Goal: Task Accomplishment & Management: Use online tool/utility

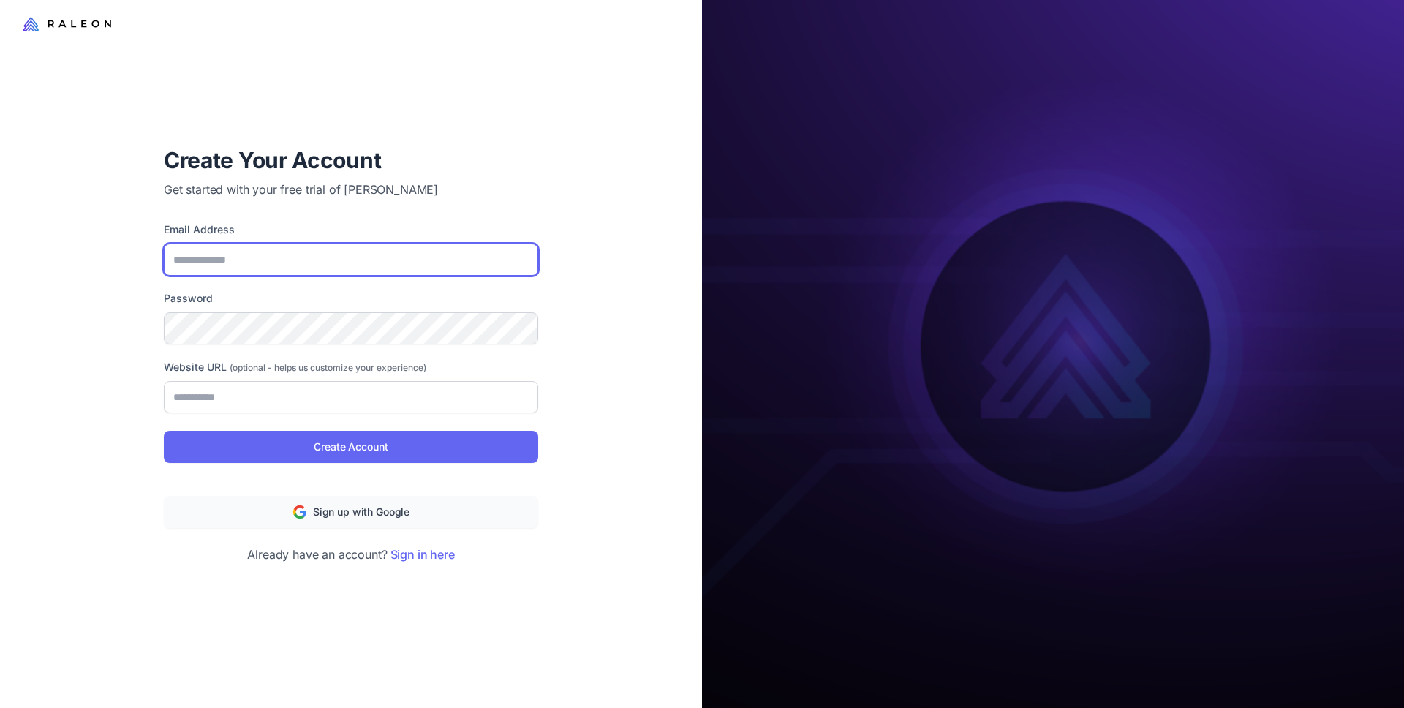
click at [311, 261] on input "Email Address" at bounding box center [351, 259] width 374 height 32
type input "**********"
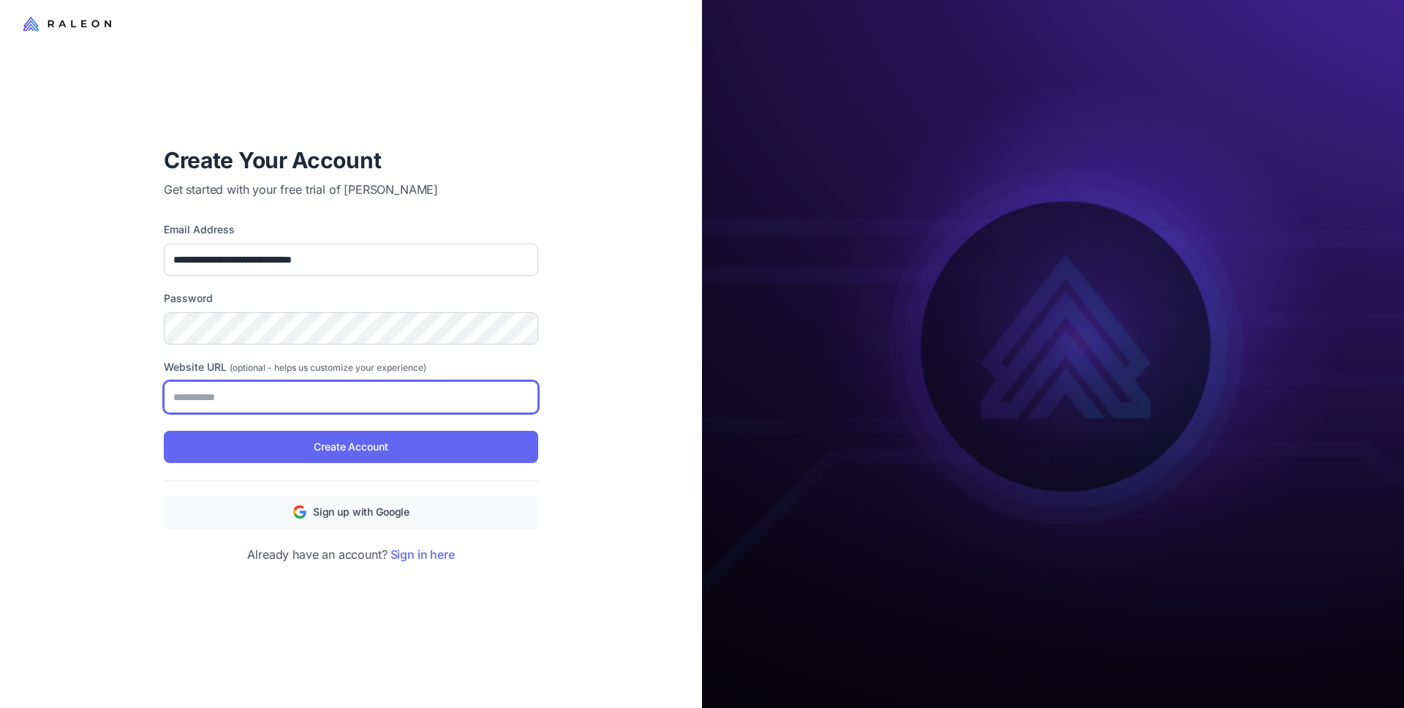
click at [292, 398] on input "Website URL (optional - helps us customize your experience)" at bounding box center [351, 397] width 374 height 32
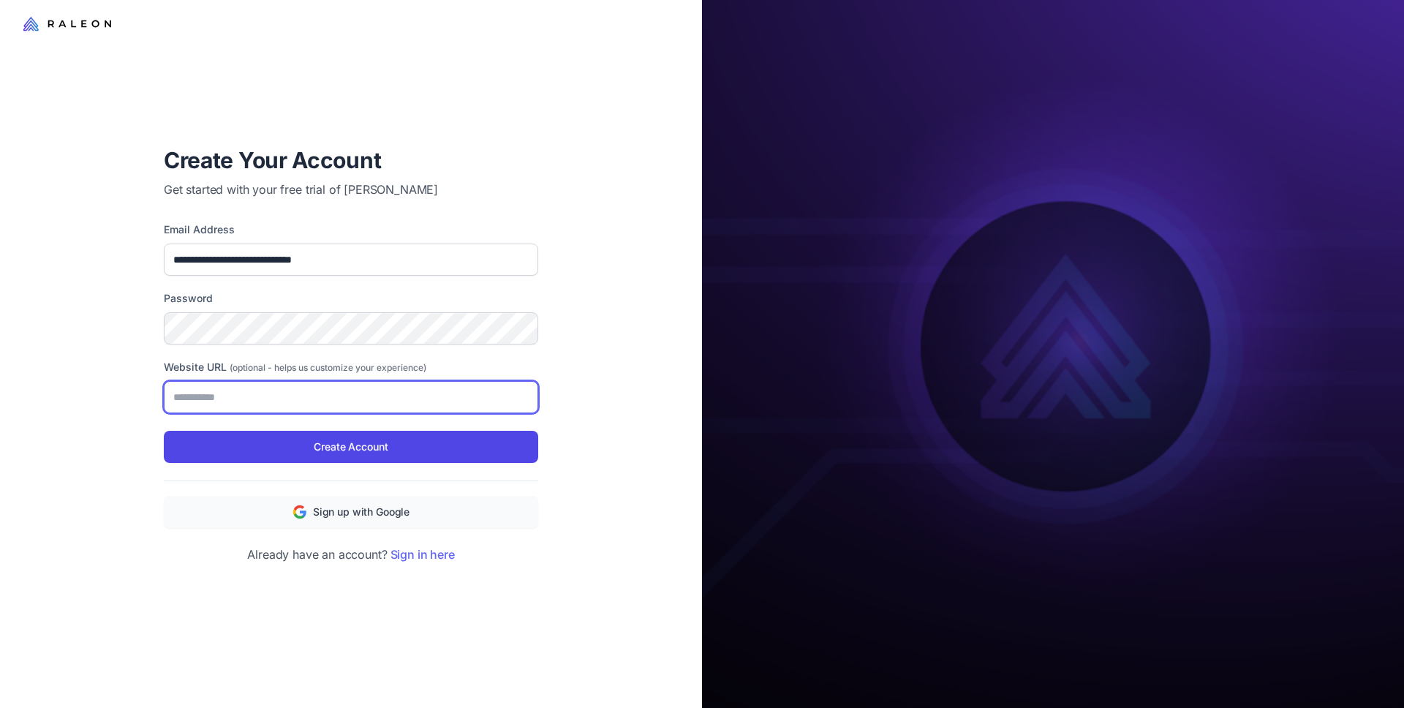
paste input "**********"
type input "**********"
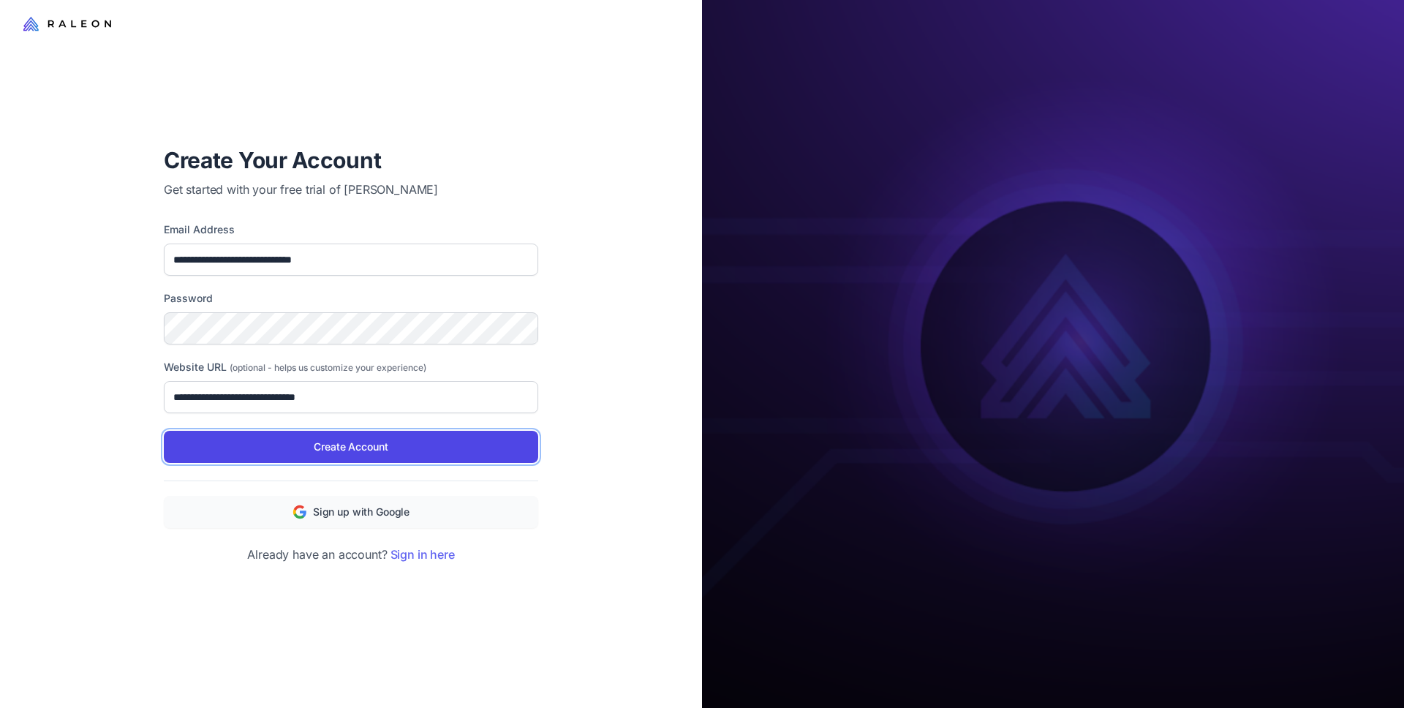
click at [276, 447] on button "Create Account" at bounding box center [351, 447] width 374 height 32
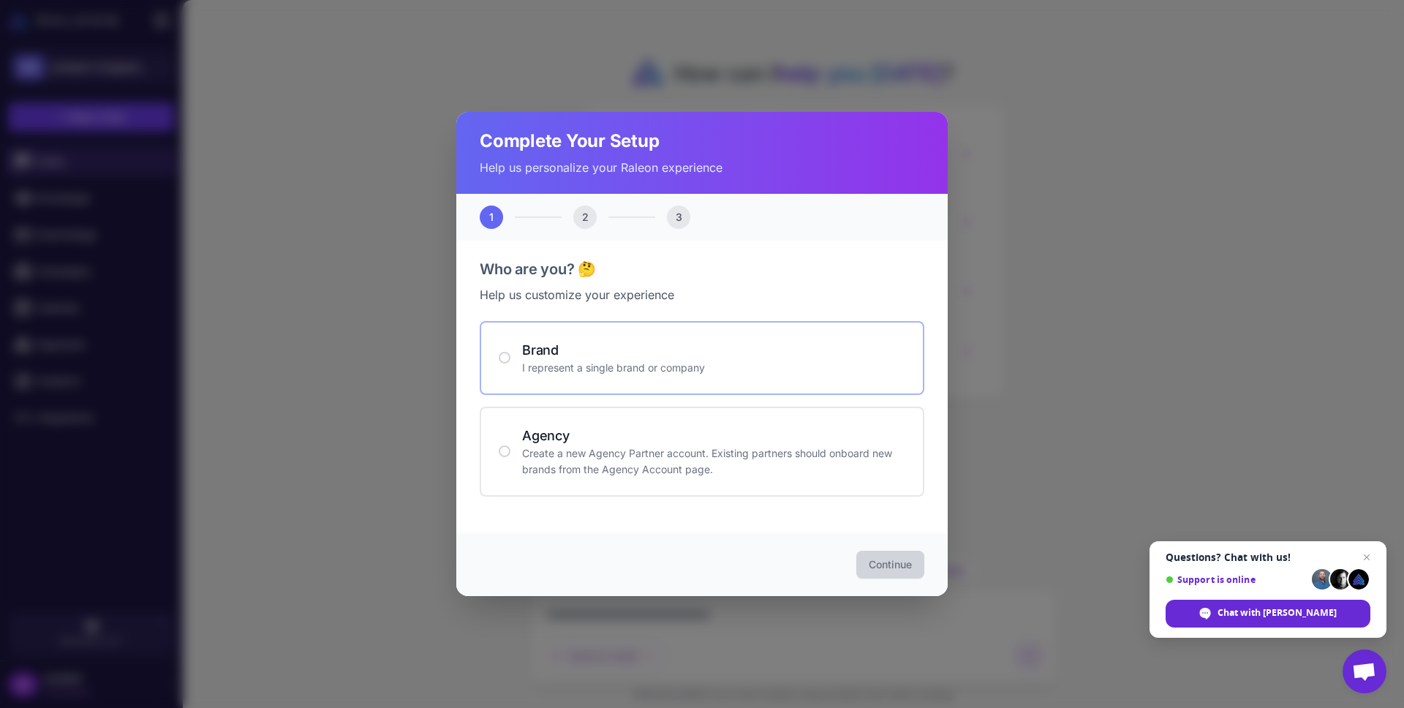
click at [513, 365] on div "Brand I represent a single brand or company" at bounding box center [702, 358] width 406 height 36
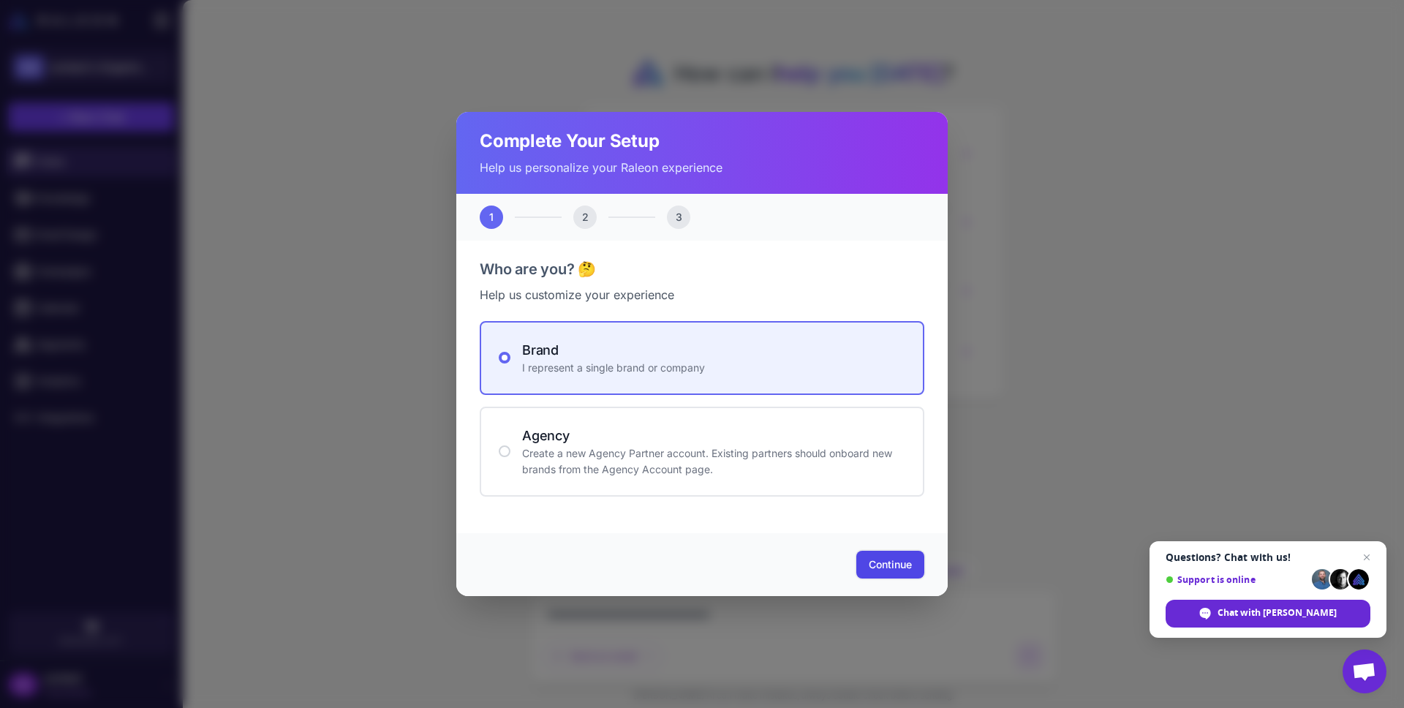
click at [905, 574] on button "Continue" at bounding box center [890, 564] width 68 height 28
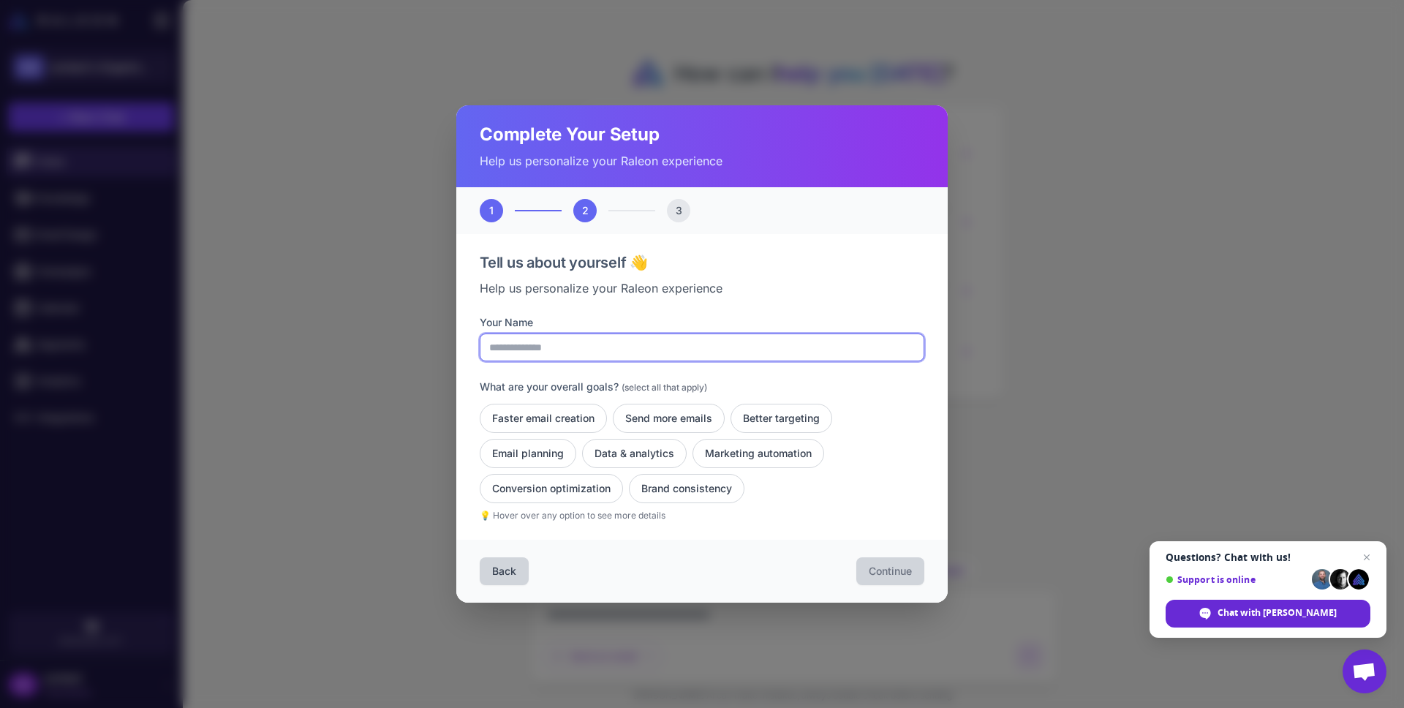
click at [576, 351] on input "Your Name" at bounding box center [702, 347] width 444 height 28
type input "*****"
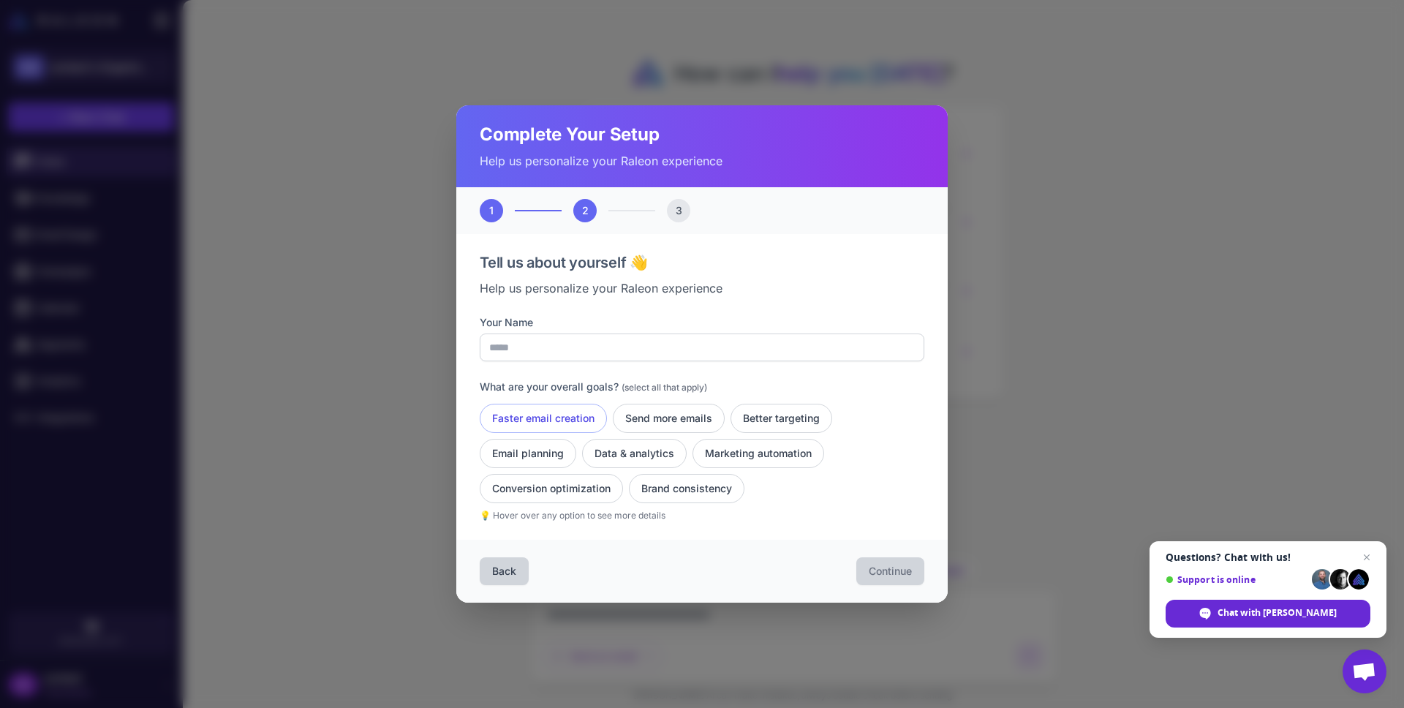
click at [613, 406] on button "Faster email creation" at bounding box center [669, 418] width 112 height 29
click at [730, 411] on button "Send more emails" at bounding box center [781, 418] width 102 height 29
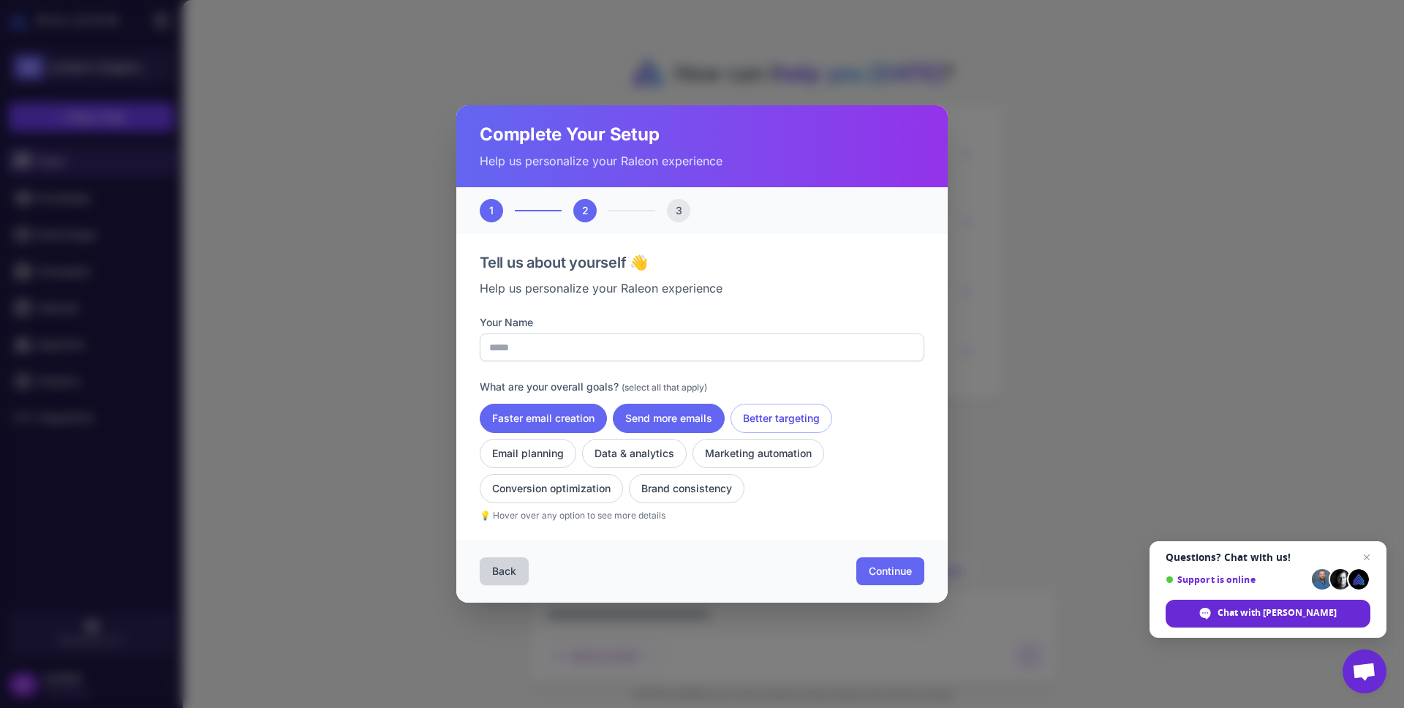
click at [576, 439] on button "Better targeting" at bounding box center [528, 453] width 96 height 29
click at [582, 456] on button "Email planning" at bounding box center [634, 453] width 105 height 29
click at [692, 453] on button "Data & analytics" at bounding box center [758, 453] width 132 height 29
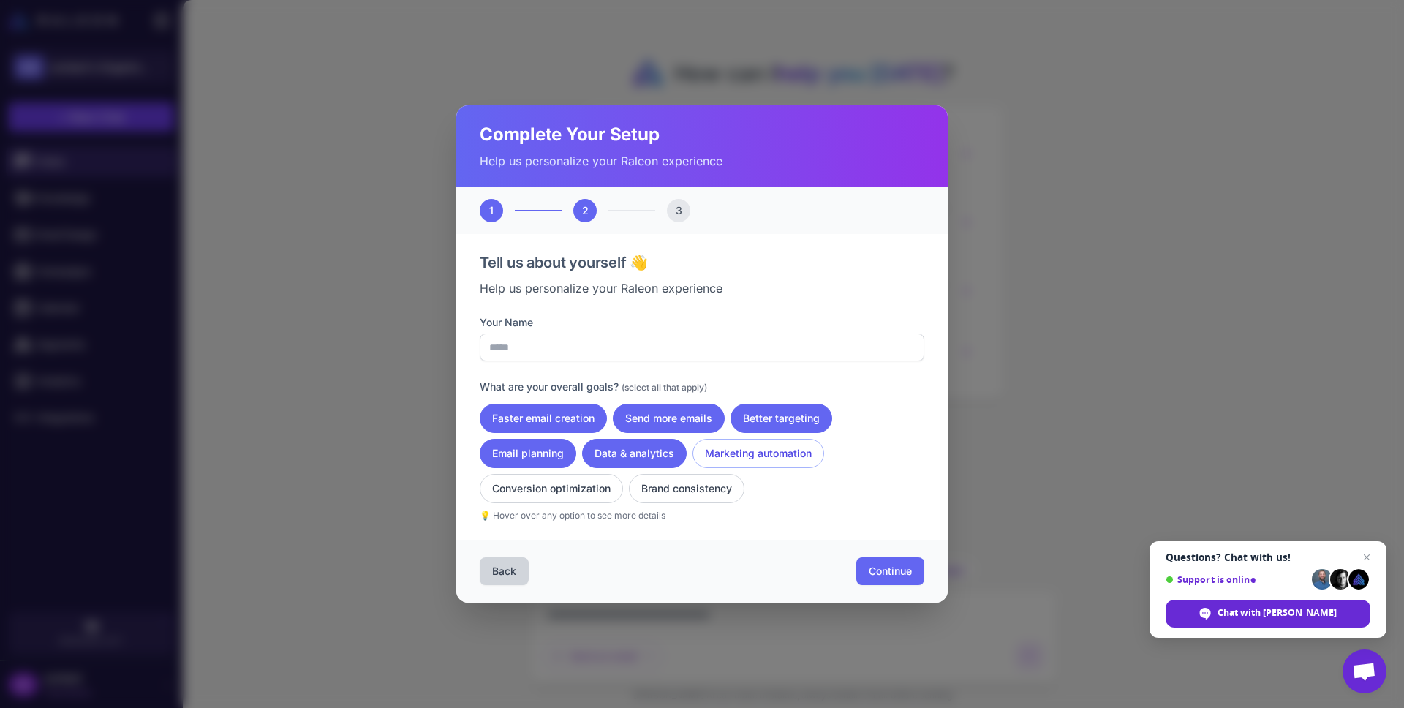
click at [623, 474] on button "Marketing automation" at bounding box center [551, 488] width 143 height 29
drag, startPoint x: 556, startPoint y: 493, endPoint x: 635, endPoint y: 489, distance: 79.0
click at [629, 491] on button "Conversion optimization" at bounding box center [686, 488] width 115 height 29
drag, startPoint x: 646, startPoint y: 488, endPoint x: 743, endPoint y: 502, distance: 98.2
click at [647, 488] on button "Brand consistency" at bounding box center [686, 488] width 115 height 29
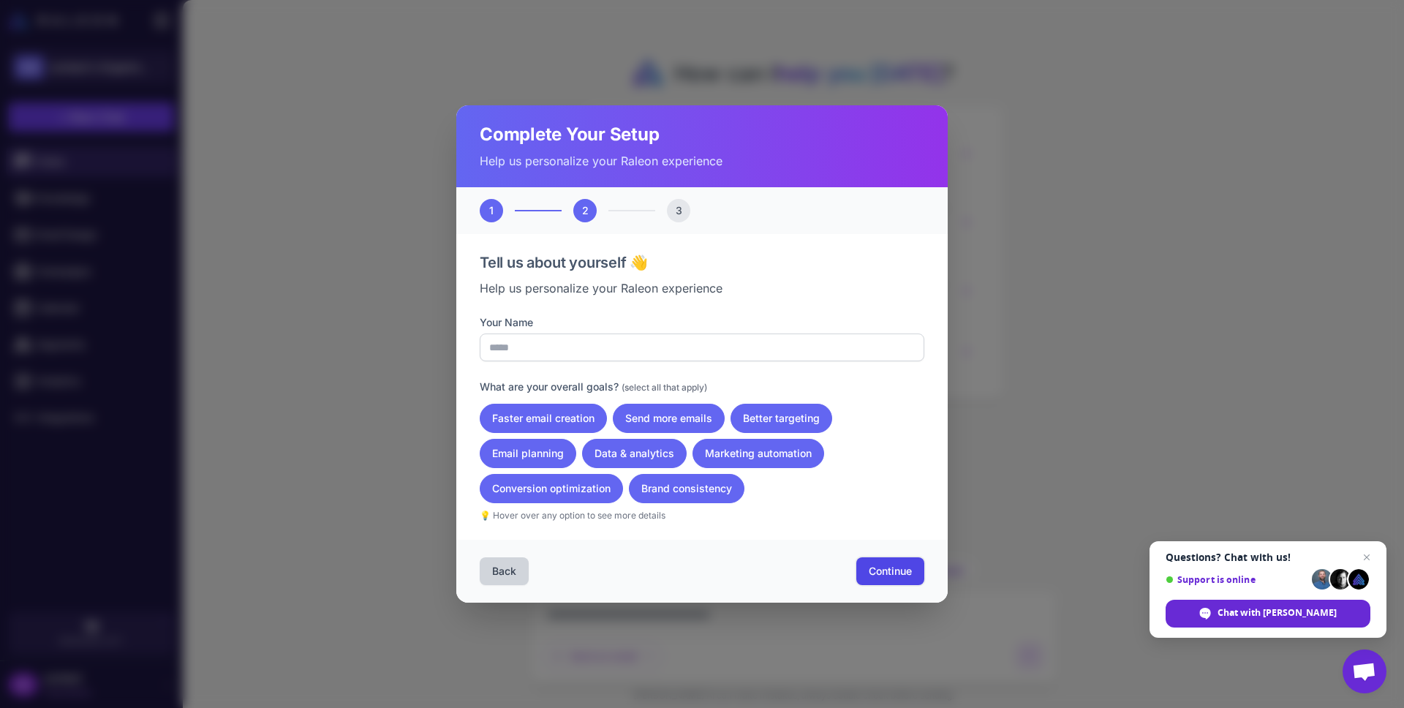
click at [887, 568] on span "Continue" at bounding box center [889, 571] width 43 height 15
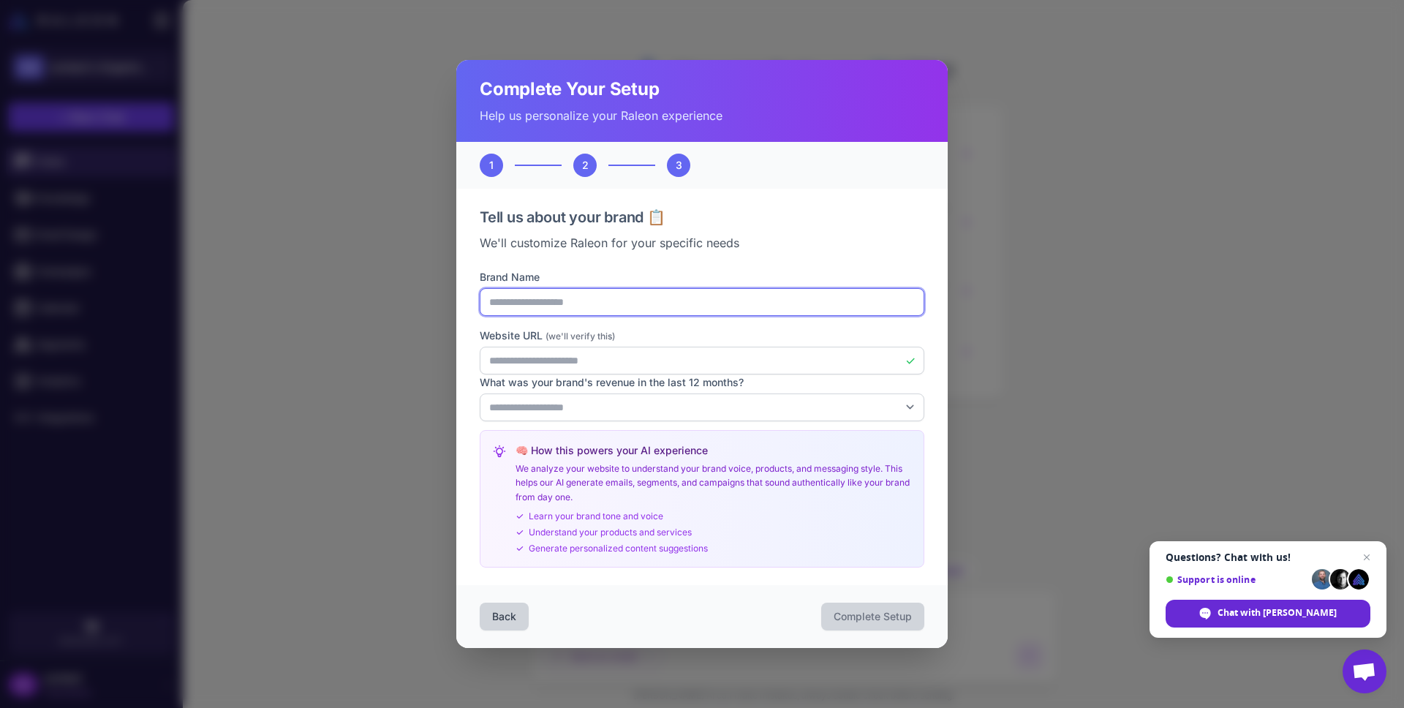
click at [603, 308] on input "**********" at bounding box center [702, 302] width 444 height 28
drag, startPoint x: 595, startPoint y: 303, endPoint x: 526, endPoint y: 305, distance: 68.7
click at [526, 305] on input "**********" at bounding box center [702, 302] width 444 height 28
type input "**********"
click at [596, 327] on label "Website URL (we'll verify this)" at bounding box center [702, 335] width 444 height 16
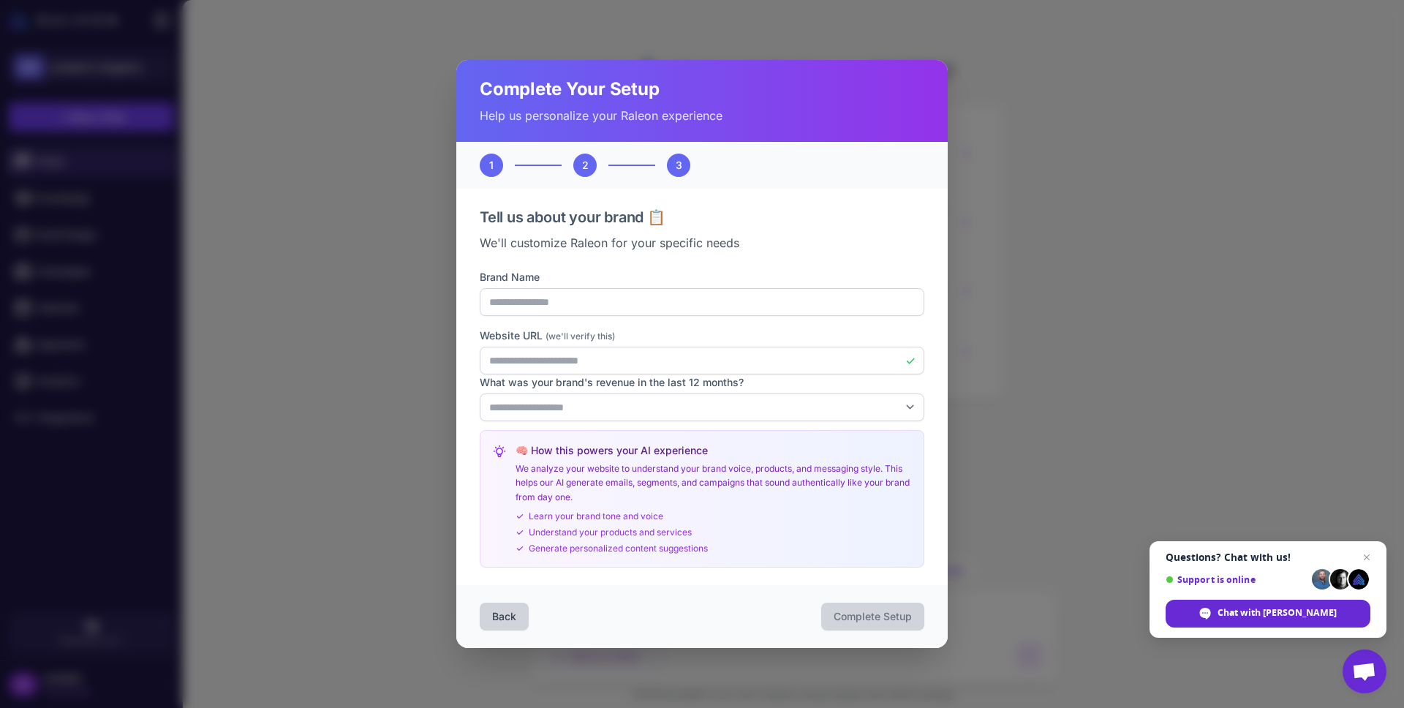
click at [596, 346] on input "**********" at bounding box center [702, 360] width 444 height 28
click at [594, 409] on select "**********" at bounding box center [702, 407] width 444 height 28
select select "*******"
click at [480, 393] on select "**********" at bounding box center [702, 407] width 444 height 28
click at [846, 611] on span "Complete Setup" at bounding box center [872, 616] width 78 height 15
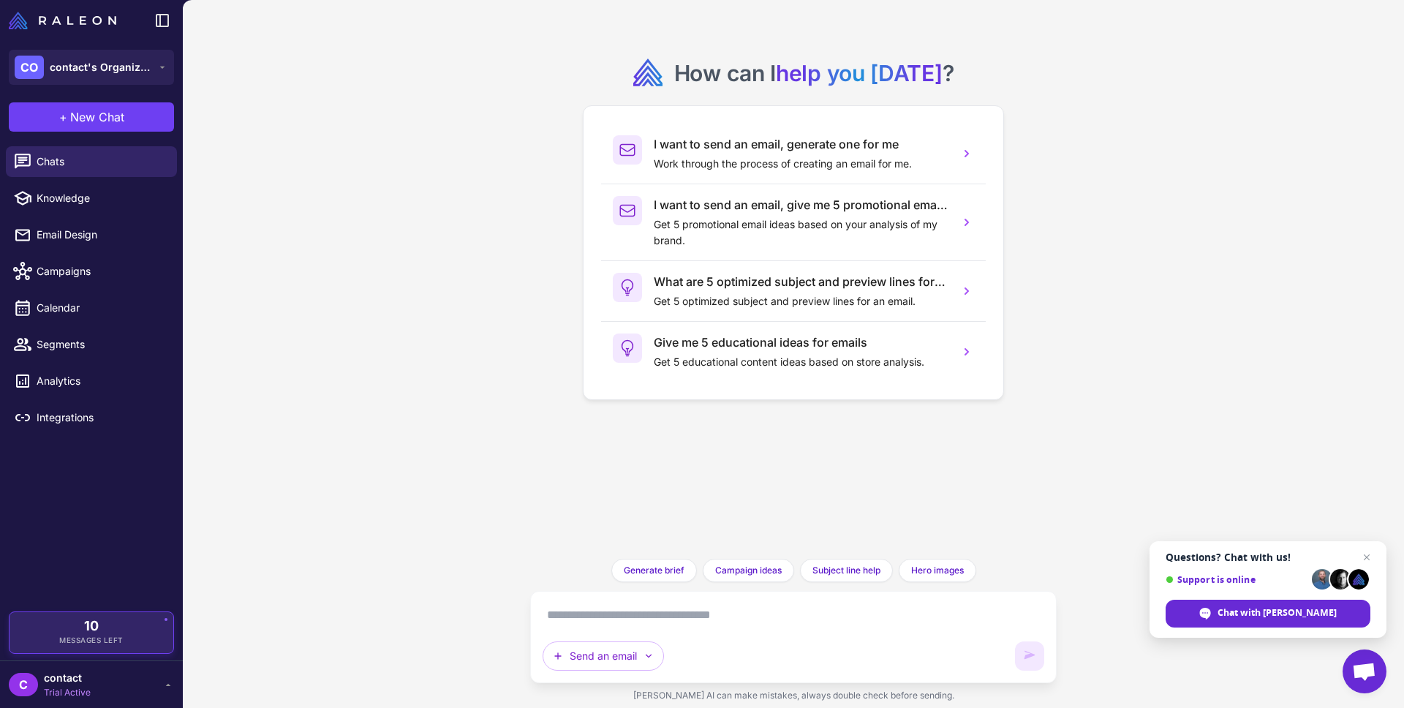
click at [107, 632] on div "10 Messages Left" at bounding box center [91, 632] width 143 height 26
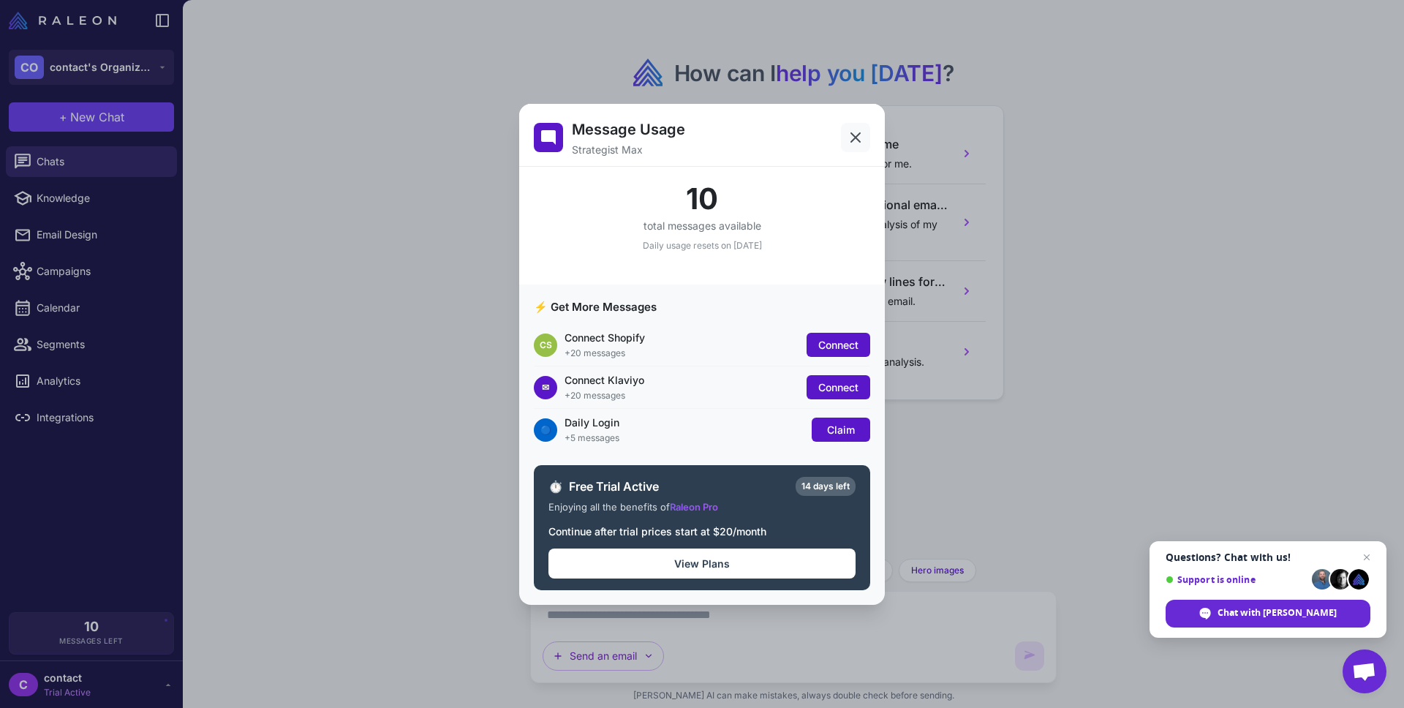
click at [849, 137] on icon at bounding box center [855, 138] width 18 height 18
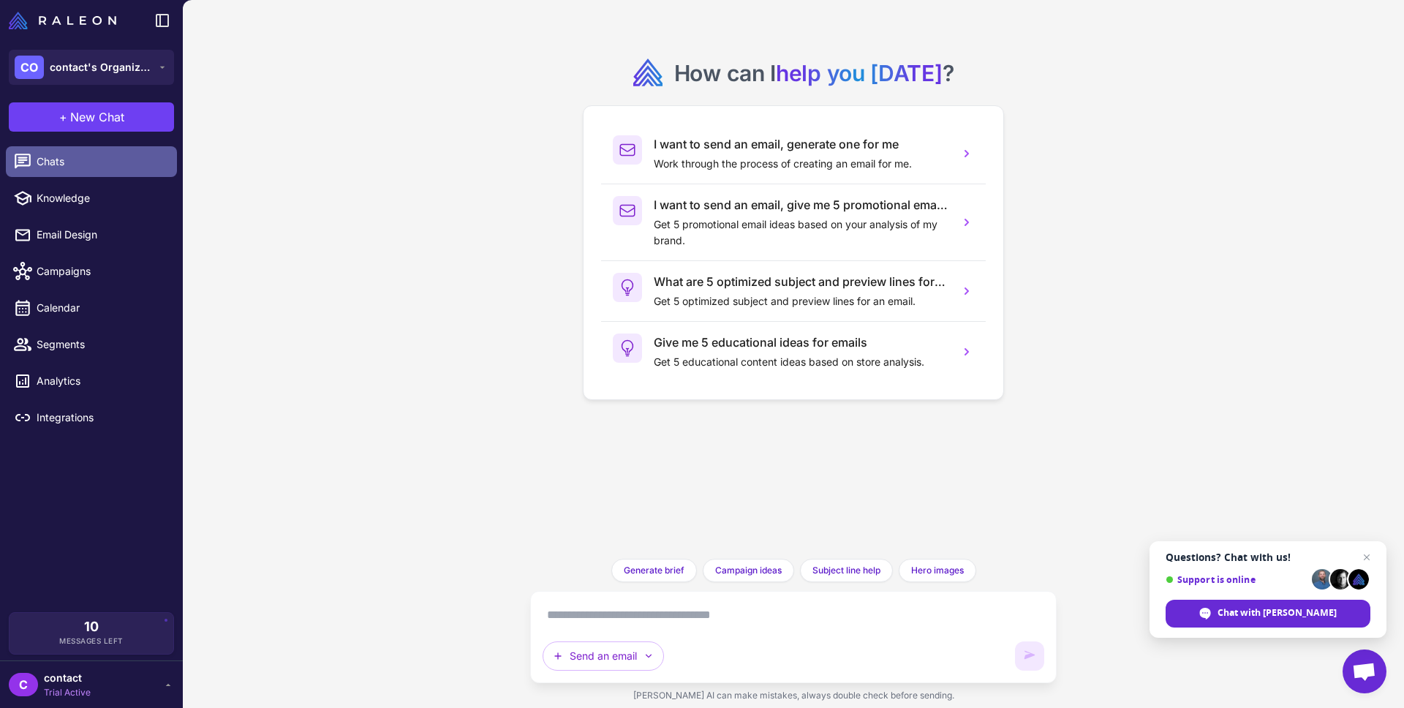
click at [68, 160] on span "Chats" at bounding box center [101, 162] width 129 height 16
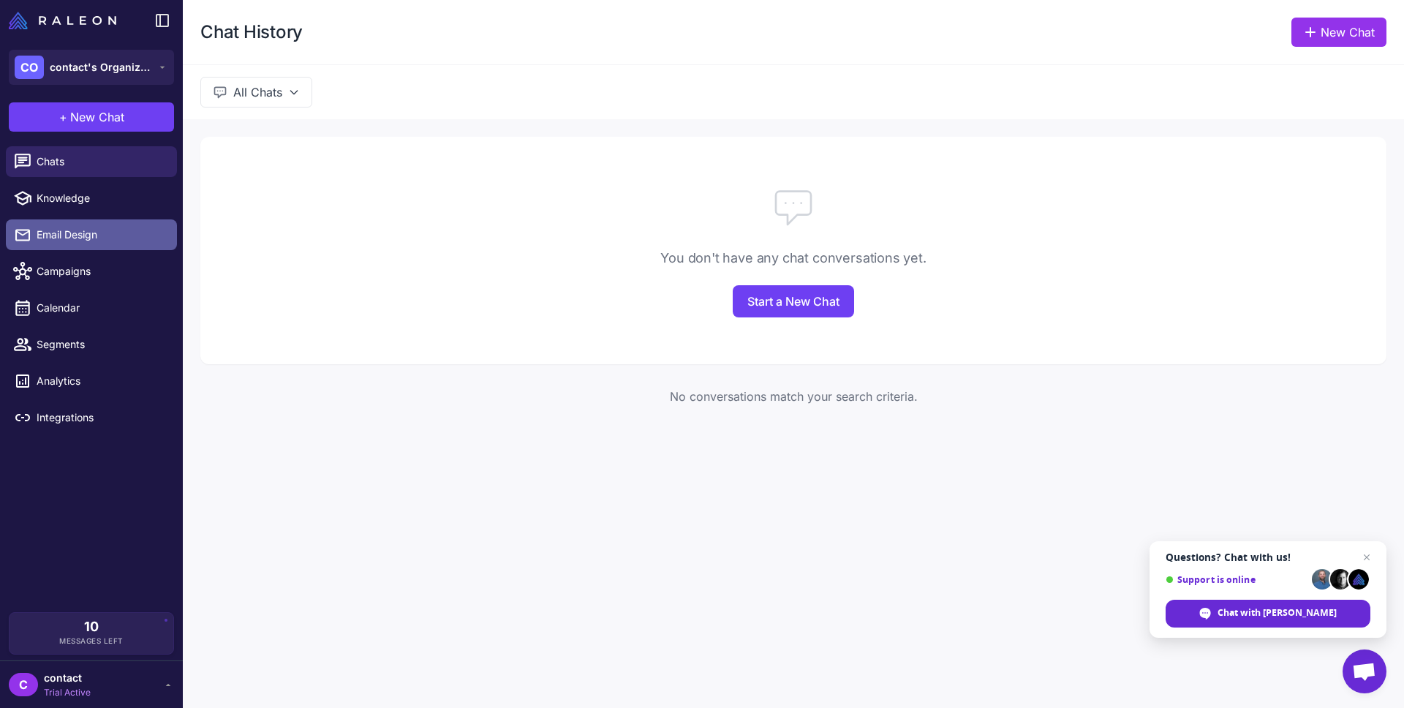
click at [69, 239] on span "Email Design" at bounding box center [101, 235] width 129 height 16
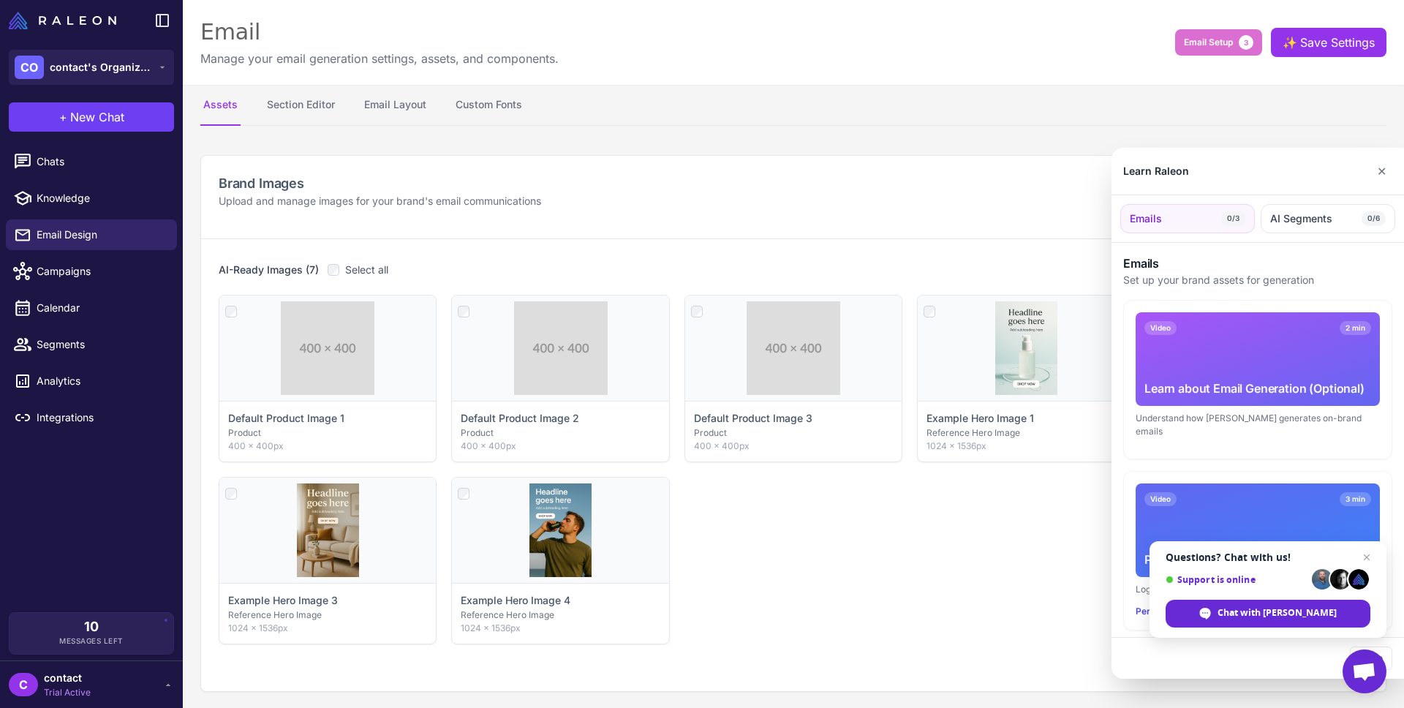
click at [302, 105] on div at bounding box center [702, 354] width 1404 height 708
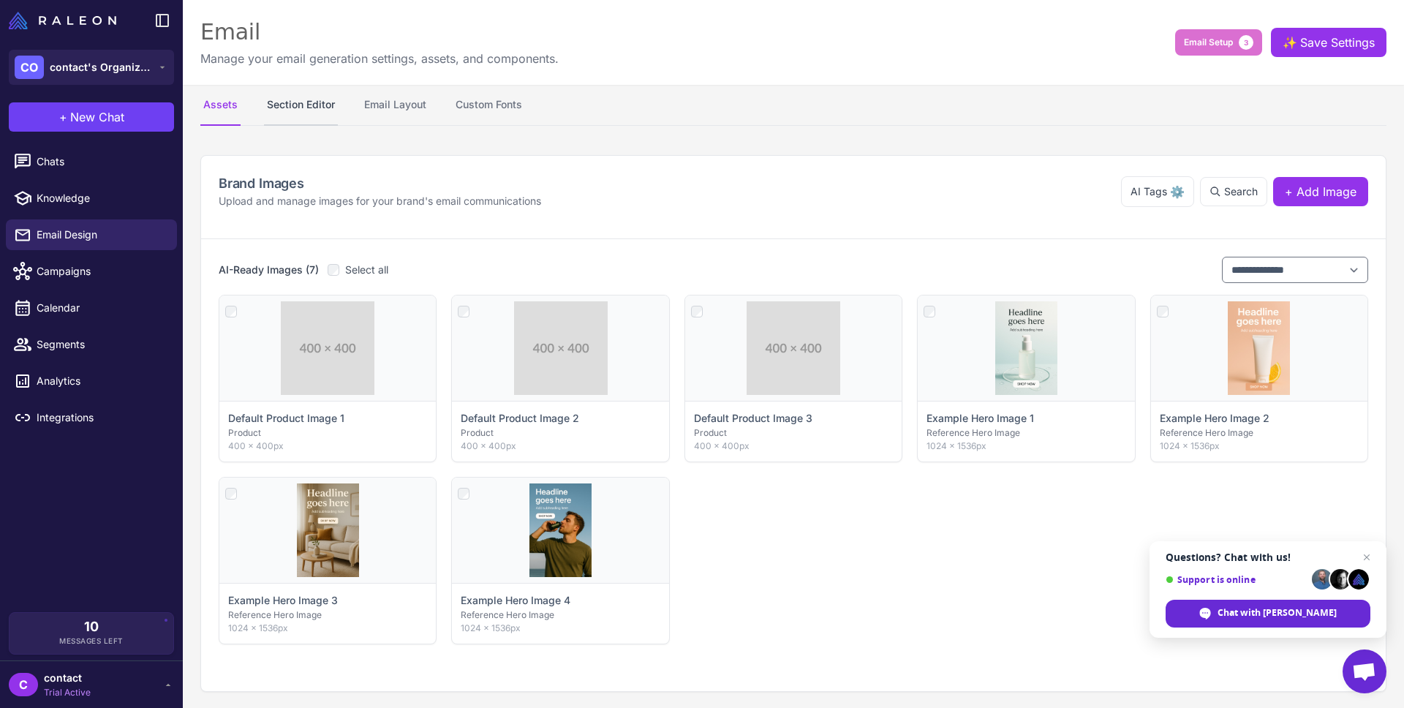
click at [322, 105] on button "Section Editor" at bounding box center [301, 105] width 74 height 41
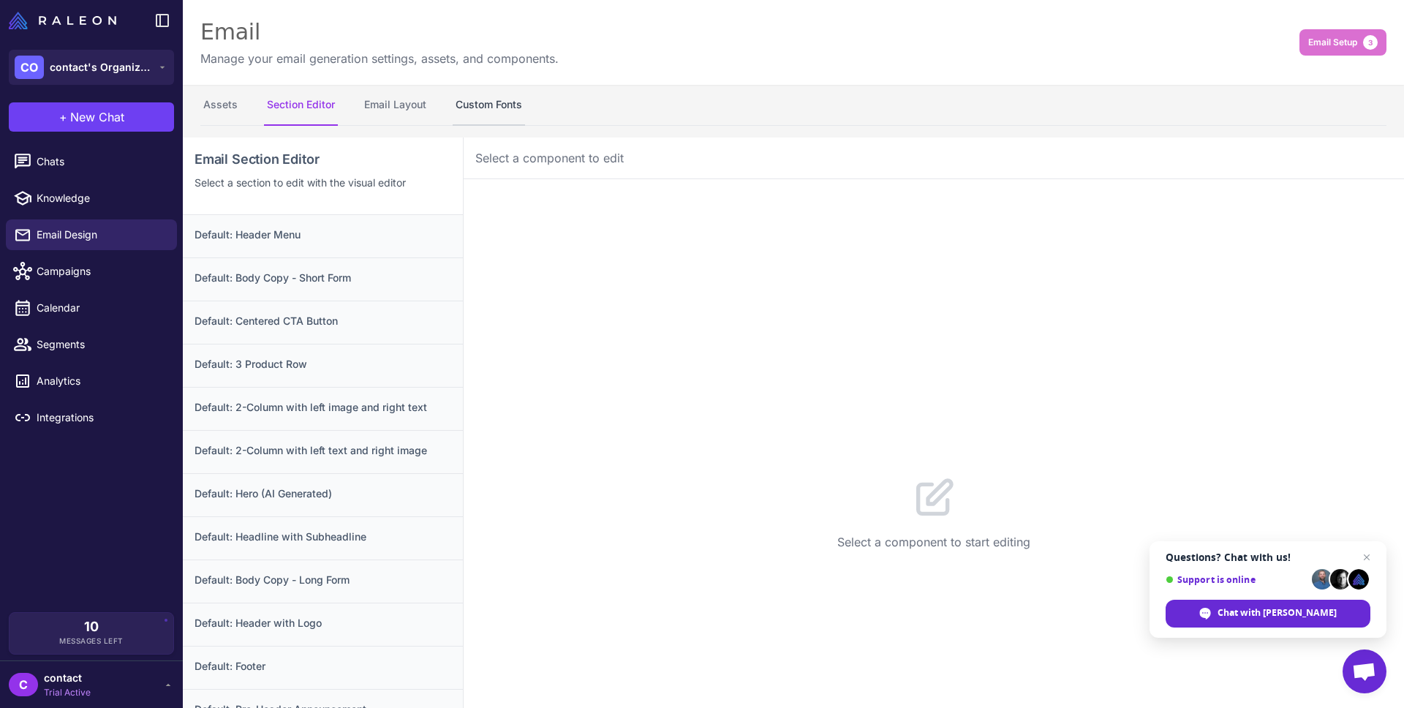
click at [498, 108] on button "Custom Fonts" at bounding box center [488, 105] width 72 height 41
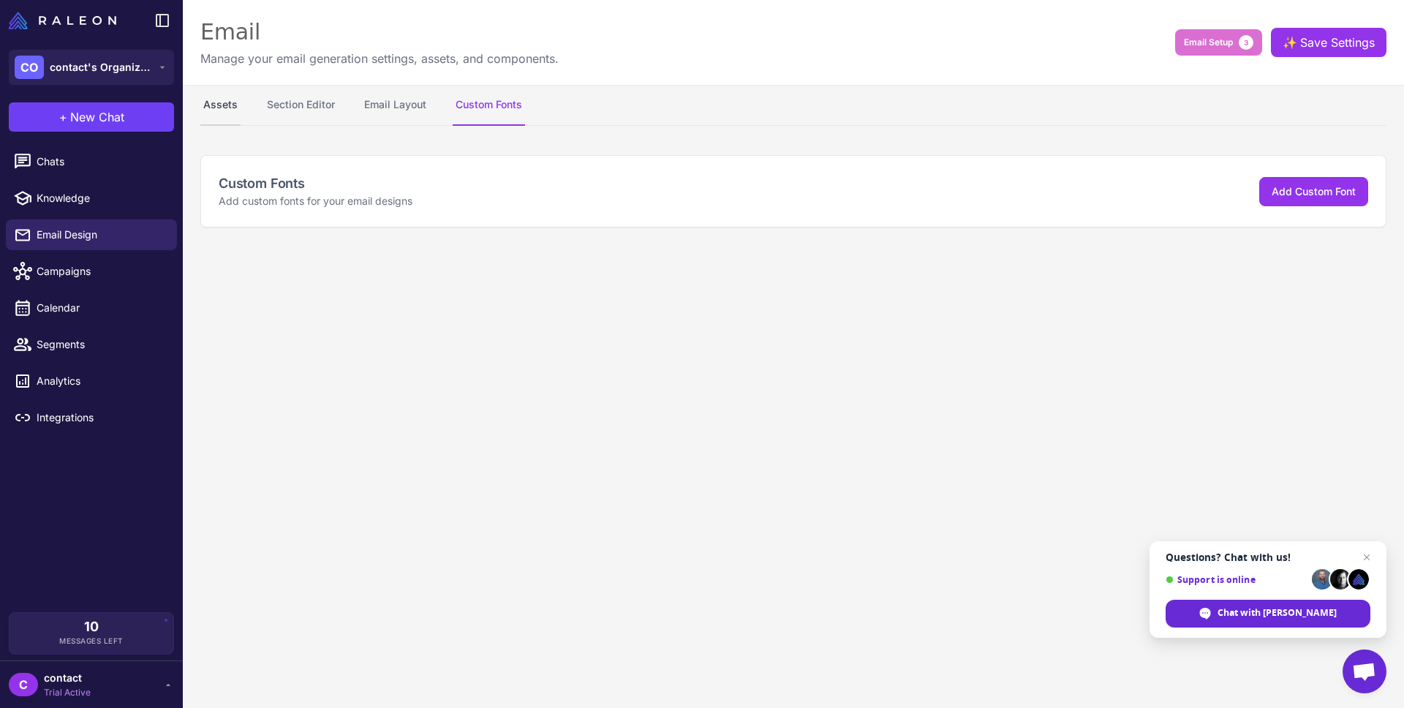
click at [224, 107] on button "Assets" at bounding box center [220, 105] width 40 height 41
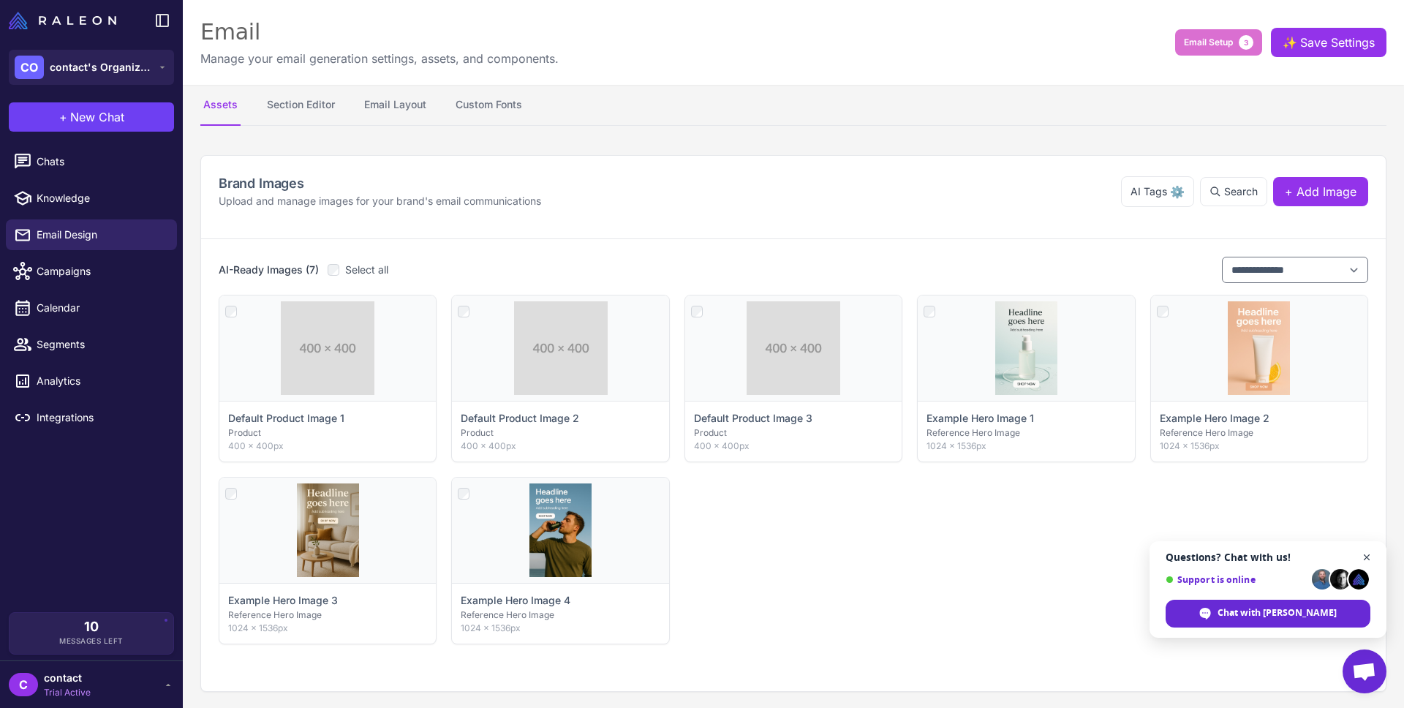
click at [1370, 556] on span "Open chat" at bounding box center [1366, 557] width 18 height 18
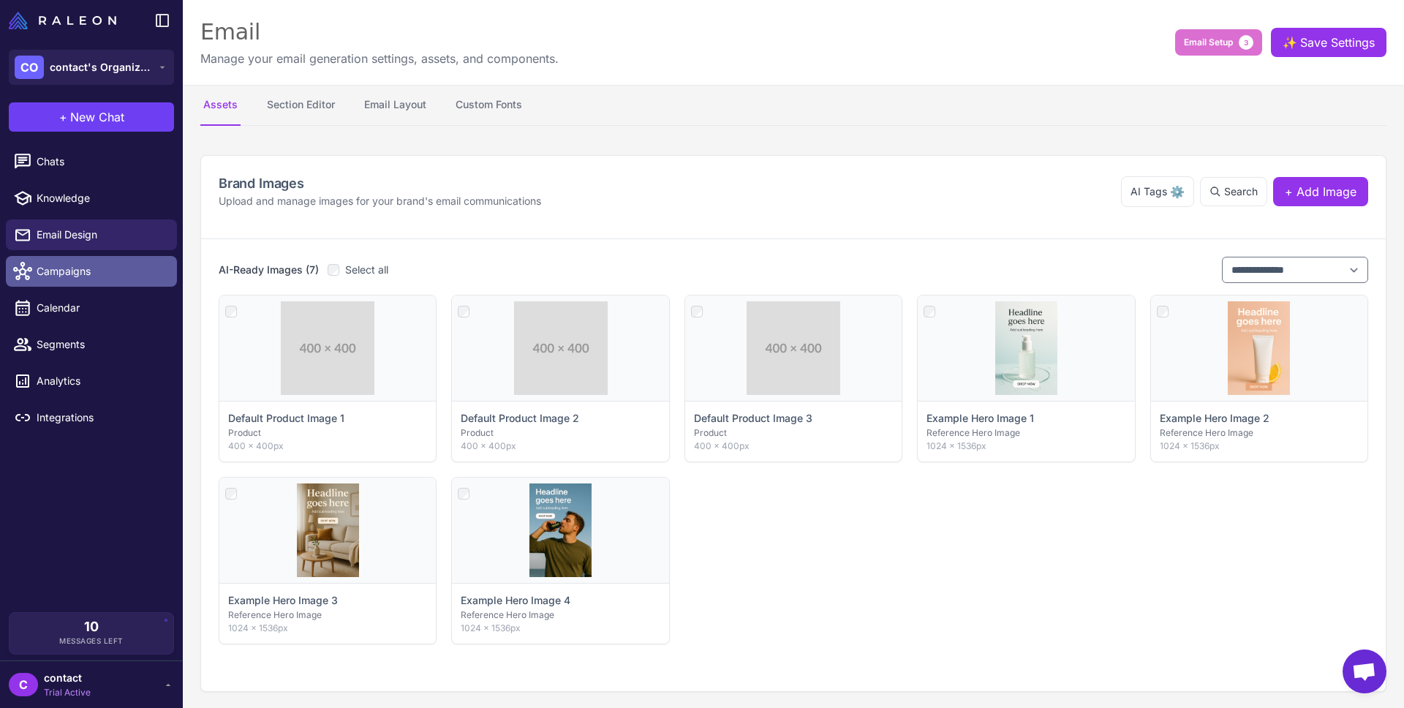
click at [92, 281] on link "Campaigns" at bounding box center [91, 271] width 171 height 31
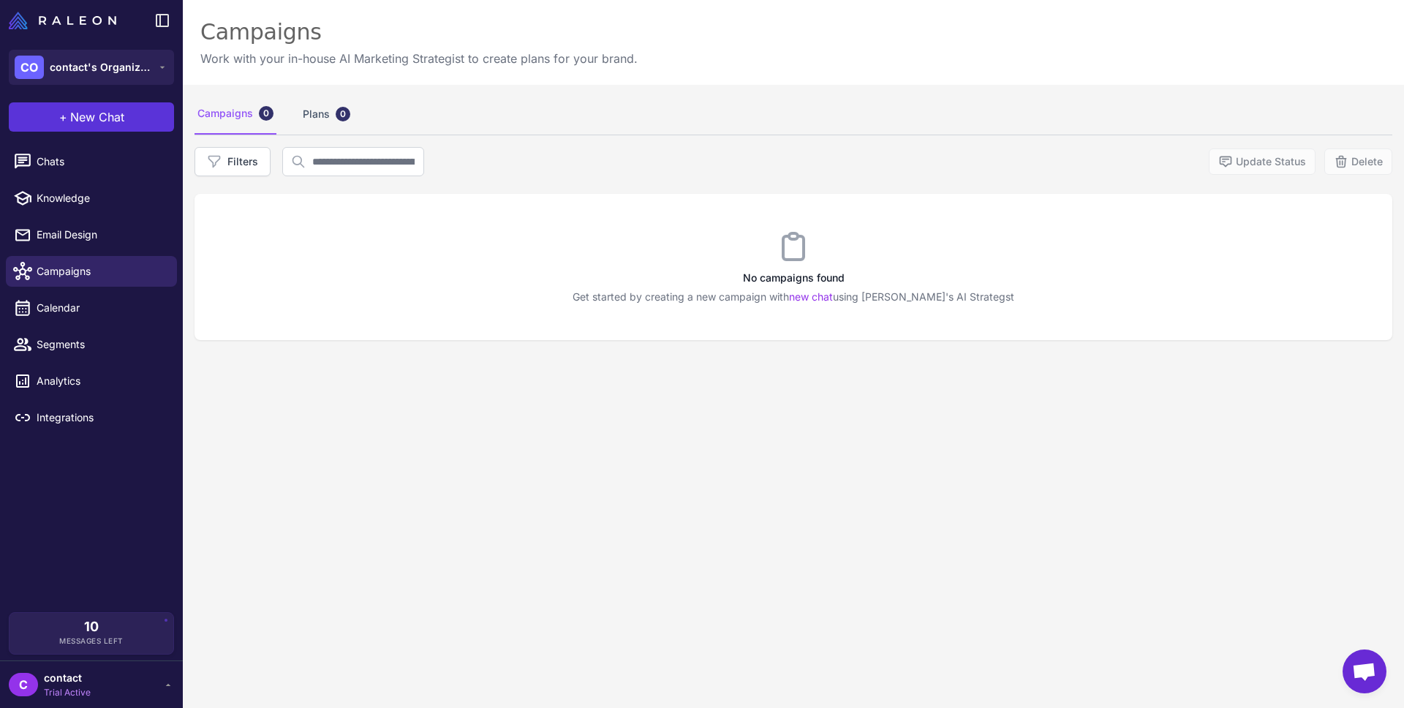
click at [102, 109] on span "New Chat" at bounding box center [97, 117] width 54 height 18
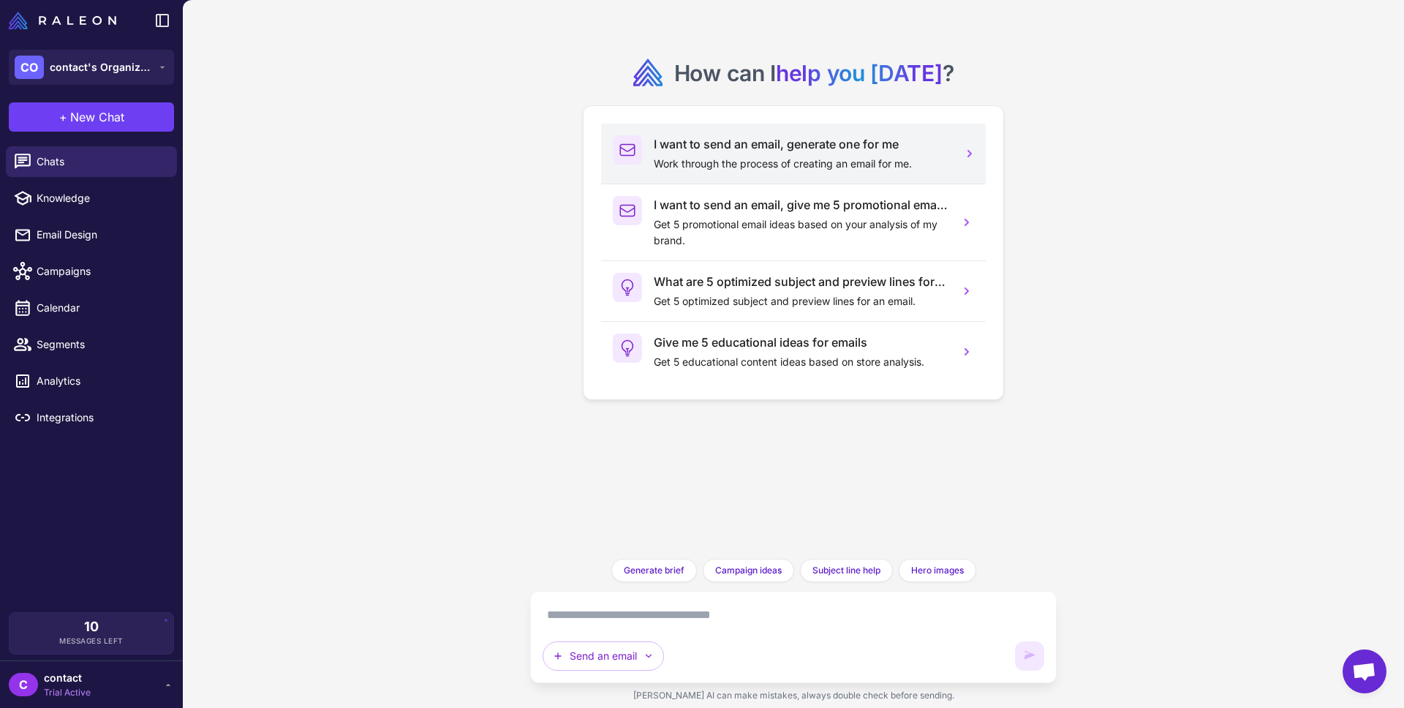
click at [641, 148] on div at bounding box center [627, 149] width 29 height 29
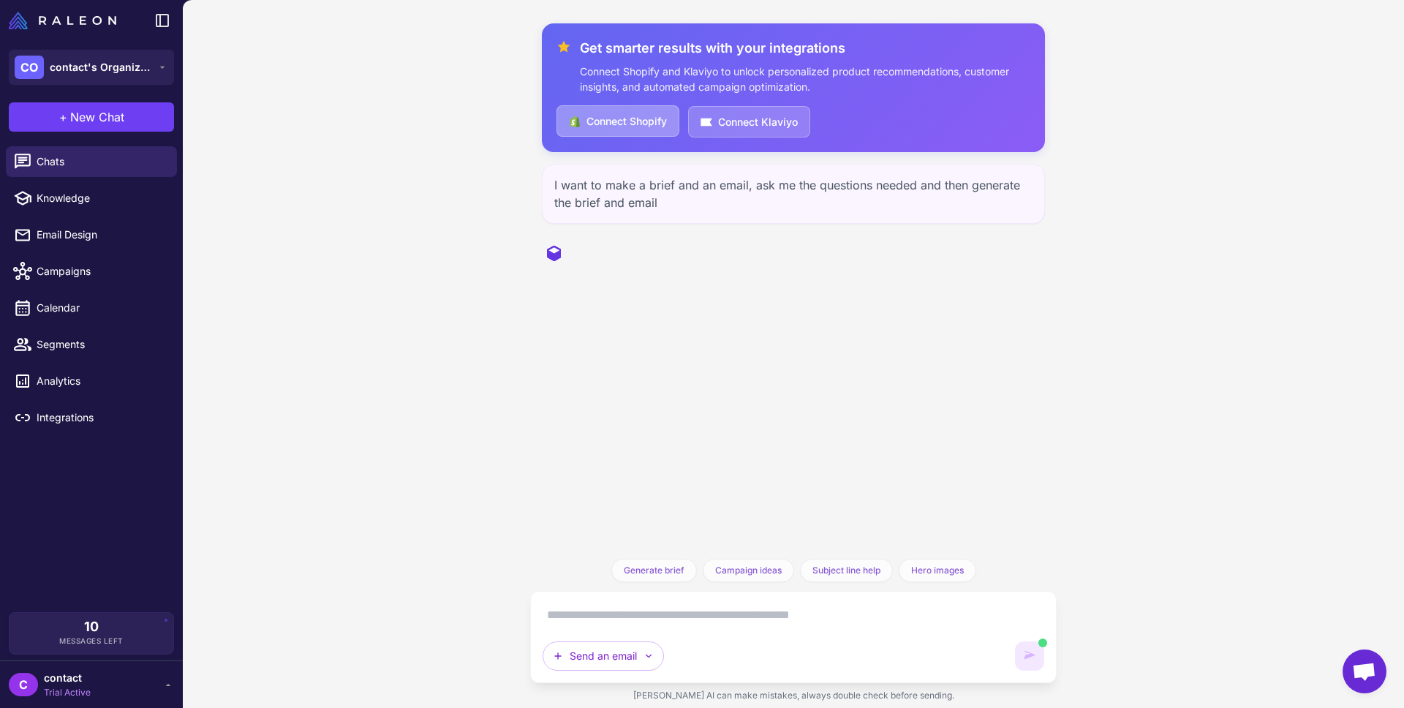
click at [621, 118] on button "Connect Shopify" at bounding box center [617, 120] width 123 height 31
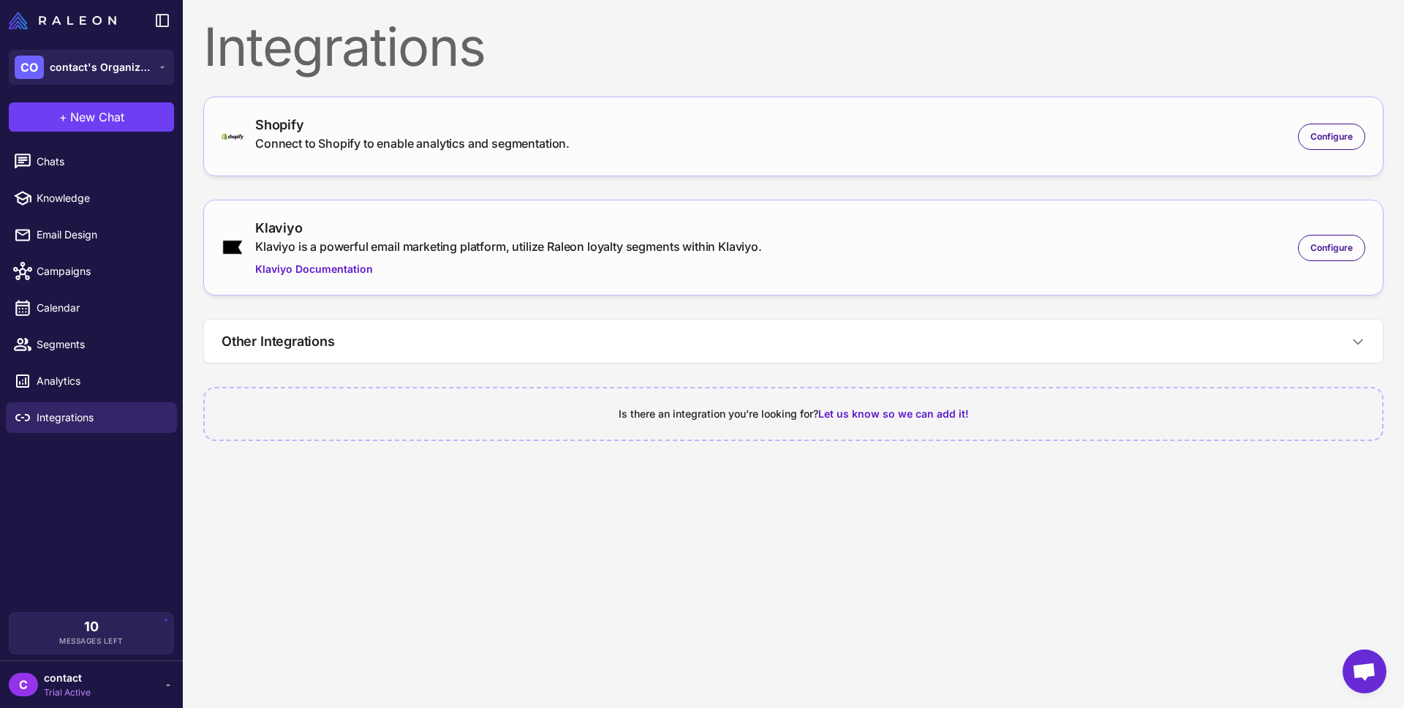
drag, startPoint x: 567, startPoint y: 129, endPoint x: 1201, endPoint y: 140, distance: 634.6
click at [568, 129] on div "Shopify" at bounding box center [412, 125] width 314 height 20
click at [1325, 141] on span "Configure" at bounding box center [1331, 136] width 42 height 13
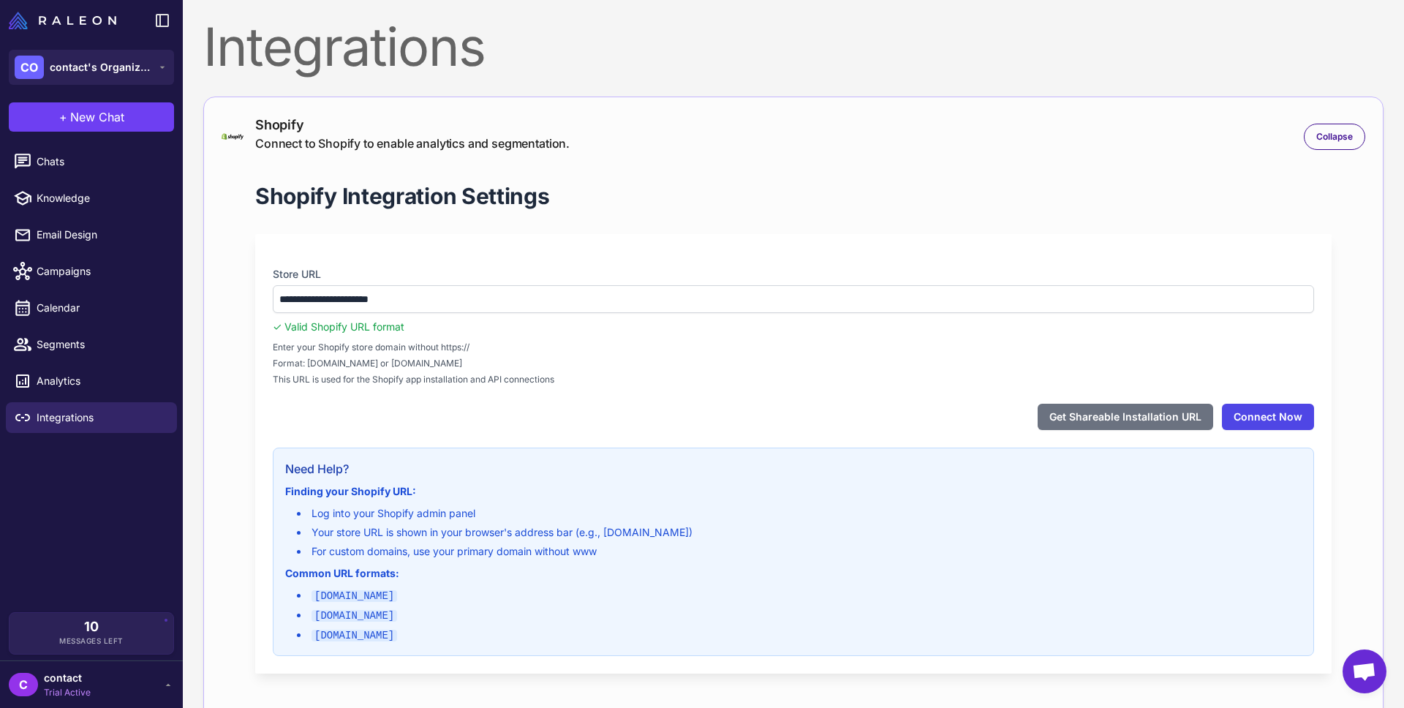
click at [1310, 419] on button "Connect Now" at bounding box center [1267, 417] width 92 height 26
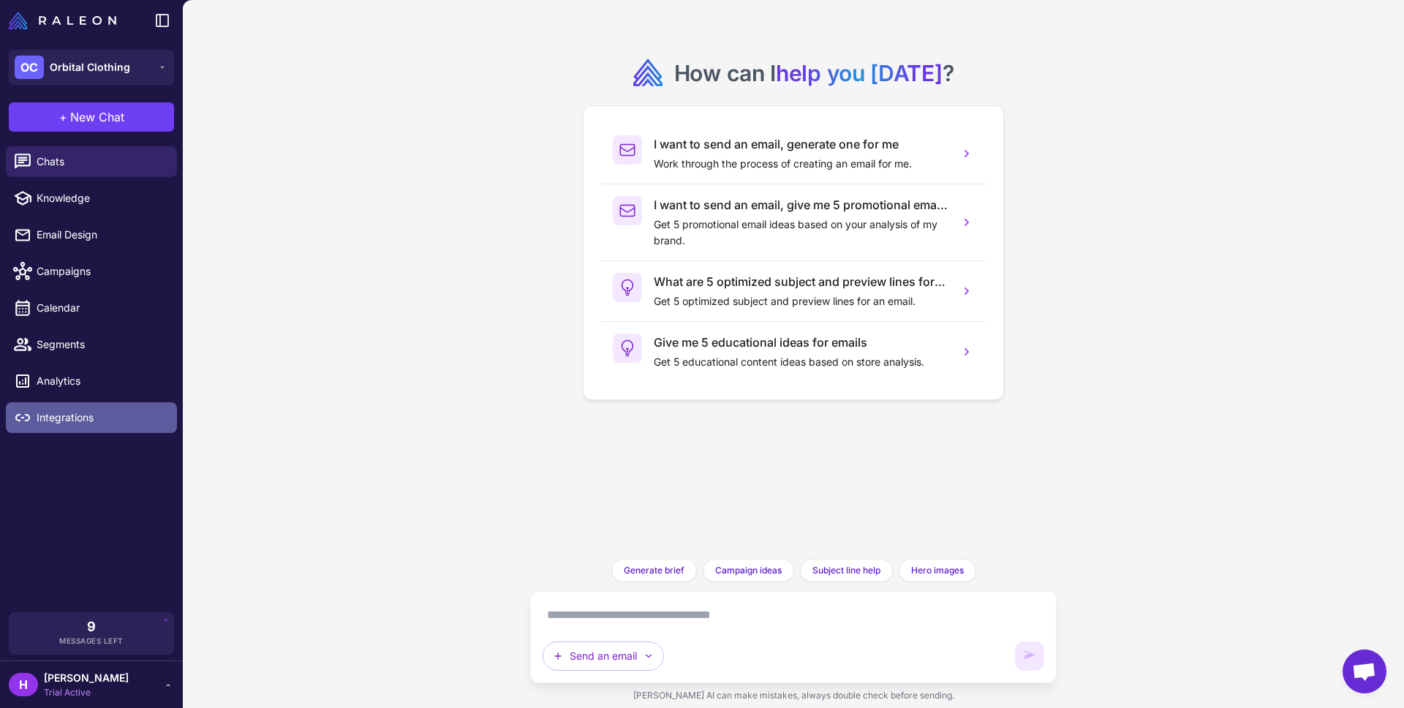
click at [64, 429] on link "Integrations" at bounding box center [91, 417] width 171 height 31
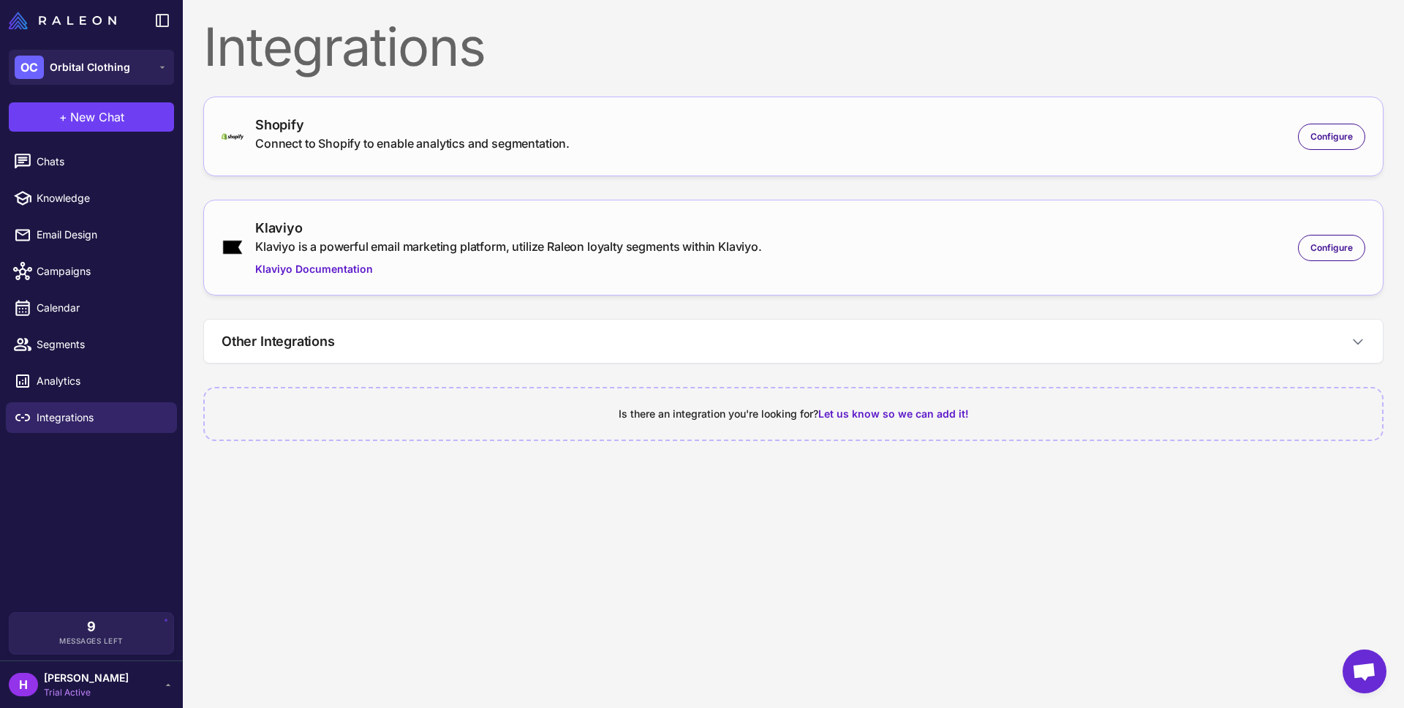
click at [1298, 251] on div "Configure" at bounding box center [1331, 248] width 67 height 26
click at [1307, 251] on div "Configure" at bounding box center [1331, 248] width 67 height 26
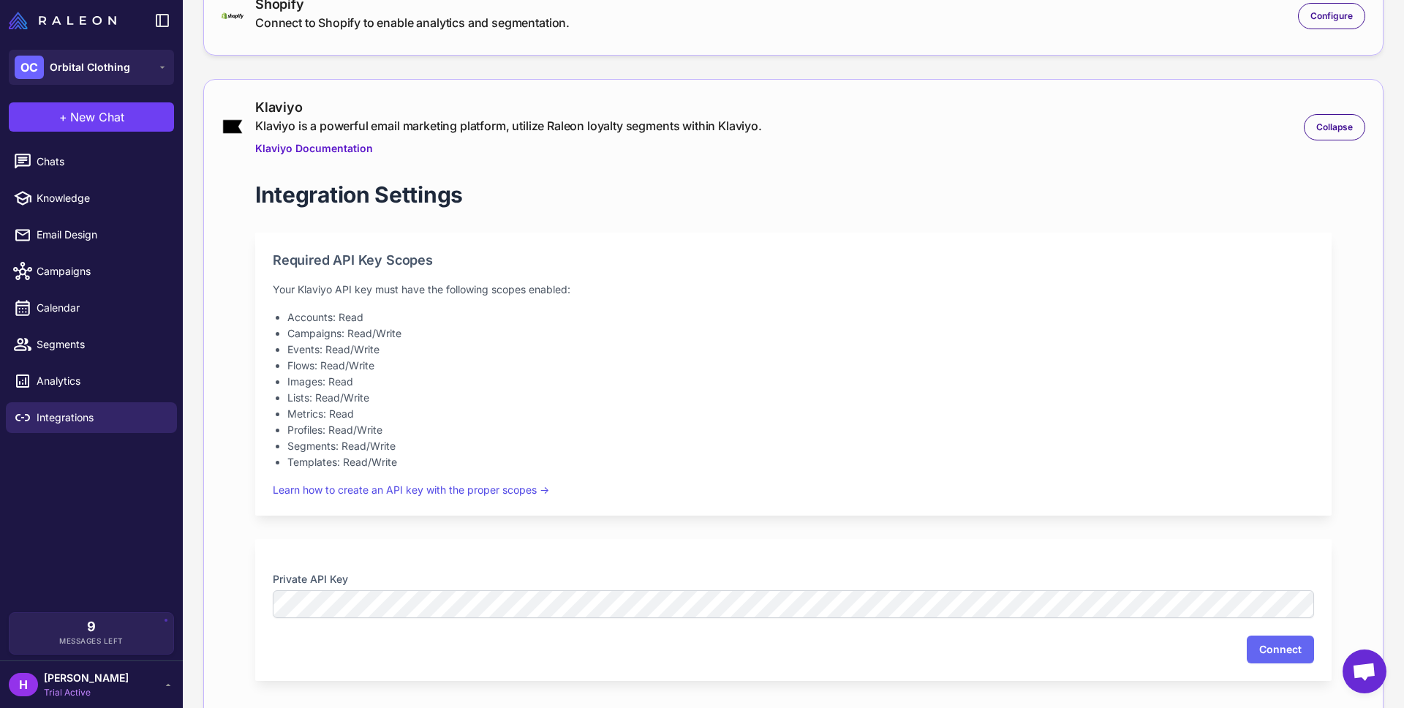
scroll to position [190, 0]
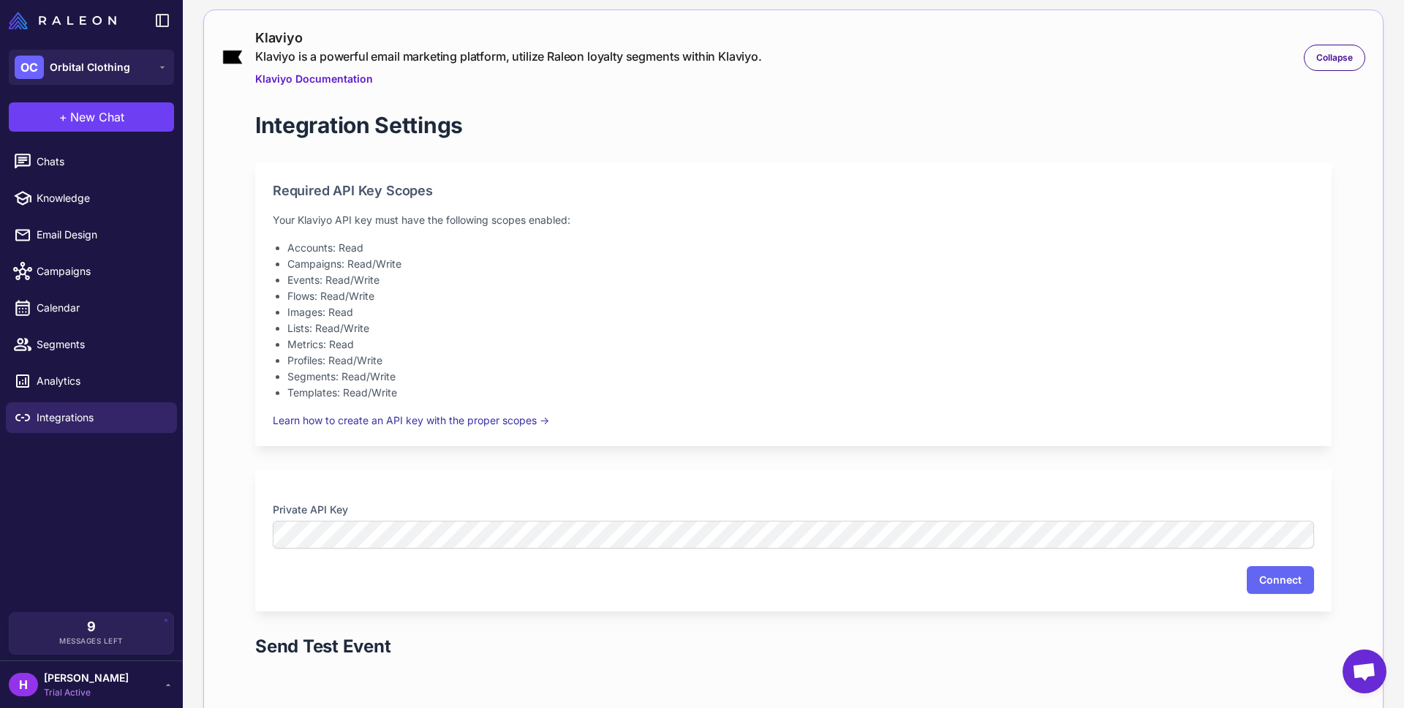
click at [501, 420] on link "Learn how to create an API key with the proper scopes →" at bounding box center [411, 420] width 276 height 12
click at [434, 311] on li "Images: Read" at bounding box center [800, 312] width 1026 height 16
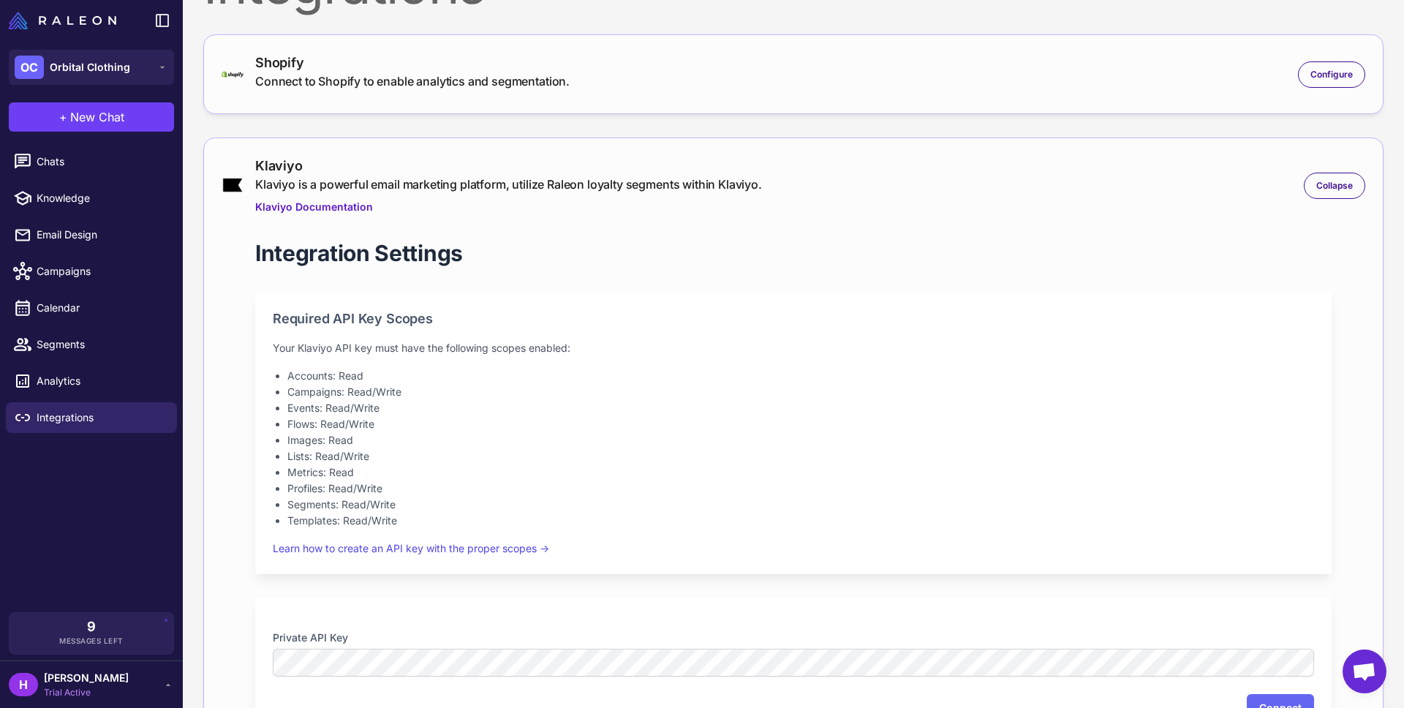
scroll to position [0, 0]
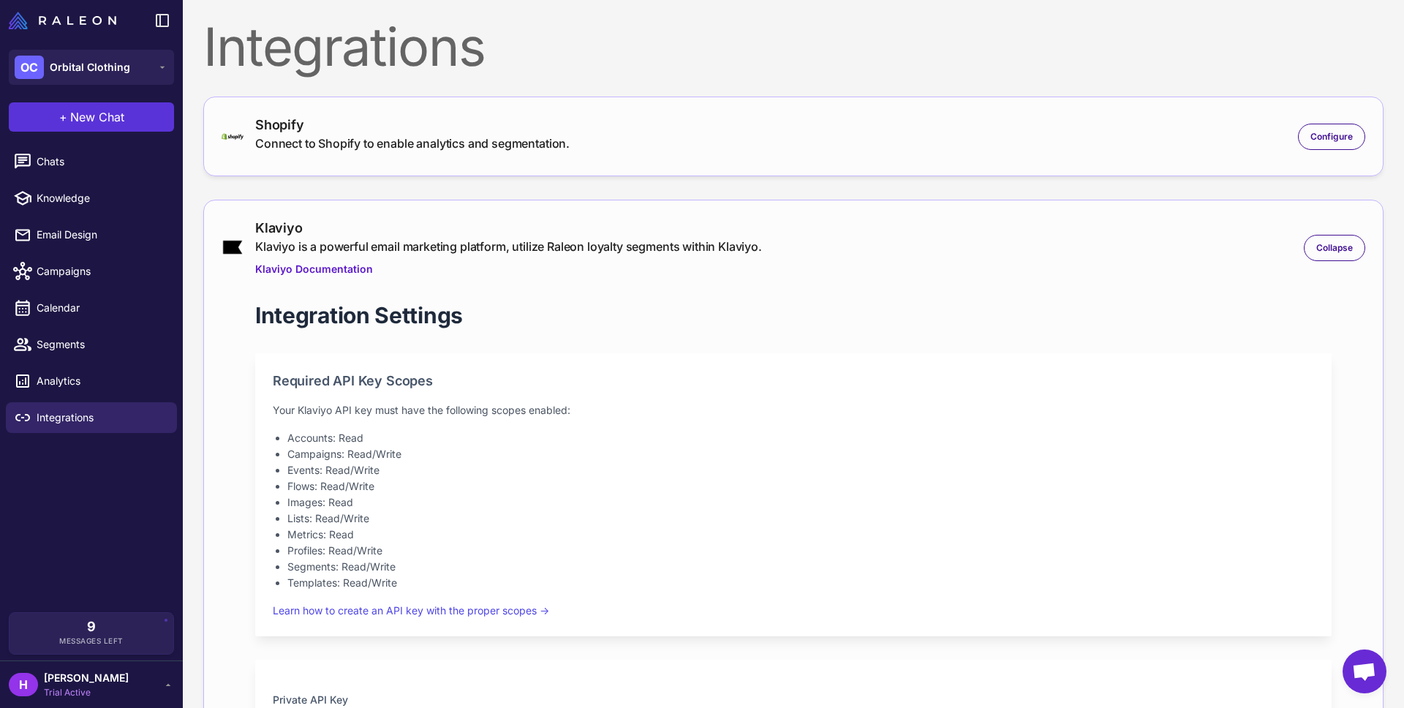
click at [83, 118] on span "New Chat" at bounding box center [97, 117] width 54 height 18
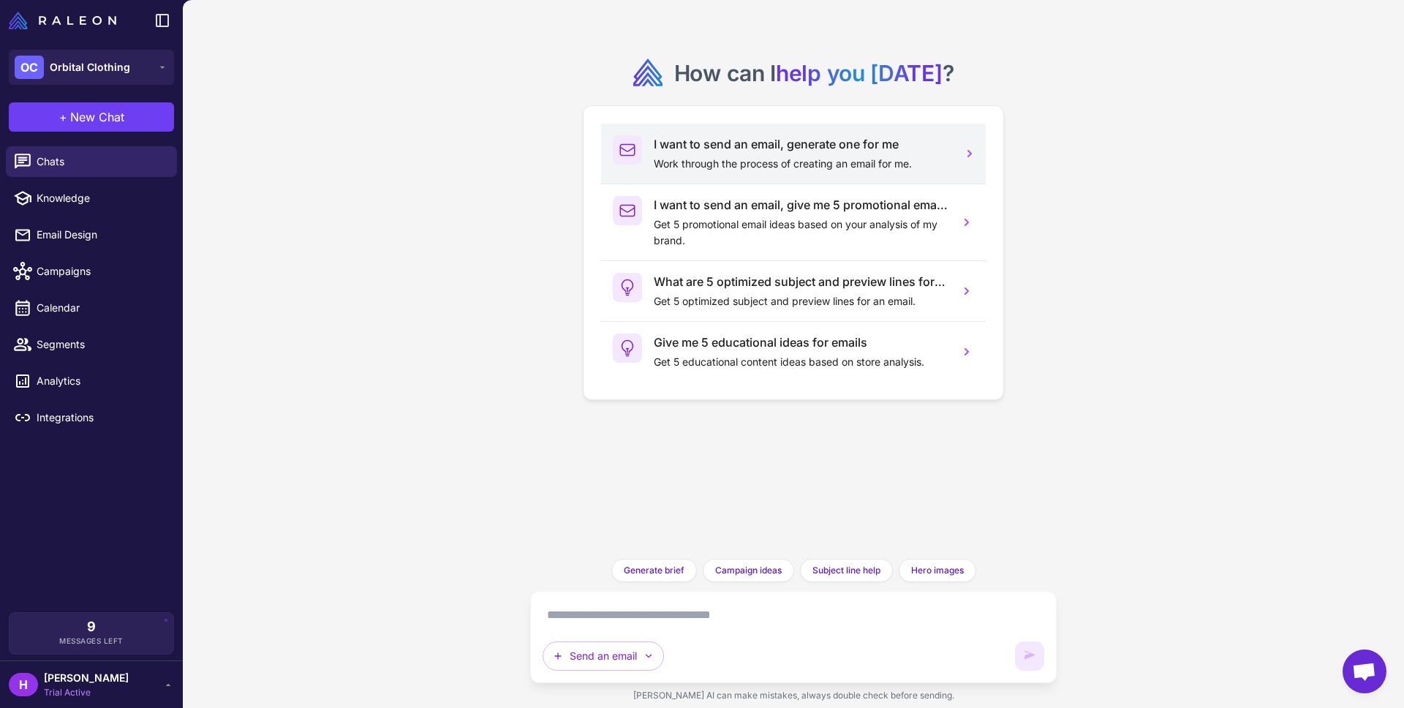
click at [696, 169] on p "Work through the process of creating an email for me." at bounding box center [801, 164] width 294 height 16
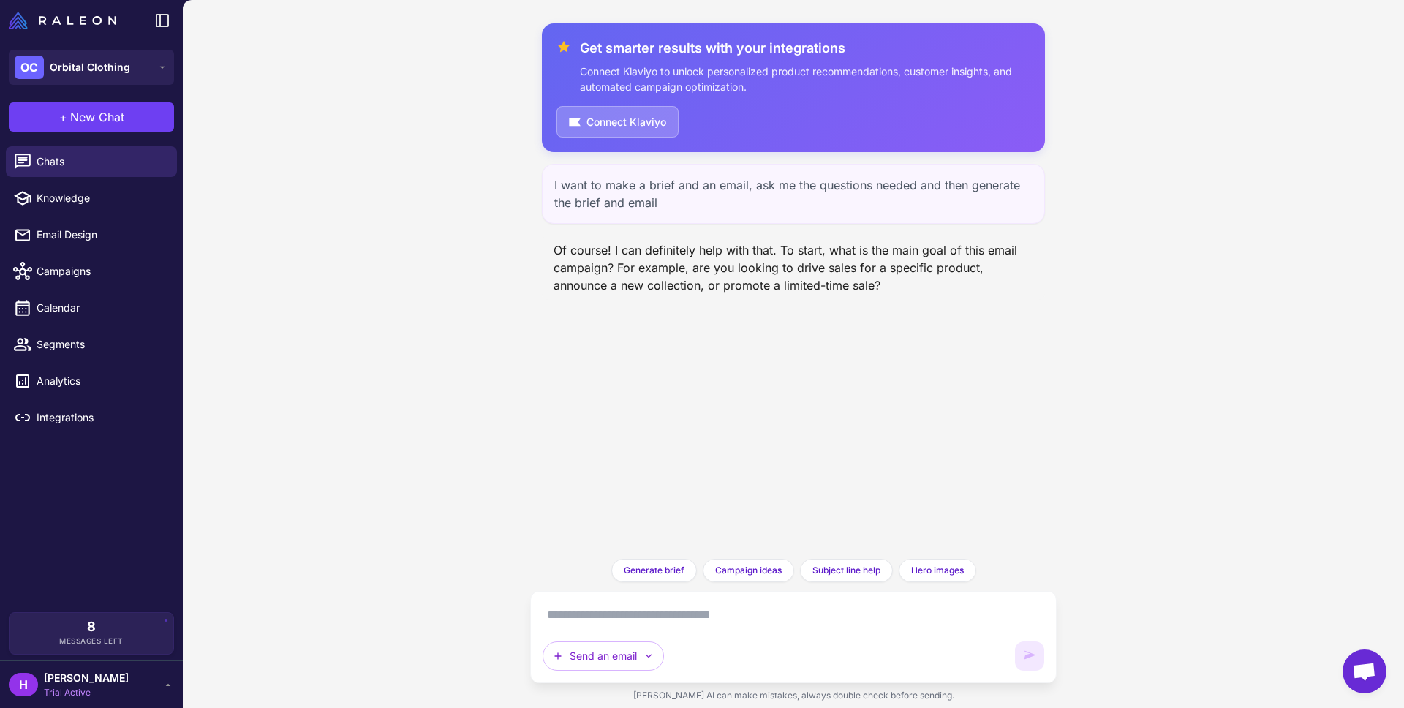
click at [590, 615] on textarea at bounding box center [792, 614] width 501 height 23
type textarea "**********"
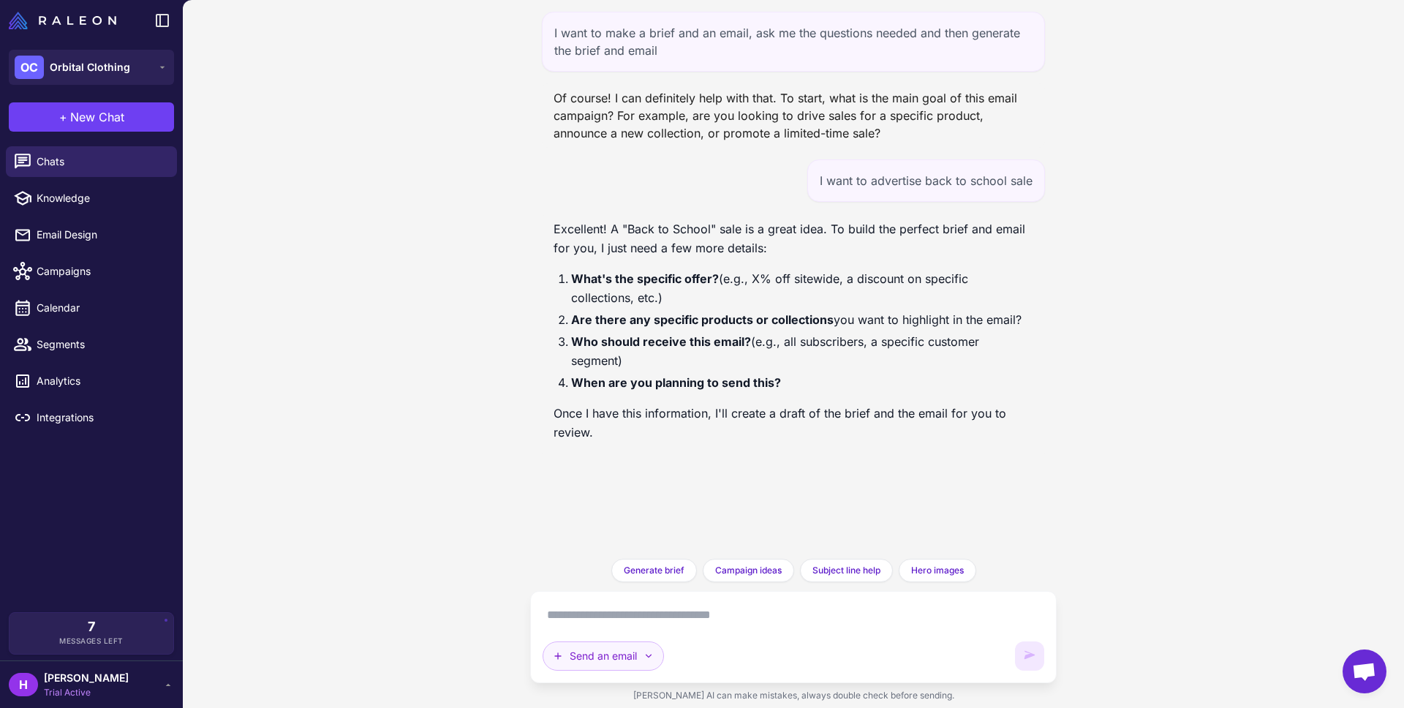
click at [656, 657] on button "Send an email" at bounding box center [602, 655] width 121 height 29
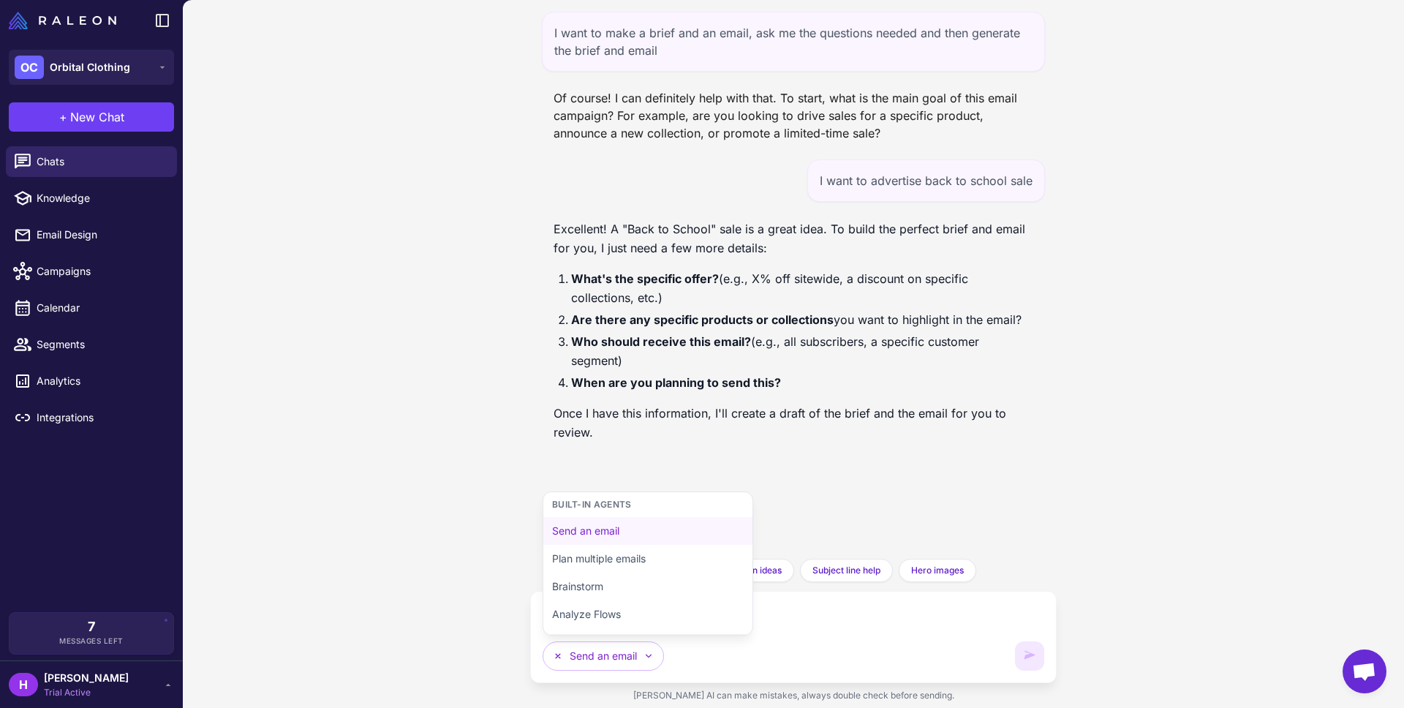
click at [477, 556] on div "I want to make a brief and an email, ask me the questions needed and then gener…" at bounding box center [793, 354] width 1221 height 708
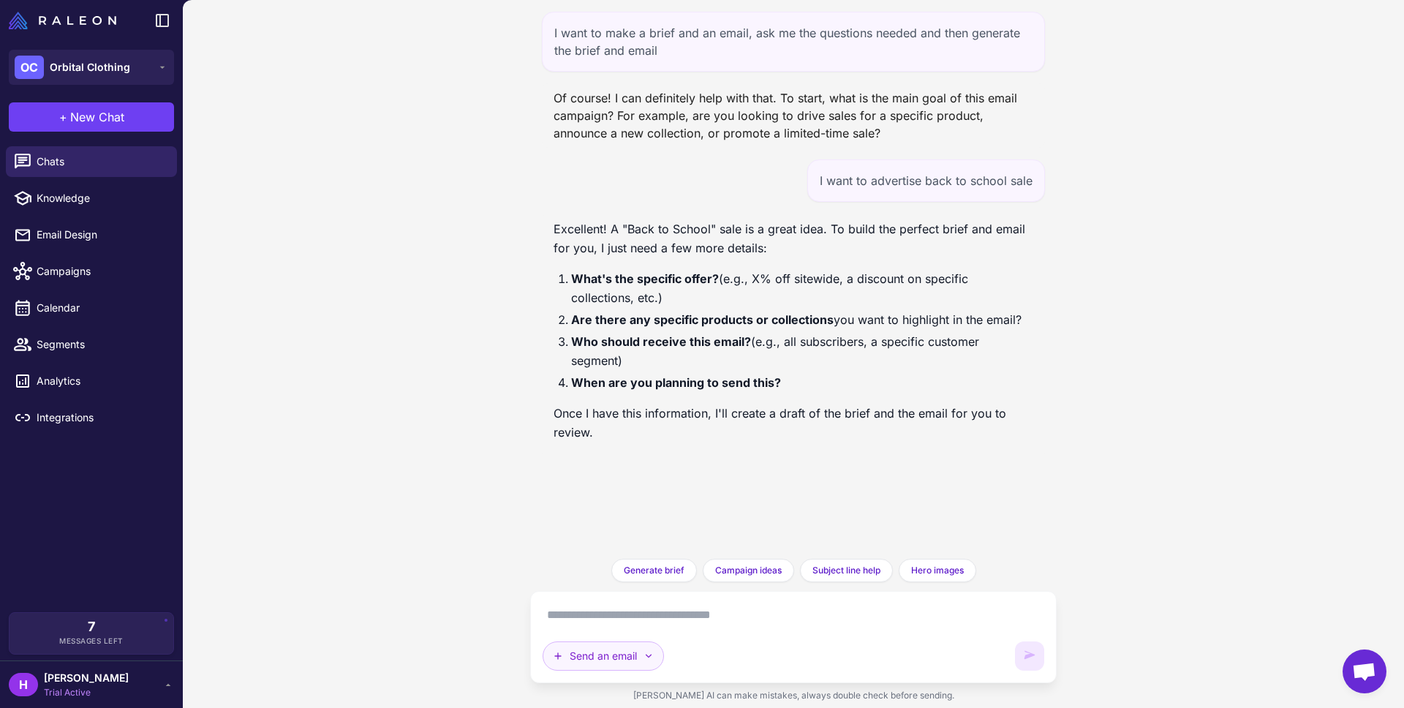
click at [622, 644] on button "Send an email" at bounding box center [602, 655] width 121 height 29
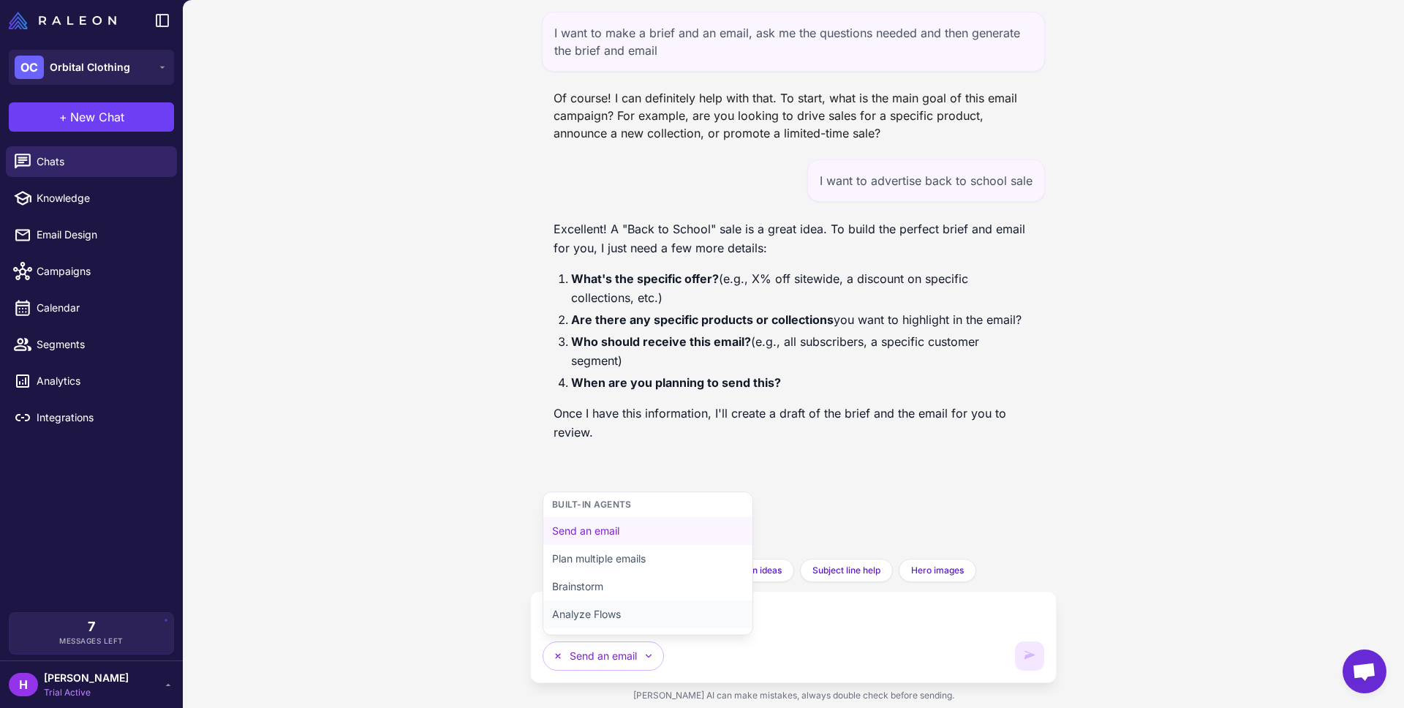
click at [617, 613] on button "Analyze Flows" at bounding box center [647, 614] width 209 height 28
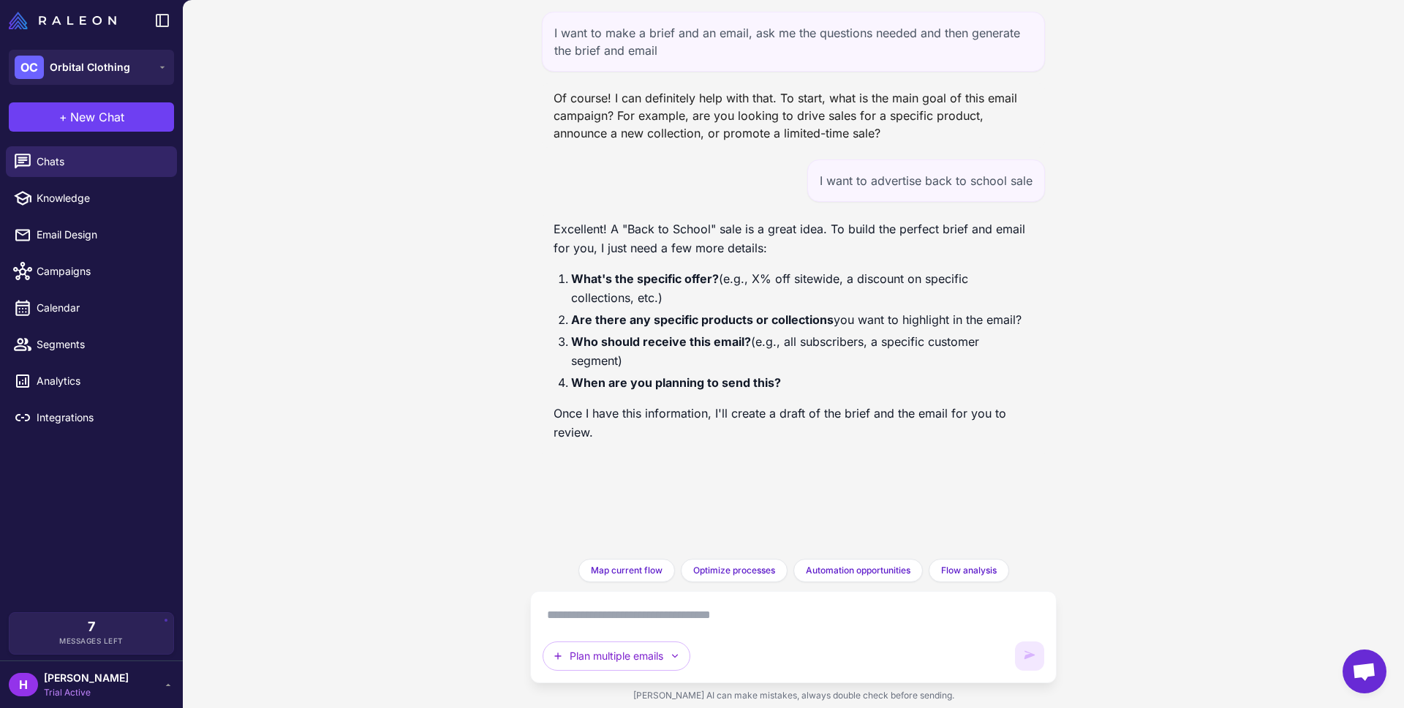
click at [614, 616] on textarea at bounding box center [792, 614] width 501 height 23
click at [950, 572] on span "Flow analysis" at bounding box center [969, 570] width 56 height 13
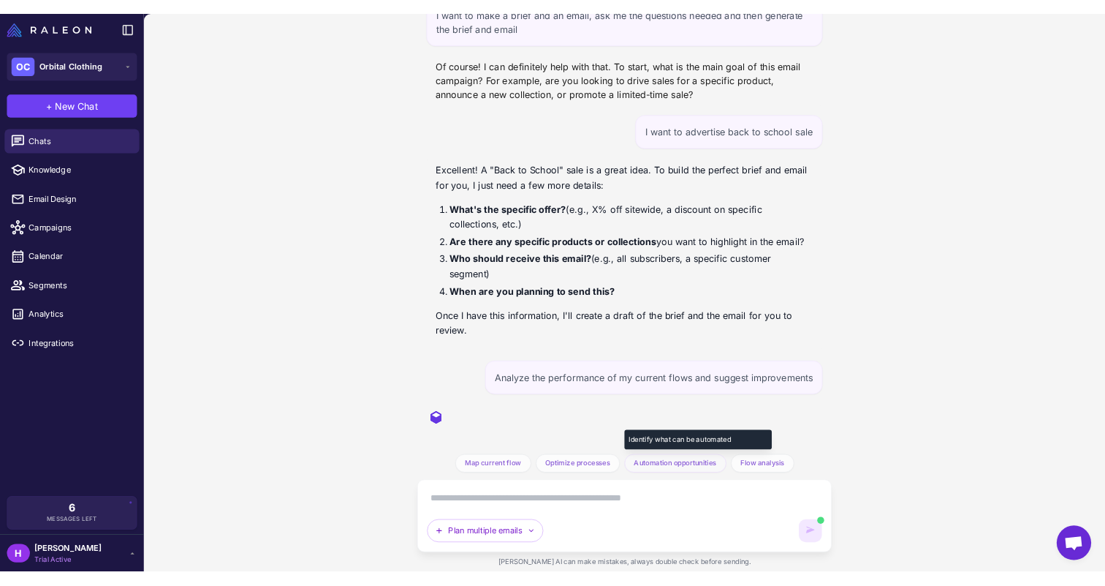
scroll to position [25, 0]
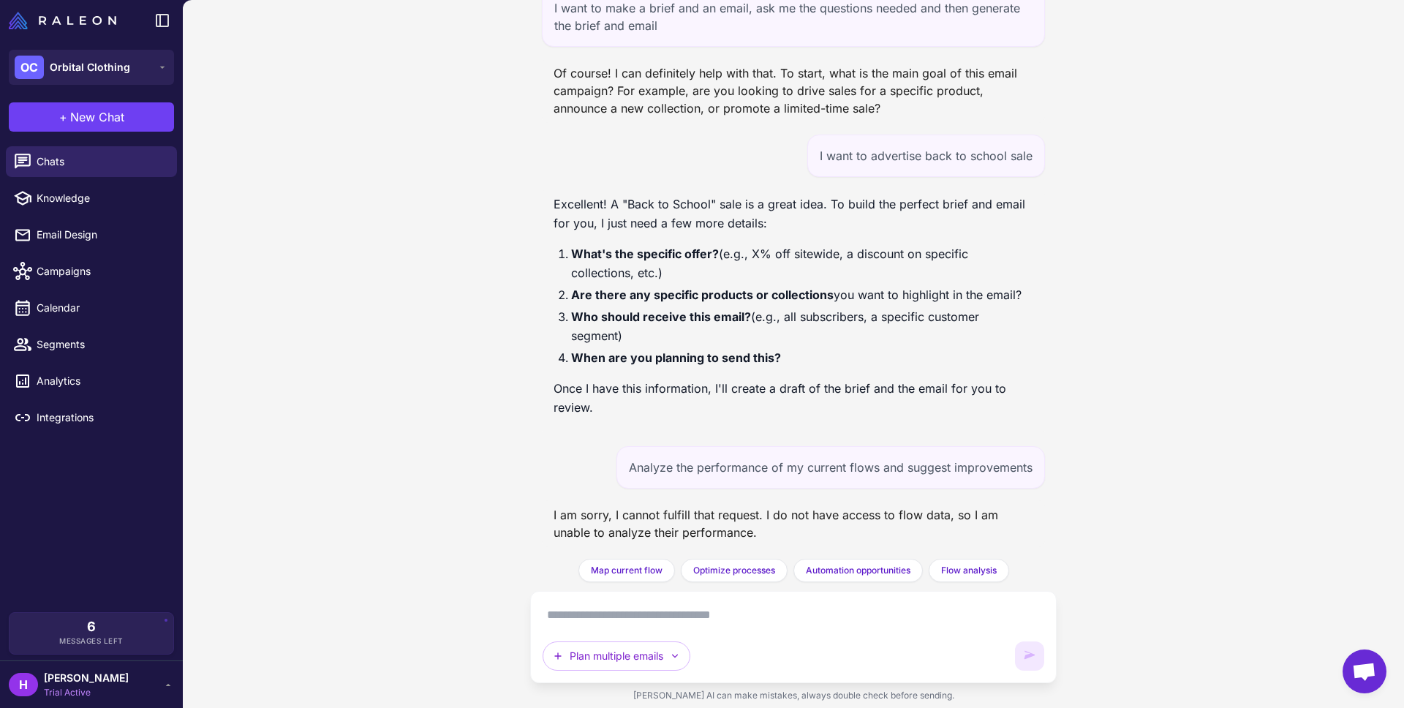
click at [162, 686] on icon at bounding box center [168, 684] width 12 height 12
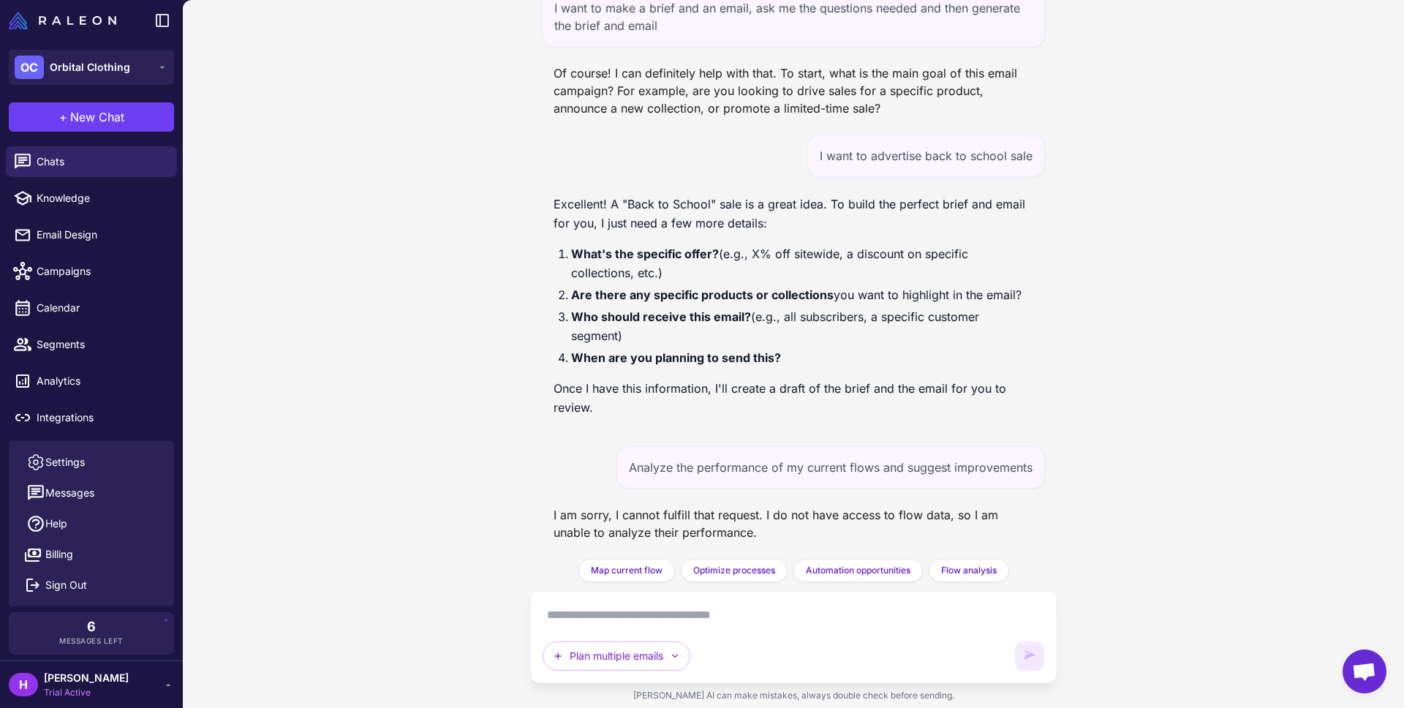
click at [141, 686] on div "H [PERSON_NAME] Trial Active" at bounding box center [91, 684] width 165 height 29
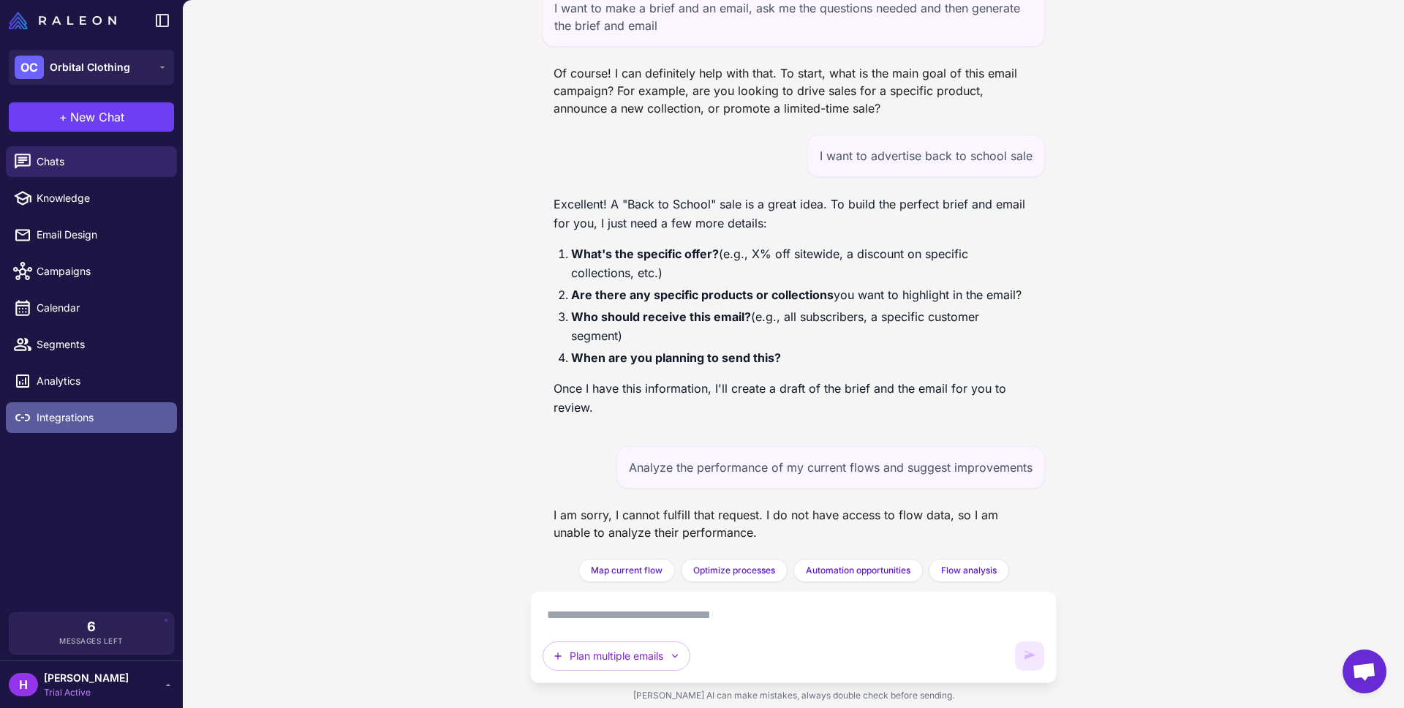
click at [62, 411] on span "Integrations" at bounding box center [101, 417] width 129 height 16
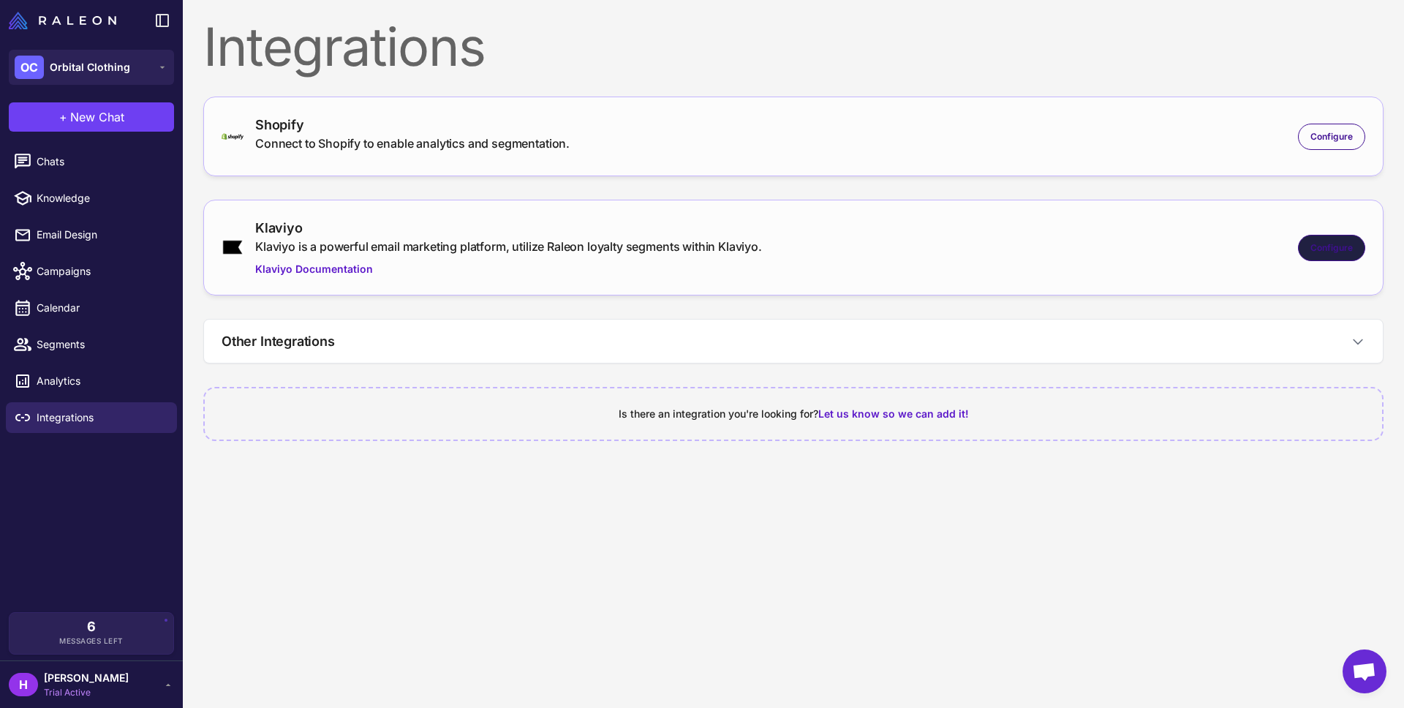
click at [1323, 237] on div "Configure" at bounding box center [1331, 248] width 67 height 26
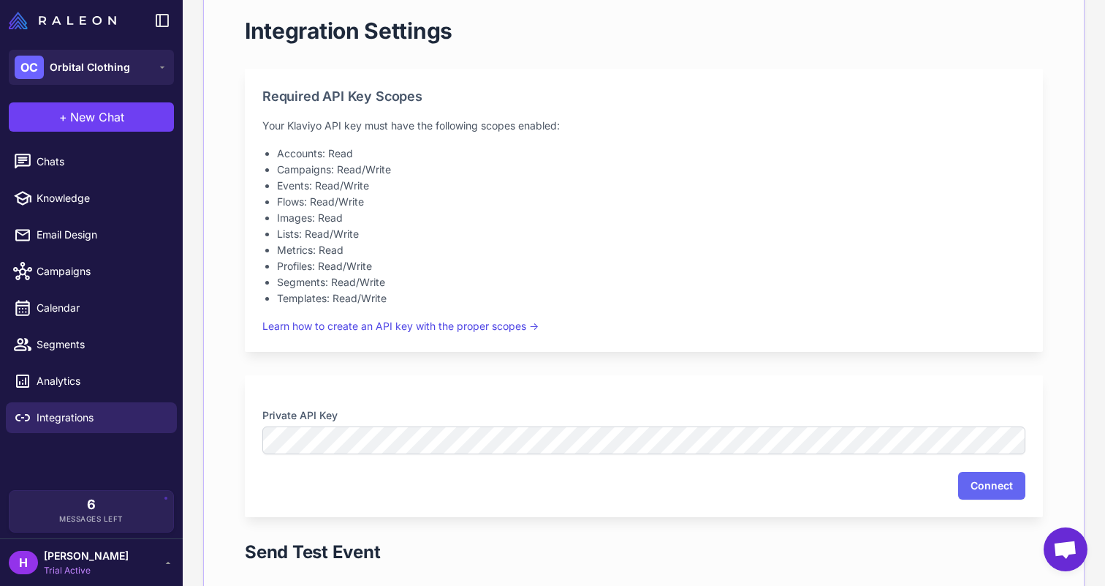
scroll to position [308, 0]
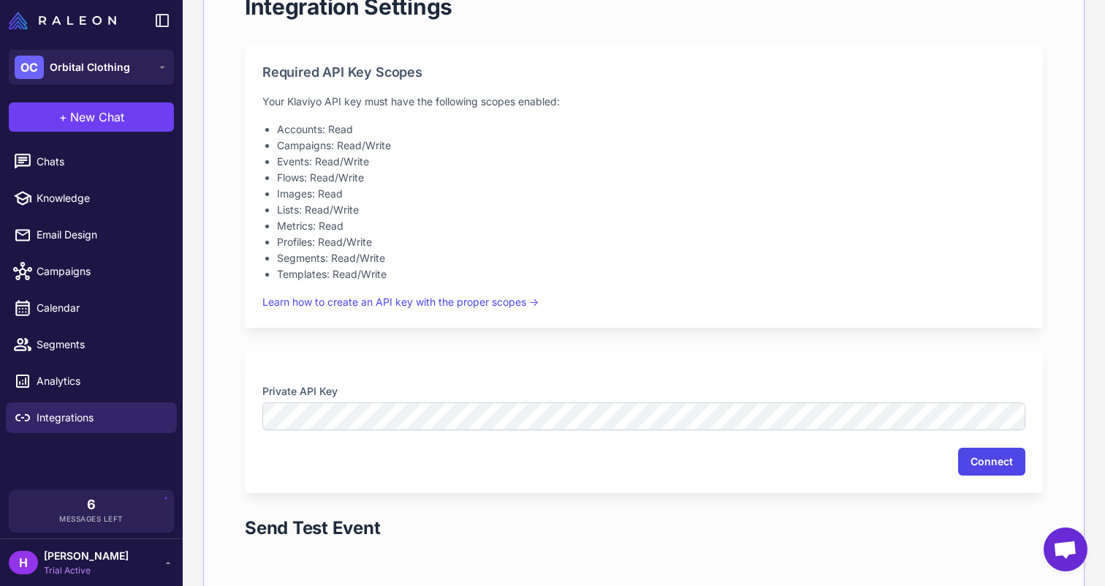
drag, startPoint x: 979, startPoint y: 461, endPoint x: 968, endPoint y: 461, distance: 11.0
click at [979, 461] on button "Connect" at bounding box center [991, 461] width 67 height 28
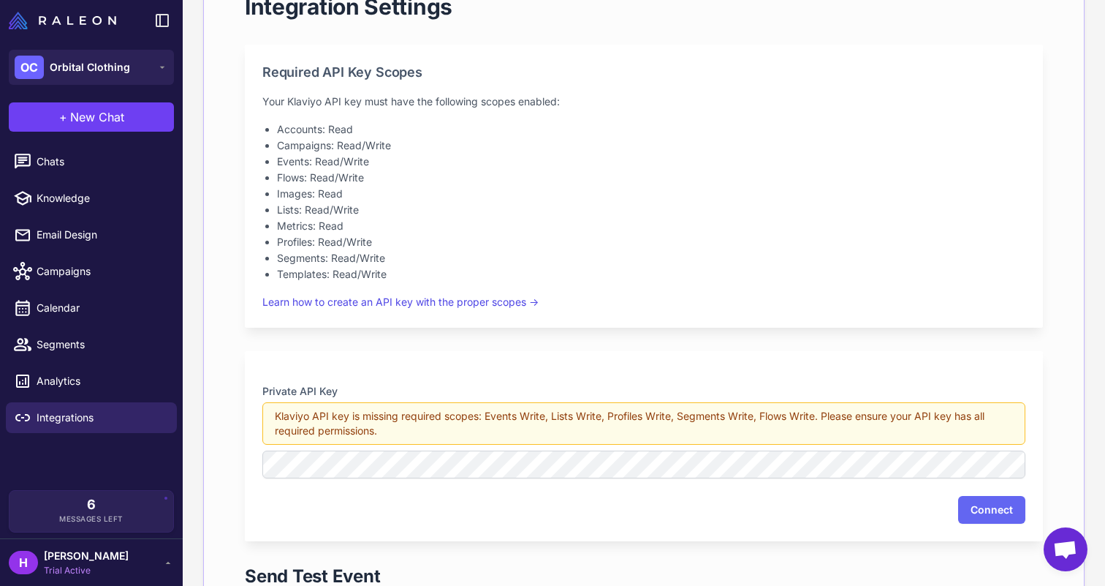
click at [972, 505] on button "Connect" at bounding box center [991, 510] width 67 height 28
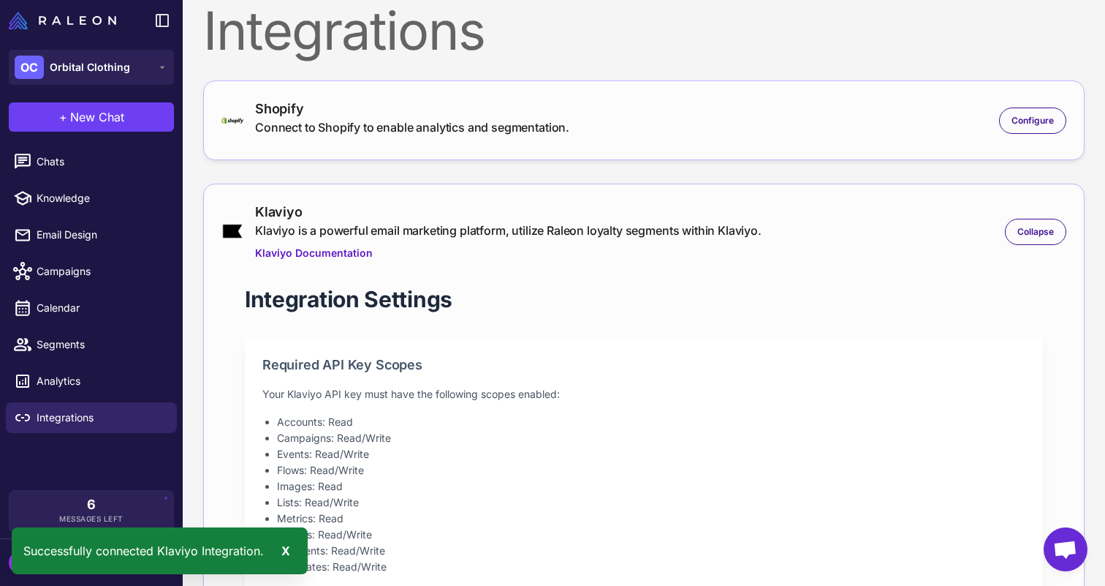
scroll to position [0, 0]
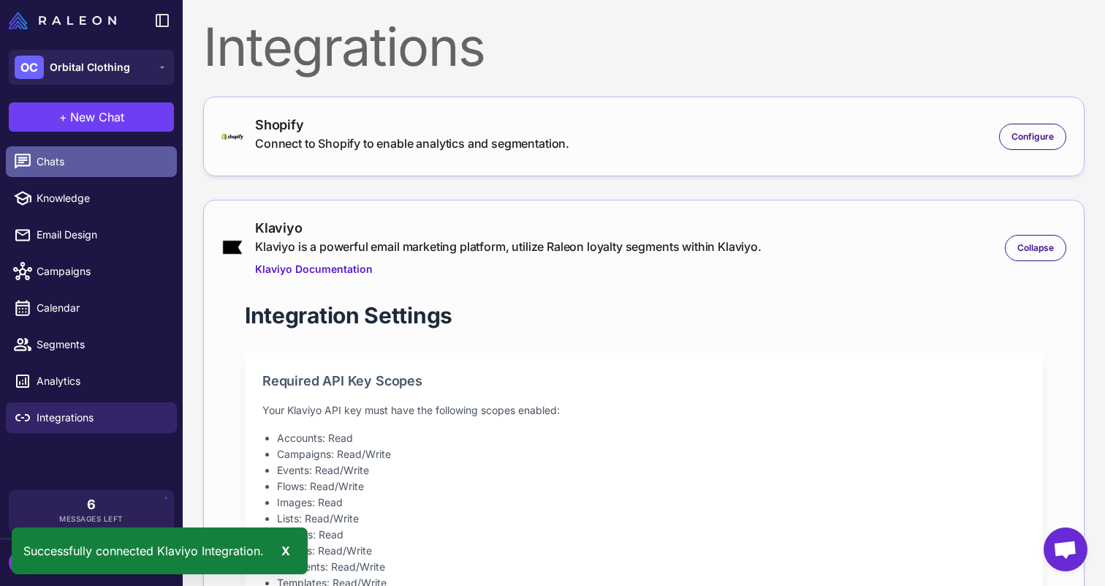
click at [64, 153] on link "Chats" at bounding box center [91, 161] width 171 height 31
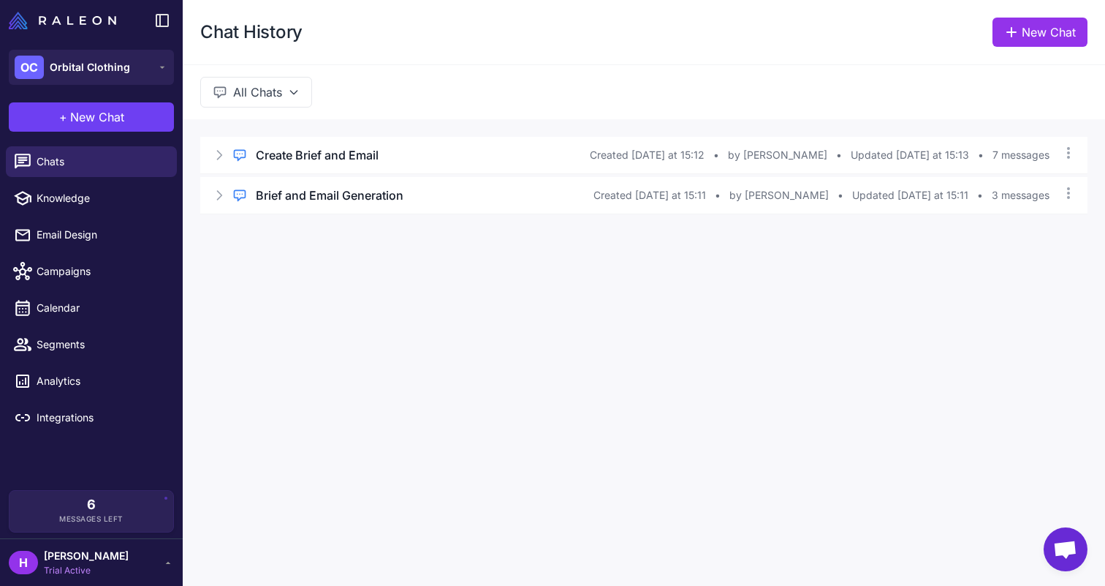
click at [111, 140] on ul "Chats Knowledge Email Design Campaigns Calendar Segments Analytics Integrations" at bounding box center [91, 289] width 183 height 298
click at [113, 120] on span "New Chat" at bounding box center [97, 117] width 54 height 18
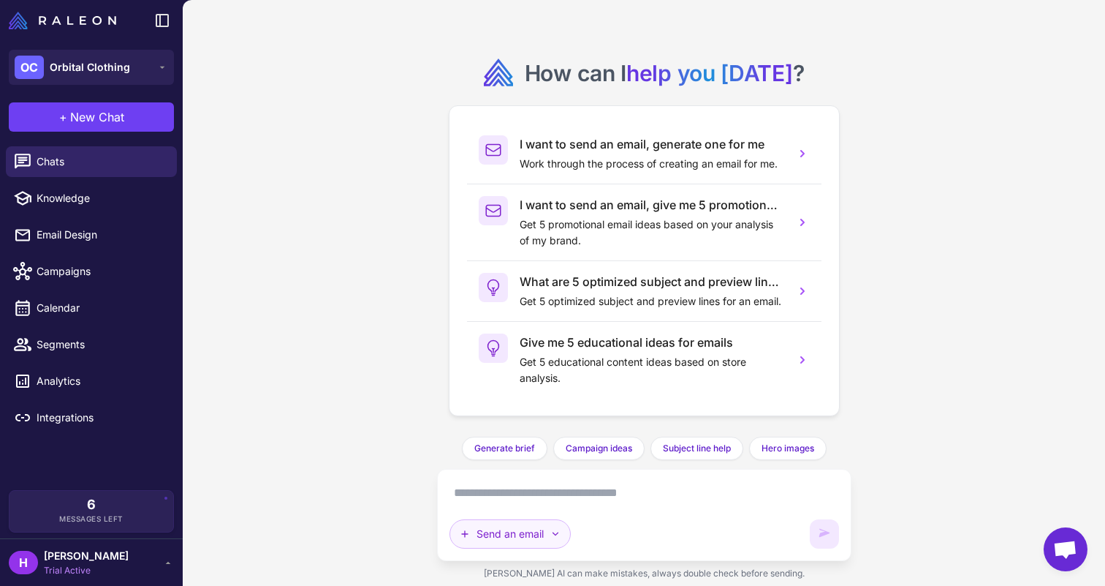
click at [552, 532] on icon "button" at bounding box center [556, 534] width 12 height 12
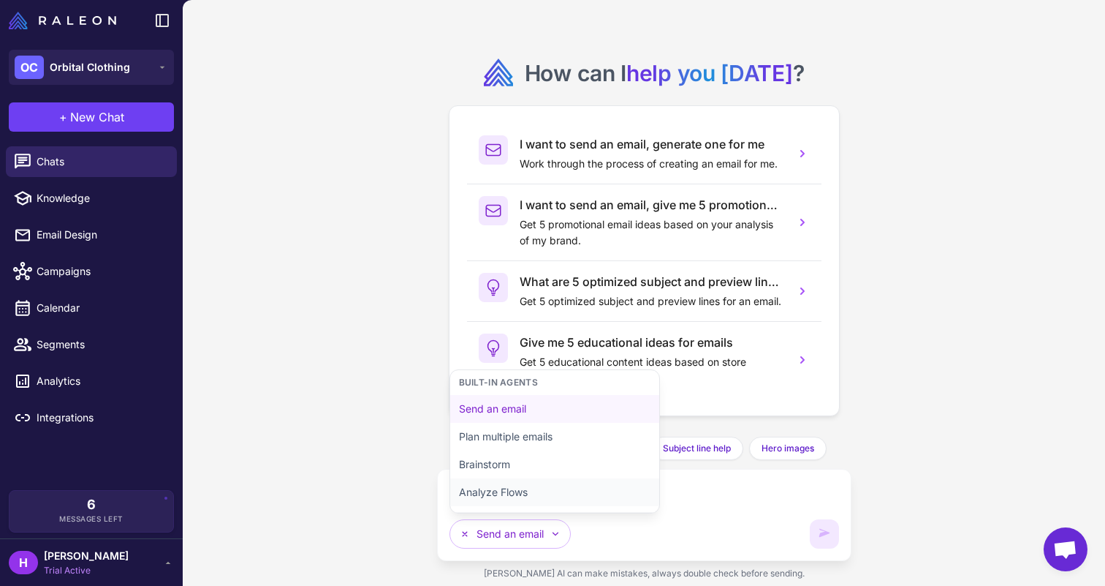
click at [518, 491] on button "Analyze Flows" at bounding box center [554, 492] width 209 height 28
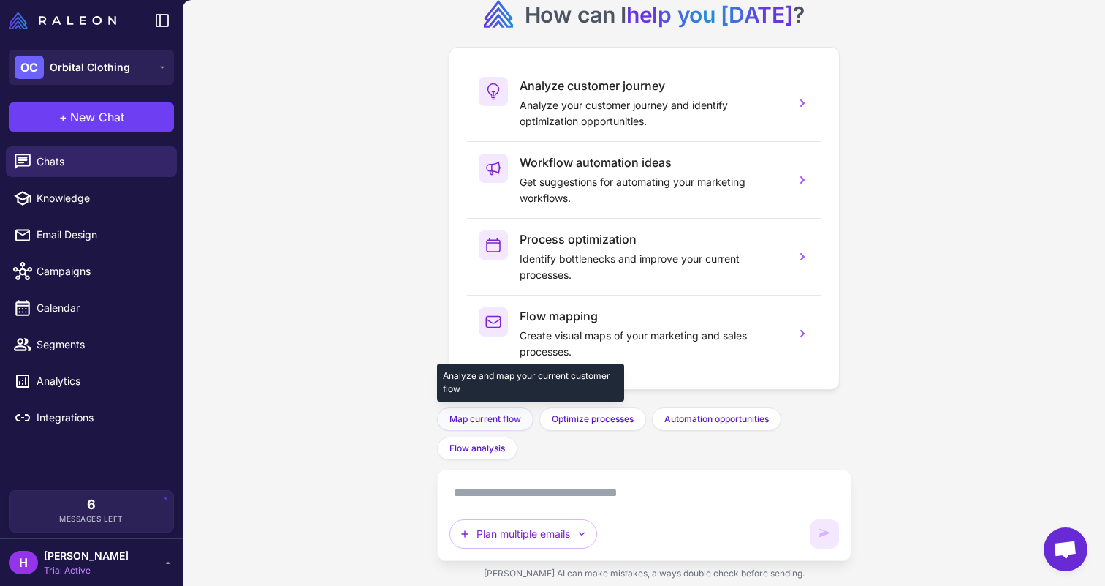
click at [493, 414] on span "Map current flow" at bounding box center [486, 418] width 72 height 13
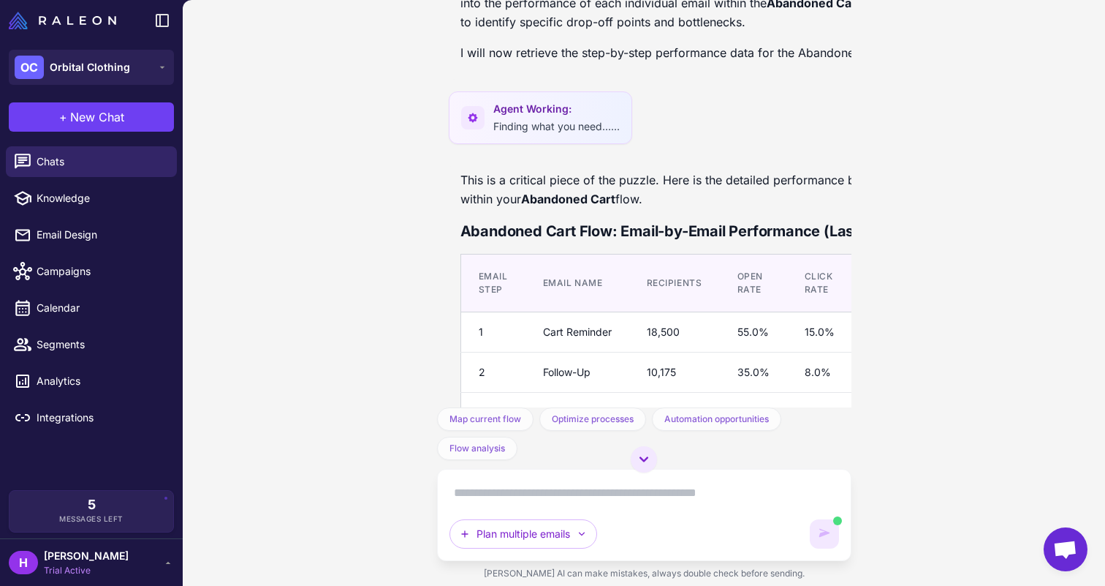
scroll to position [1446, 0]
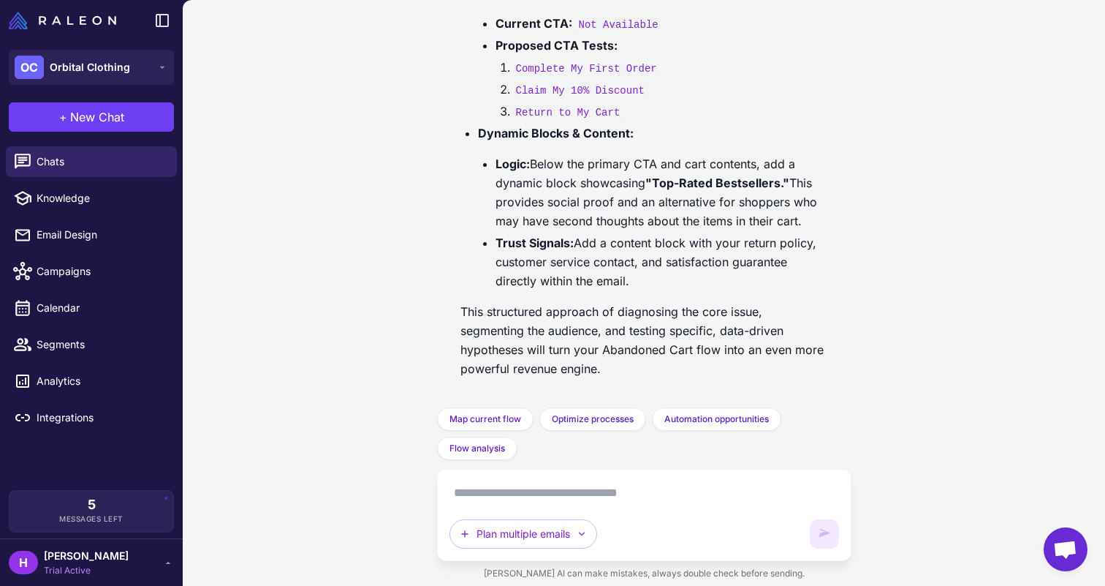
scroll to position [5988, 0]
click at [697, 420] on span "Automation opportunities" at bounding box center [716, 418] width 105 height 13
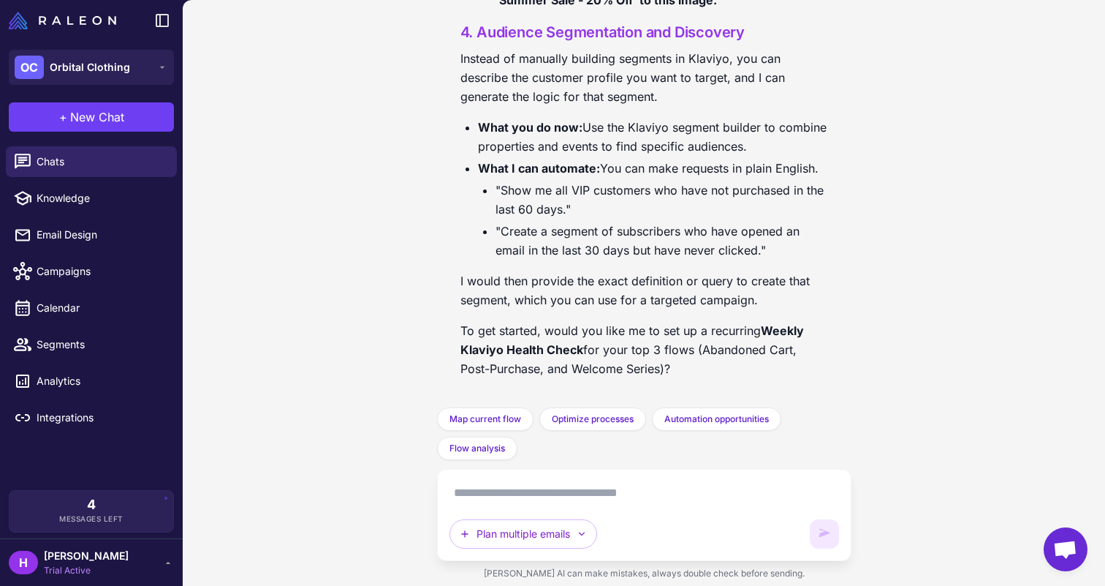
scroll to position [7705, 0]
click at [169, 566] on icon at bounding box center [168, 562] width 12 height 12
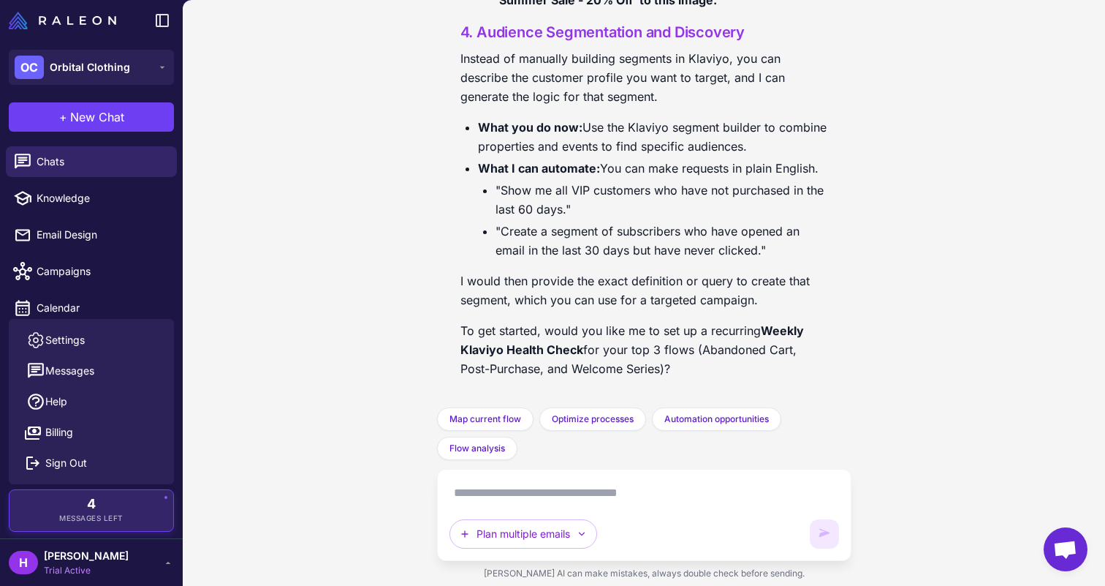
click at [88, 520] on span "Messages Left" at bounding box center [91, 517] width 64 height 11
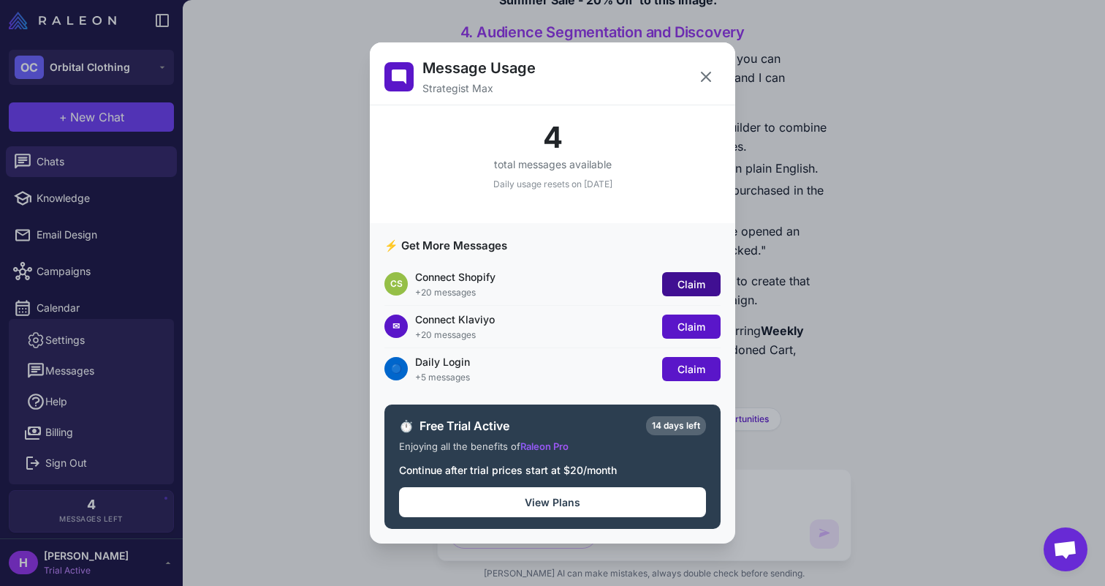
click at [686, 278] on span "Claim" at bounding box center [692, 284] width 28 height 12
click at [677, 325] on button "Claim" at bounding box center [691, 326] width 58 height 24
click at [678, 370] on span "Claim" at bounding box center [692, 369] width 28 height 12
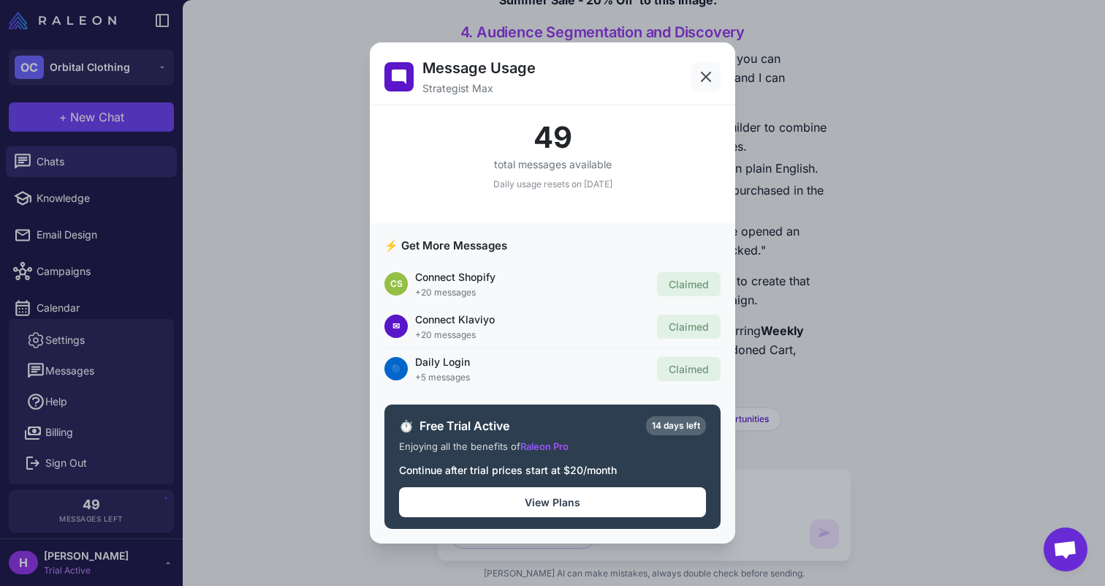
click at [697, 70] on icon at bounding box center [706, 77] width 18 height 18
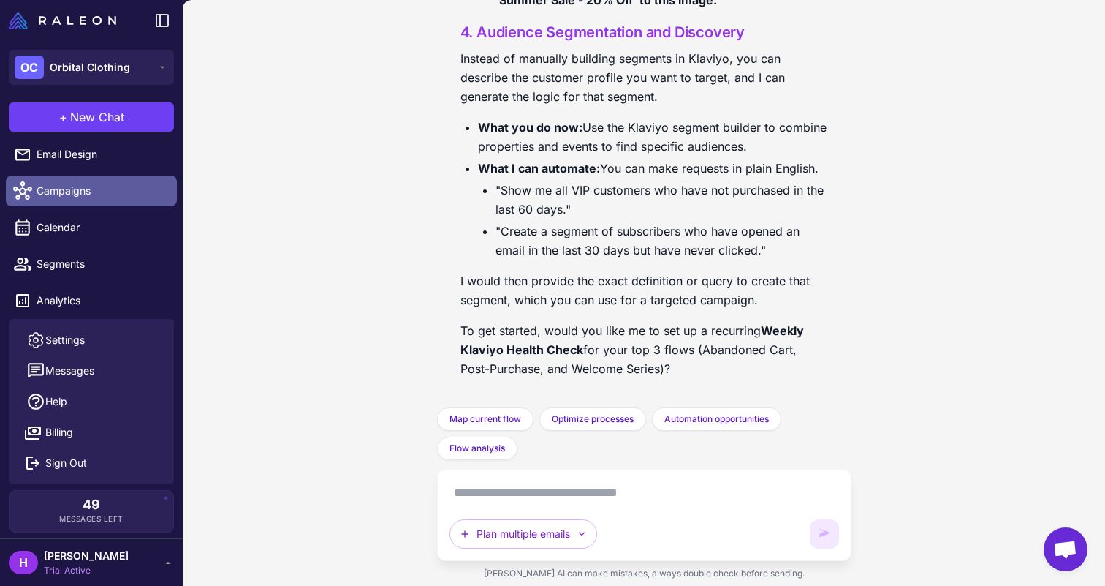
scroll to position [120, 0]
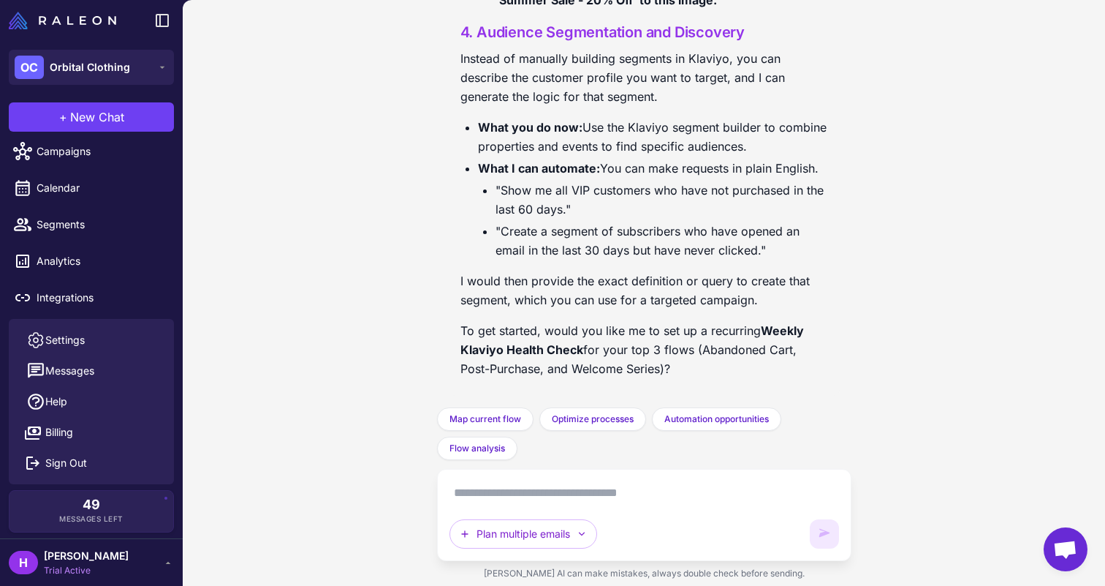
click at [50, 560] on span "[PERSON_NAME]" at bounding box center [86, 556] width 85 height 16
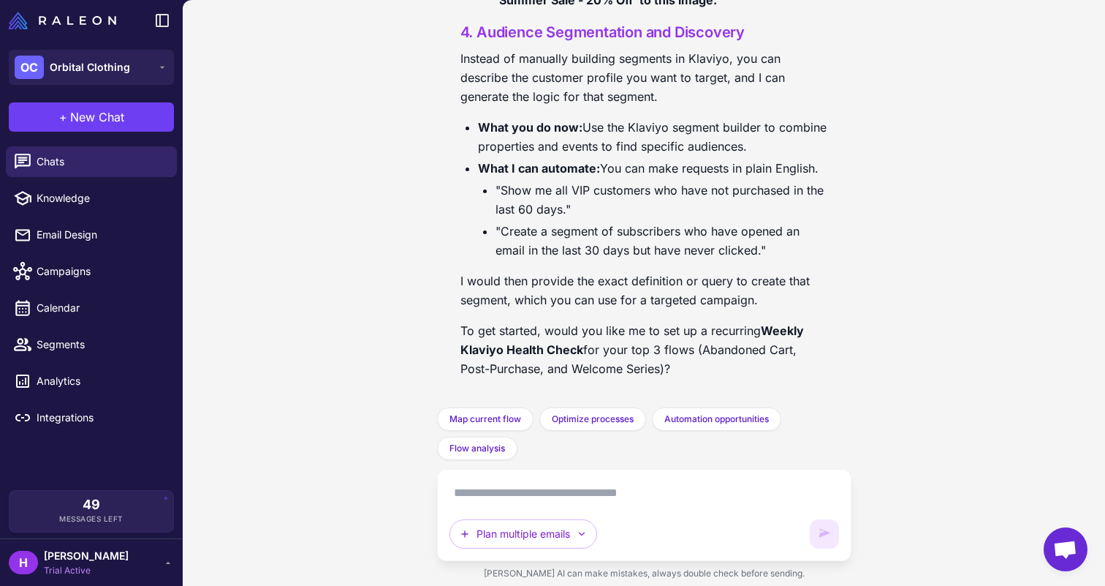
scroll to position [0, 0]
click at [171, 565] on icon at bounding box center [168, 562] width 12 height 12
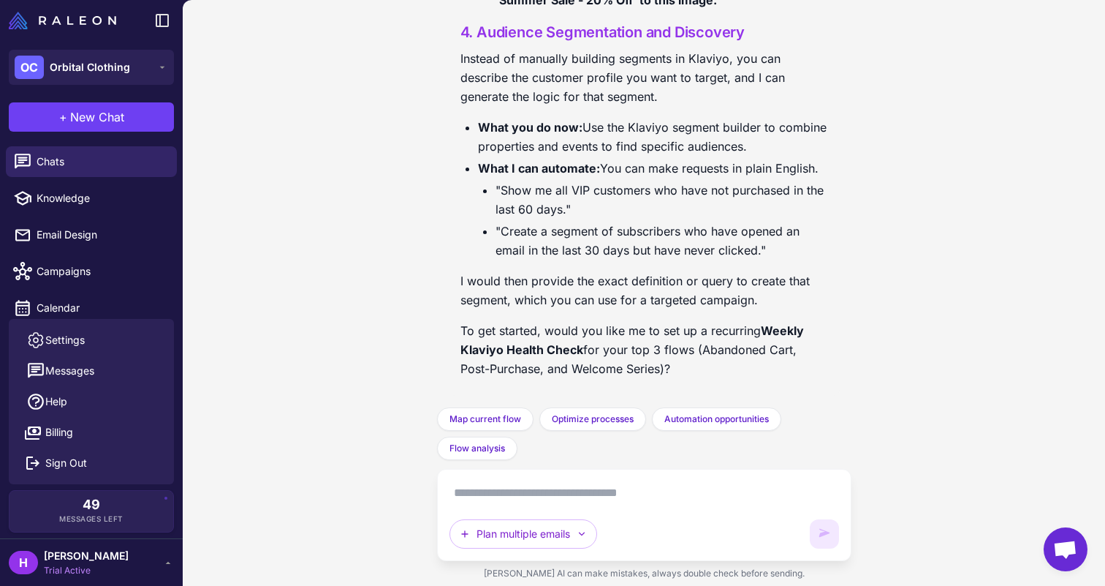
click at [167, 564] on icon at bounding box center [168, 562] width 12 height 12
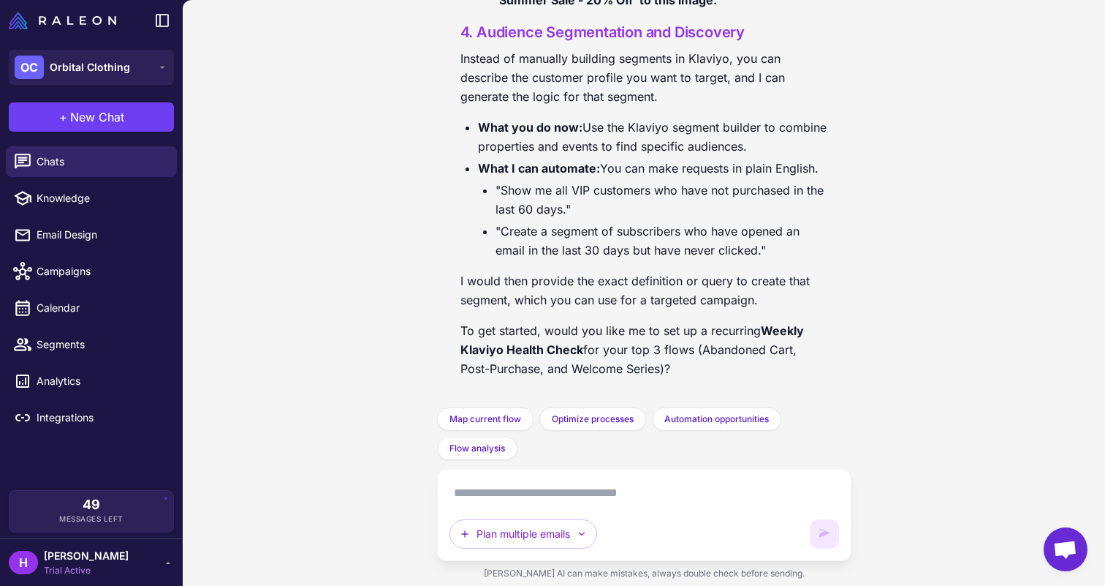
click at [162, 572] on div "H [PERSON_NAME] Trial Active" at bounding box center [91, 562] width 165 height 29
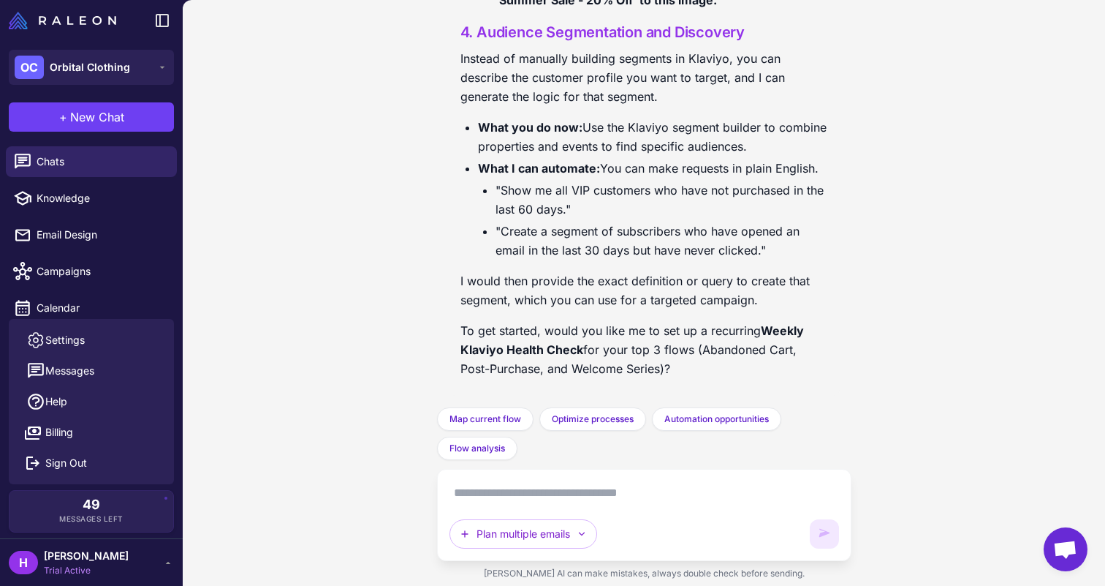
click at [270, 271] on div "Can you help me map out my current customer flow? Of course. To map your custom…" at bounding box center [644, 293] width 923 height 586
click at [146, 62] on button "OC Orbital Clothing" at bounding box center [91, 67] width 165 height 35
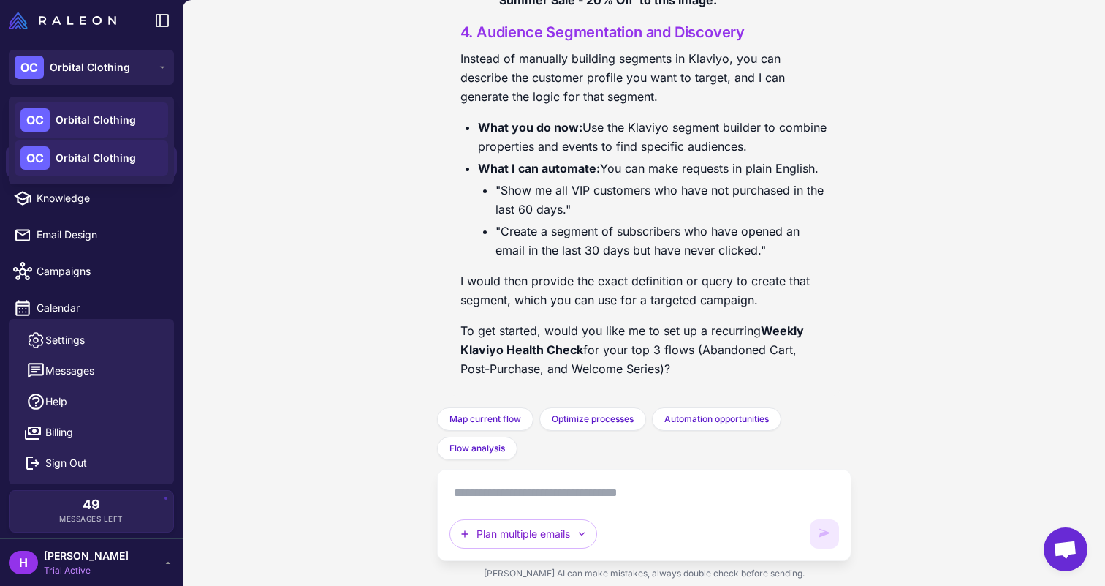
click at [113, 115] on span "Orbital Clothing" at bounding box center [96, 120] width 80 height 16
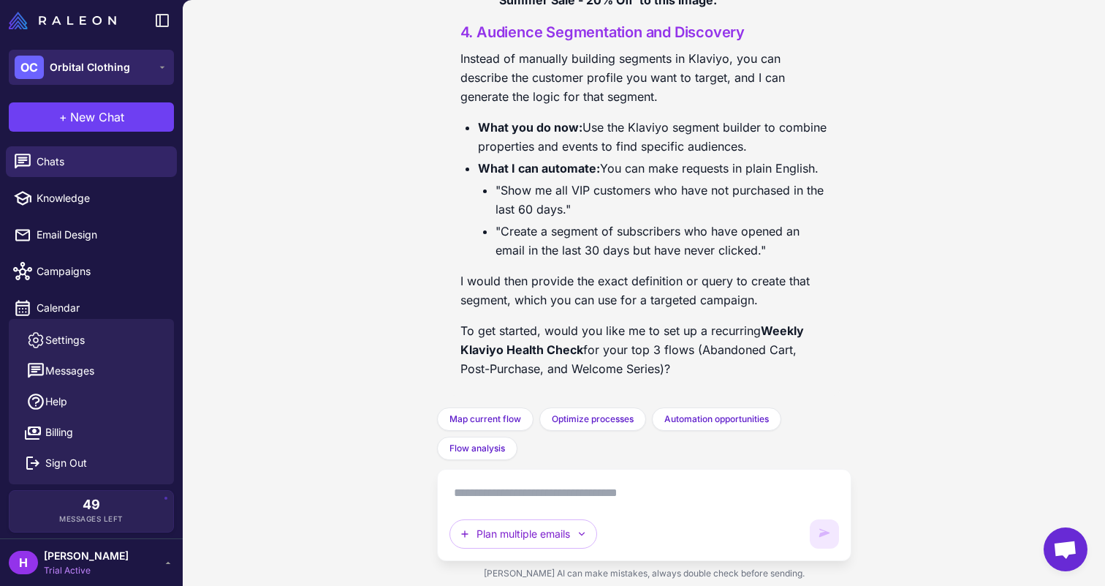
click at [164, 73] on button "OC Orbital Clothing" at bounding box center [91, 67] width 165 height 35
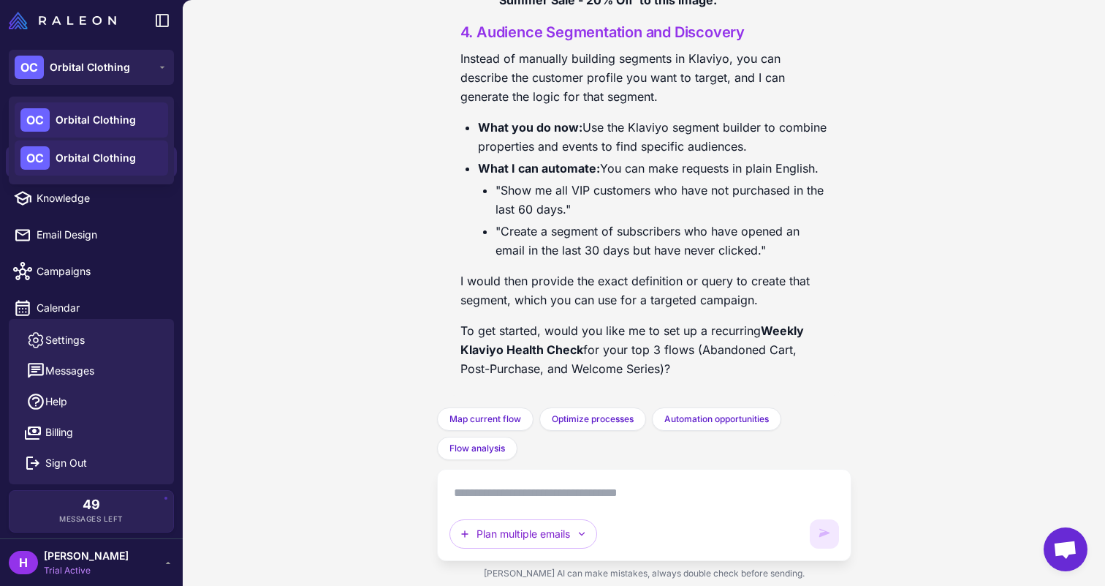
click at [95, 154] on span "Orbital Clothing" at bounding box center [96, 158] width 80 height 16
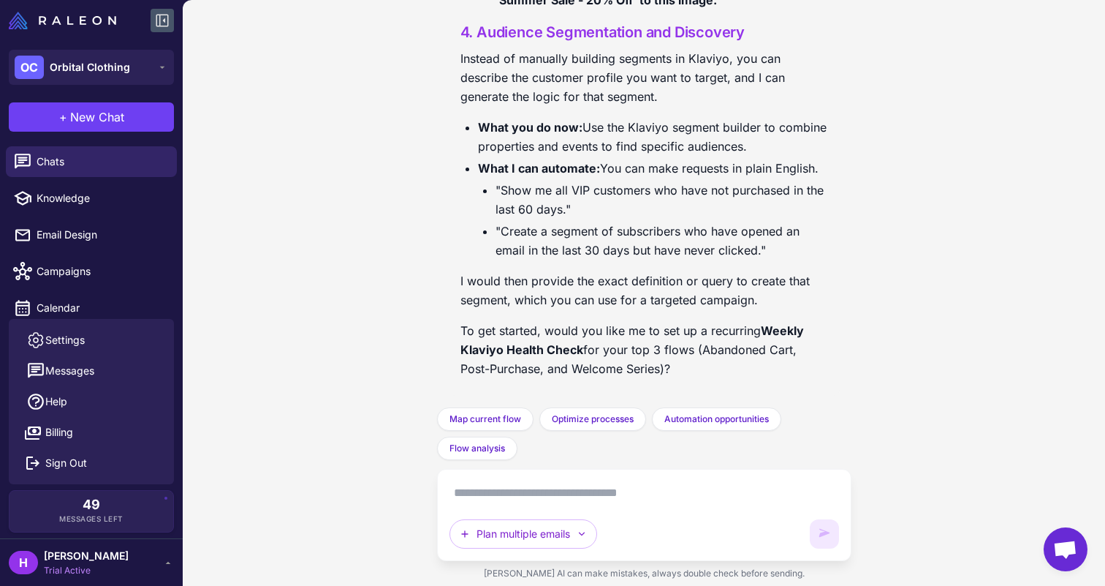
click at [159, 27] on icon at bounding box center [163, 21] width 18 height 18
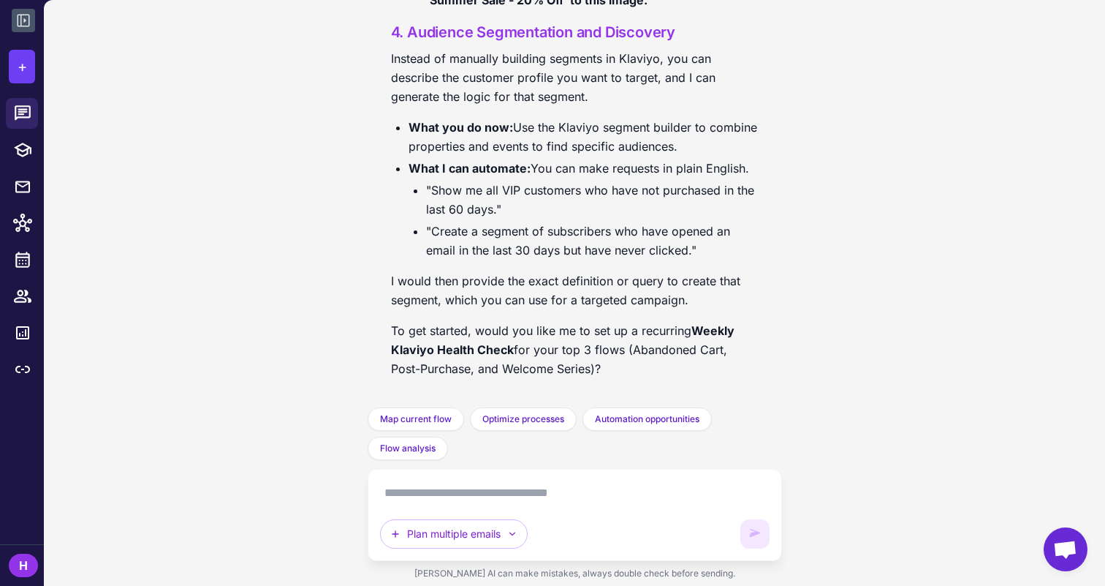
click at [13, 21] on button at bounding box center [23, 20] width 23 height 23
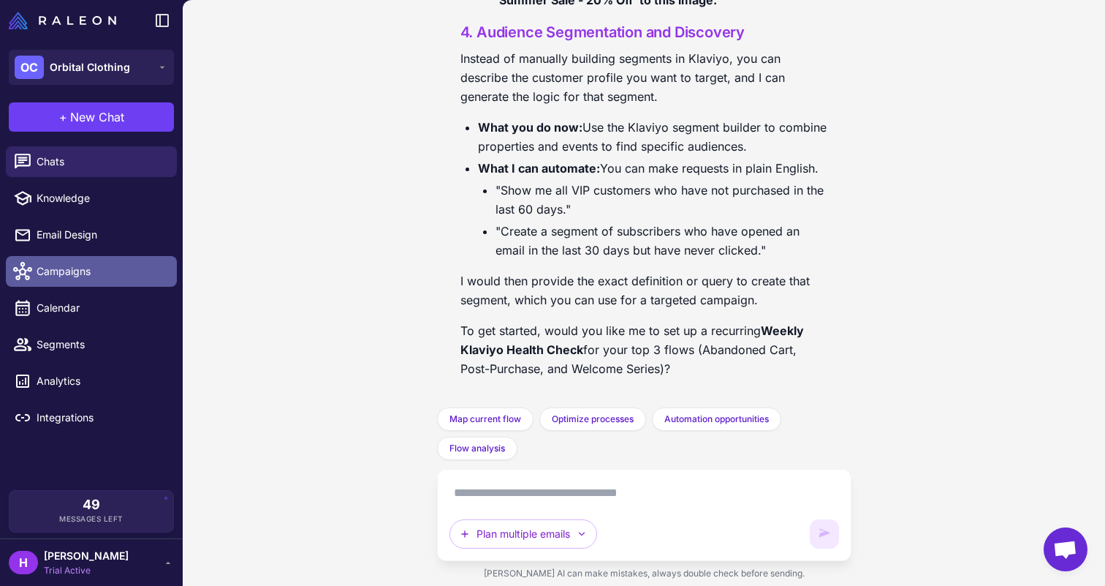
click at [99, 270] on span "Campaigns" at bounding box center [101, 271] width 129 height 16
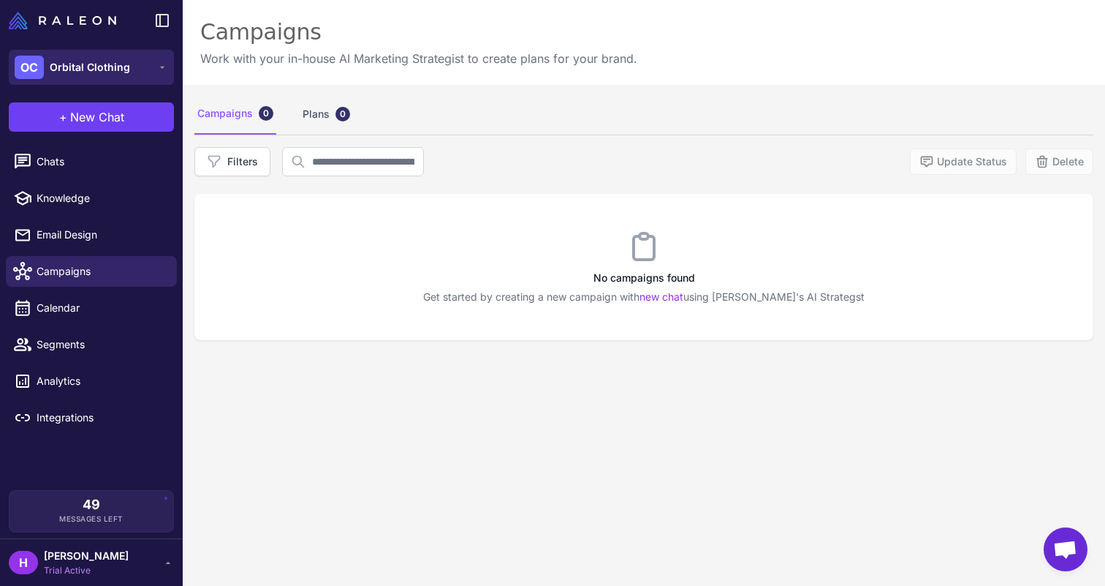
click at [153, 61] on button "OC Orbital Clothing" at bounding box center [91, 67] width 165 height 35
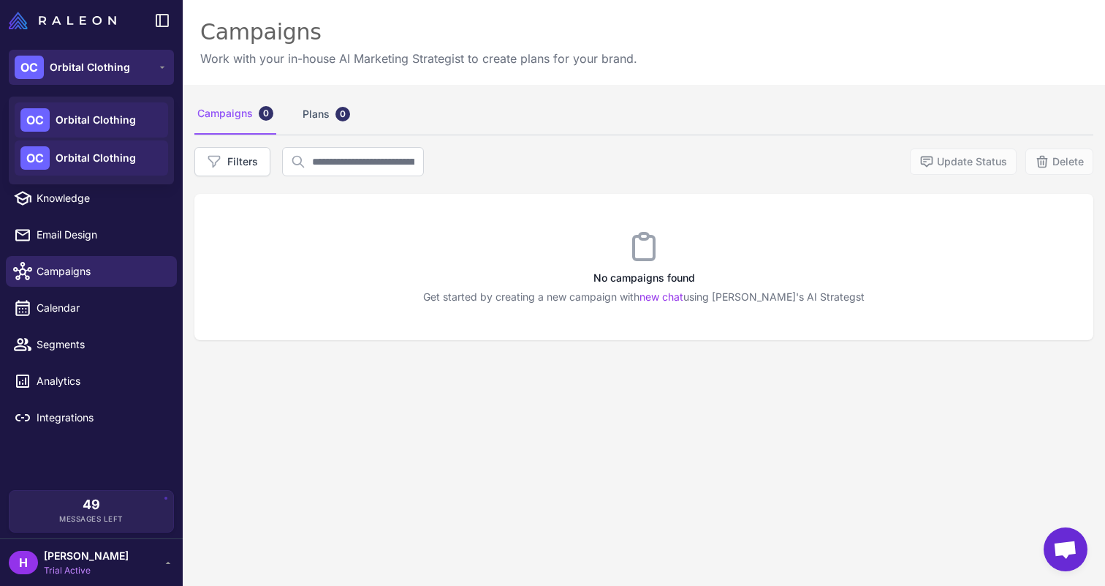
click at [150, 66] on button "OC Orbital Clothing" at bounding box center [91, 67] width 165 height 35
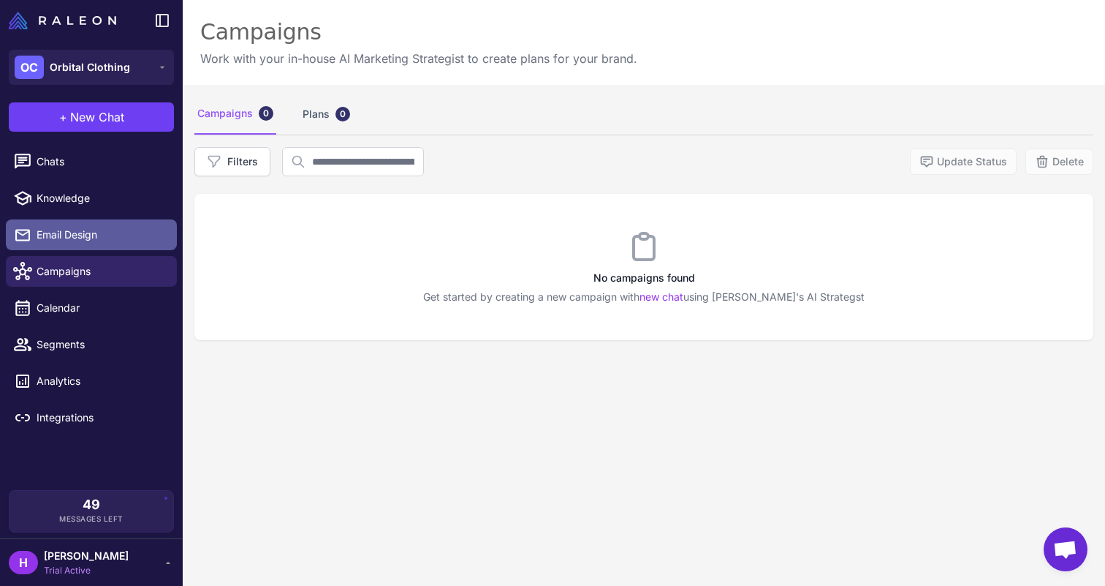
click at [78, 240] on span "Email Design" at bounding box center [101, 235] width 129 height 16
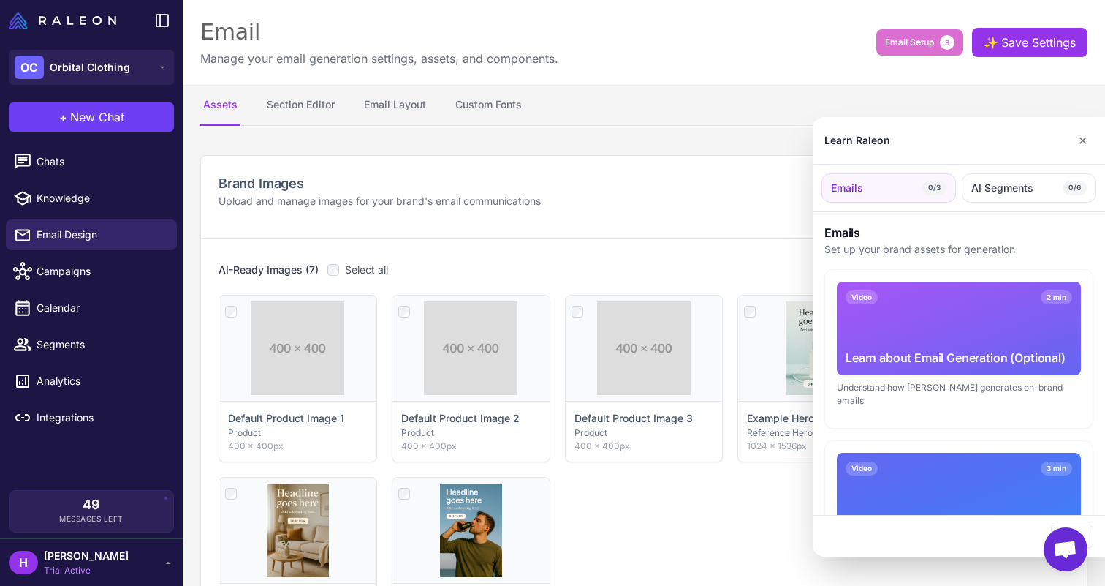
click at [948, 305] on div "Video 2 min Learn about Email Generation (Optional)" at bounding box center [959, 328] width 244 height 94
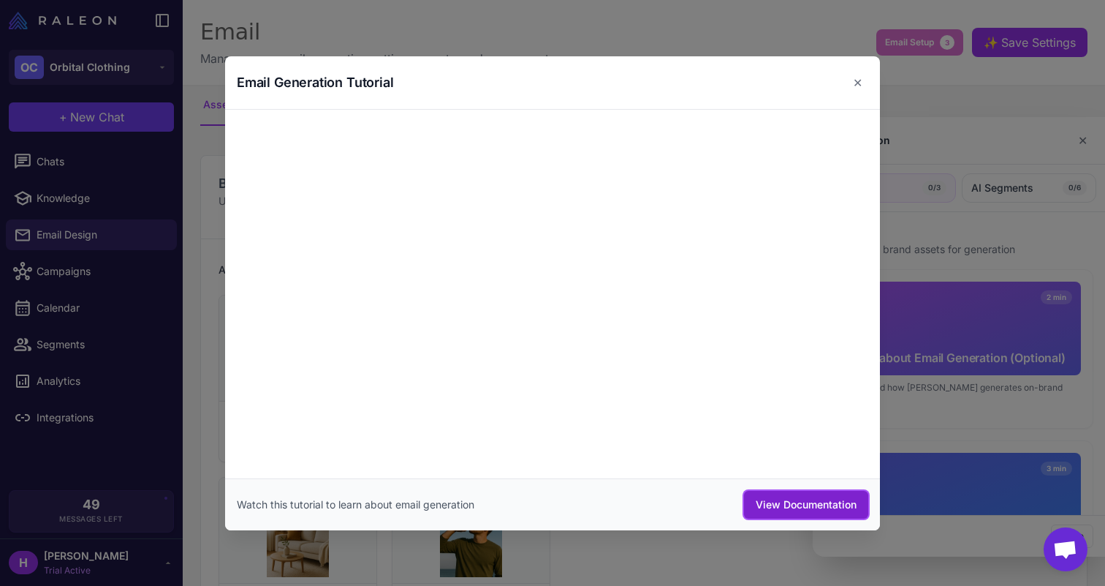
click at [768, 499] on button "View Documentation" at bounding box center [806, 505] width 124 height 28
click at [854, 80] on button "✕" at bounding box center [857, 82] width 21 height 29
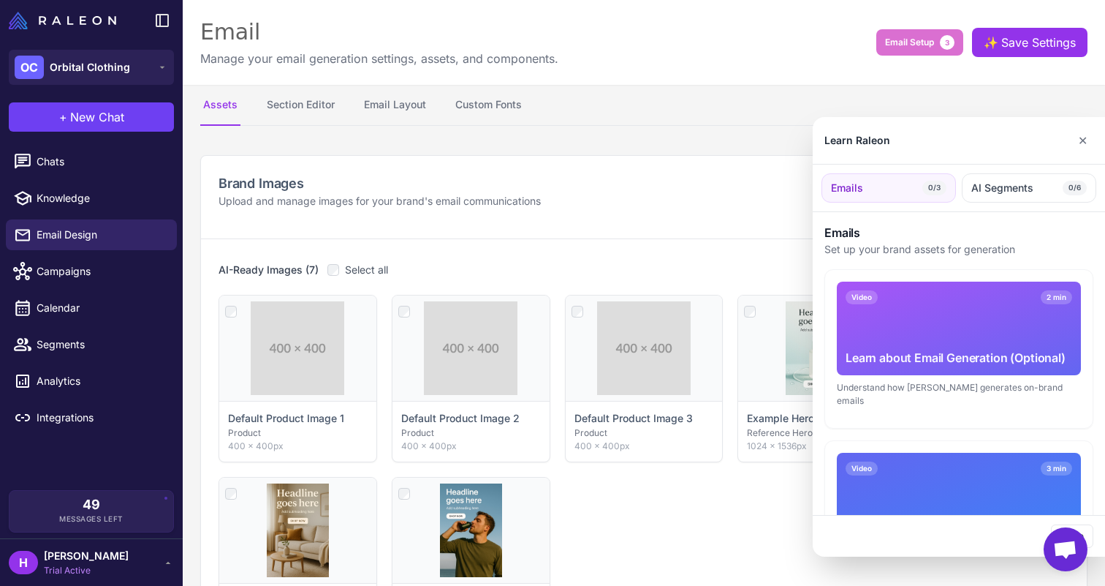
click at [923, 34] on div at bounding box center [552, 293] width 1105 height 586
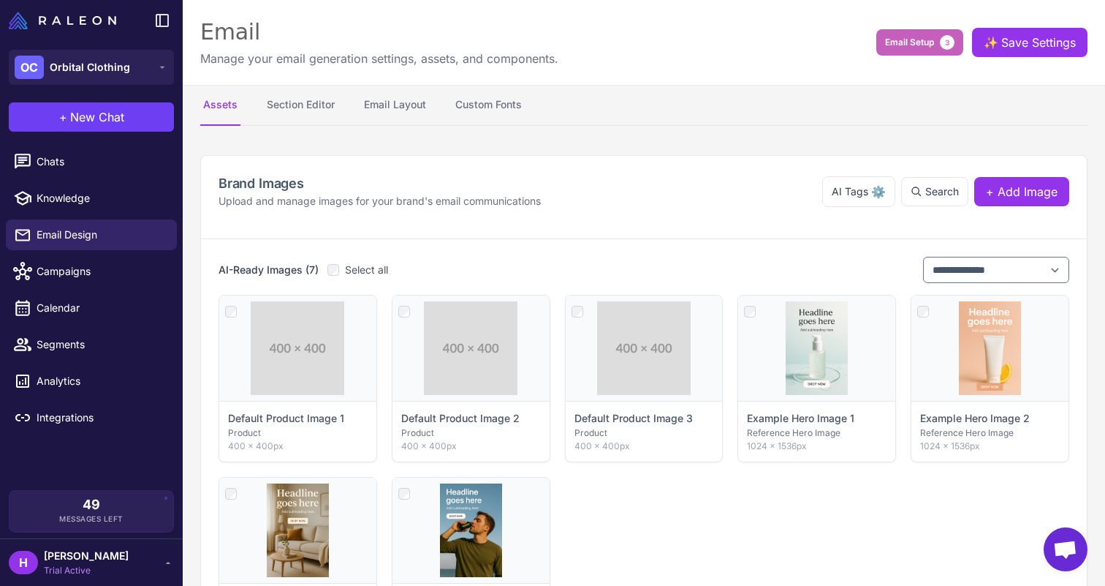
click at [920, 37] on span "Email Setup" at bounding box center [909, 42] width 49 height 13
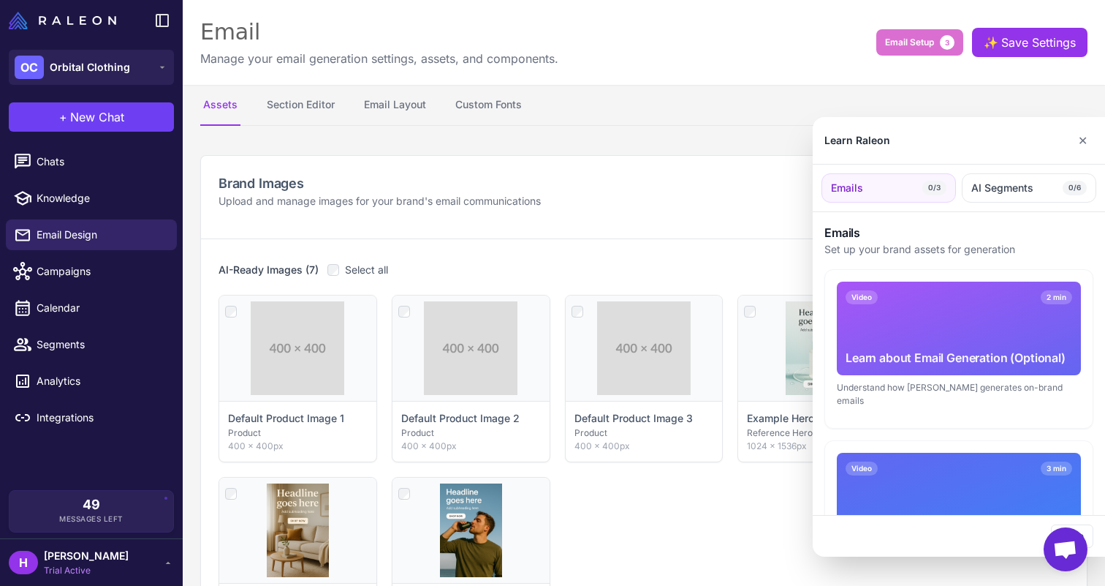
click at [920, 39] on div at bounding box center [552, 293] width 1105 height 586
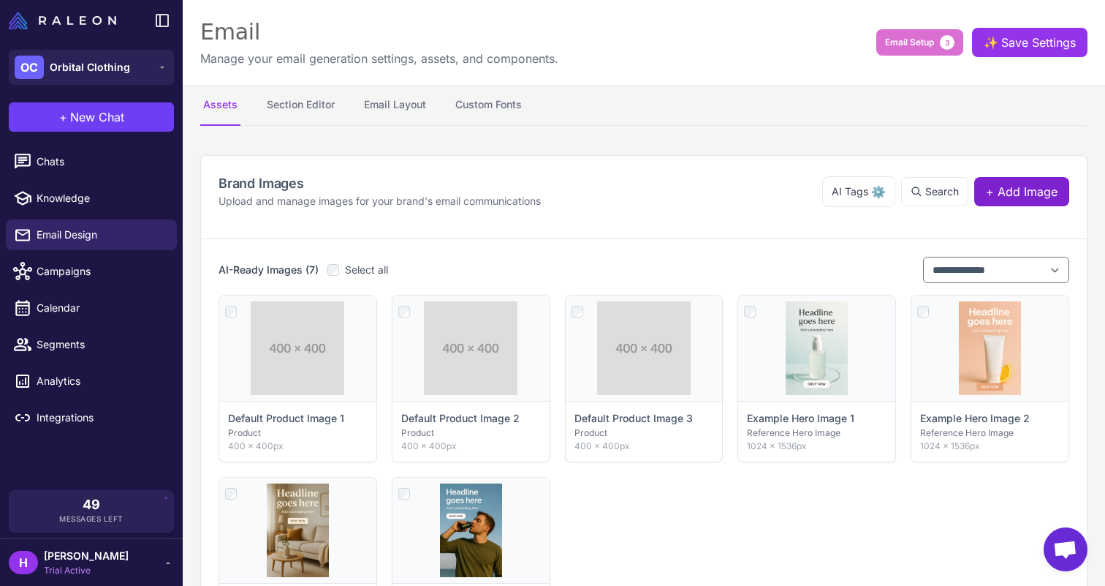
click at [1015, 187] on span "+ Add Image" at bounding box center [1022, 192] width 72 height 18
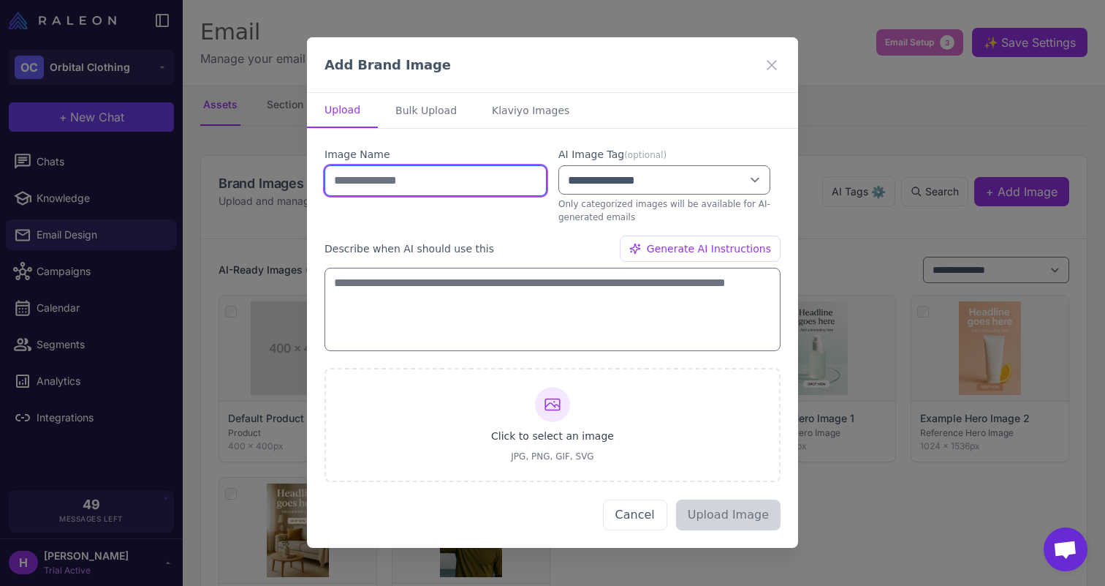
click at [417, 177] on input "text" at bounding box center [436, 180] width 222 height 31
type input "*********"
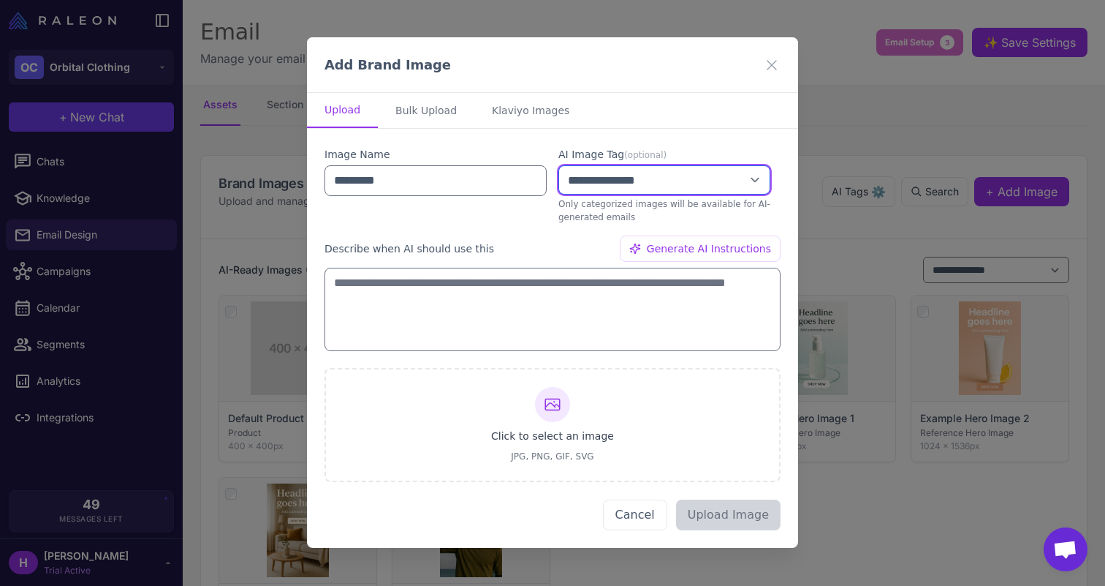
click at [654, 178] on select "**********" at bounding box center [664, 179] width 212 height 29
select select "****"
click at [558, 165] on select "**********" at bounding box center [664, 179] width 212 height 29
click at [531, 217] on div "Image Name *********" at bounding box center [436, 184] width 222 height 77
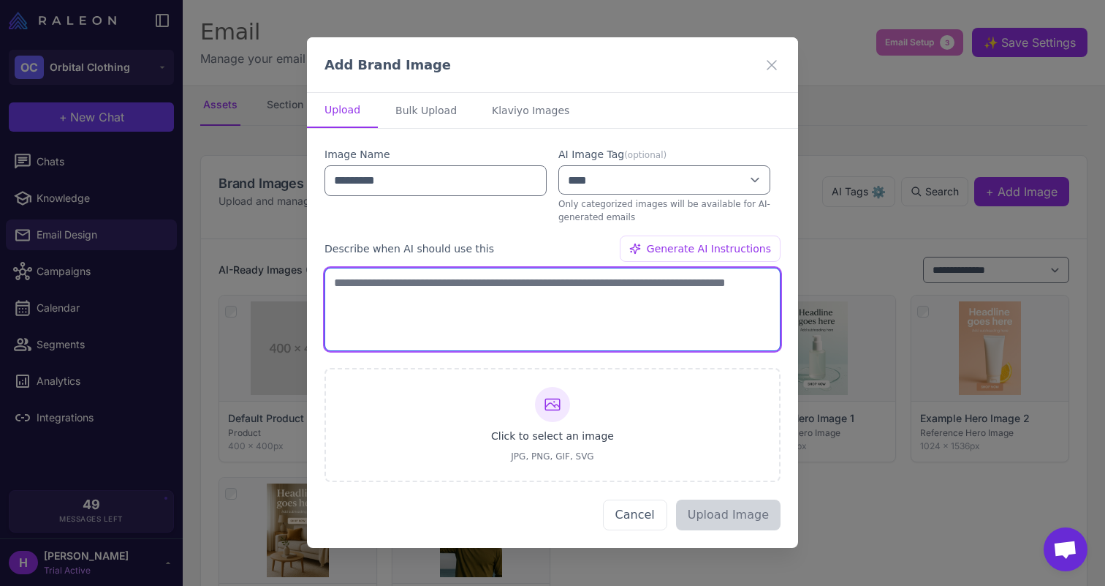
click at [452, 305] on textarea at bounding box center [553, 309] width 456 height 83
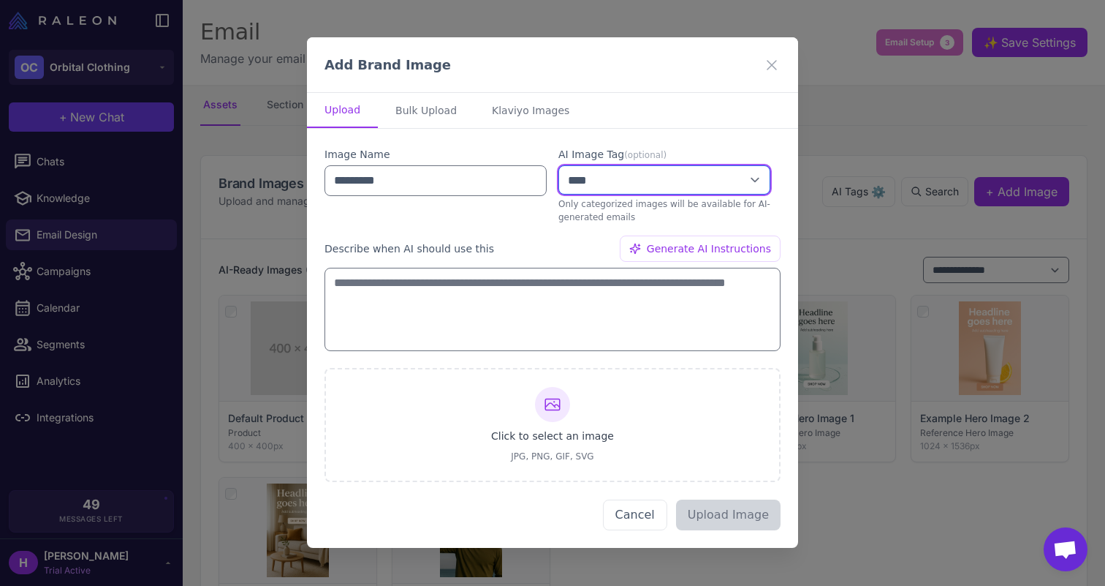
click at [591, 187] on select "**********" at bounding box center [664, 179] width 212 height 29
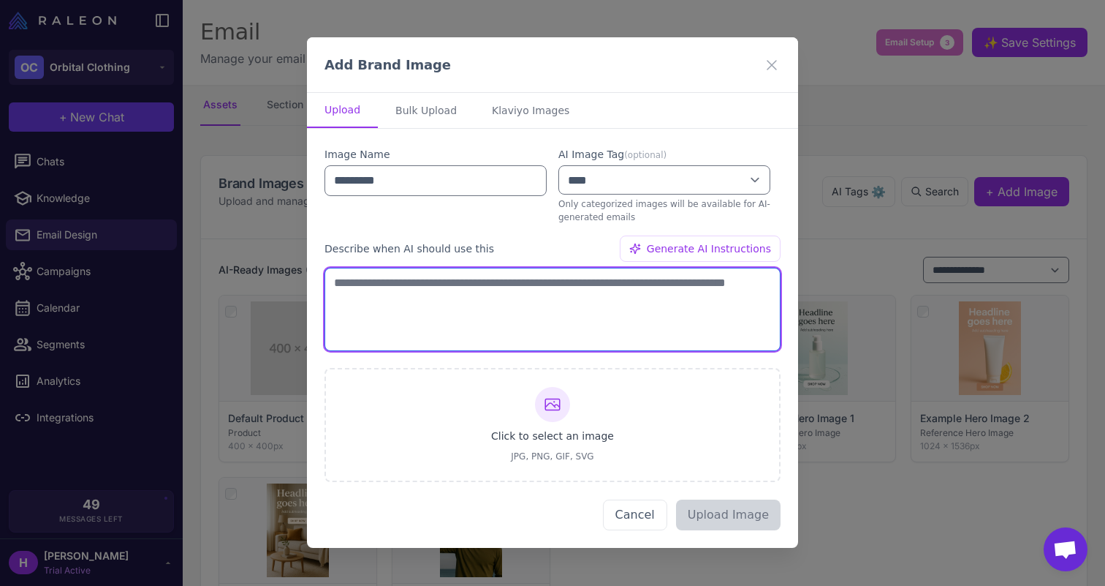
click at [491, 295] on textarea at bounding box center [553, 309] width 456 height 83
type textarea "*"
click at [506, 295] on textarea at bounding box center [553, 309] width 456 height 83
type textarea "*********"
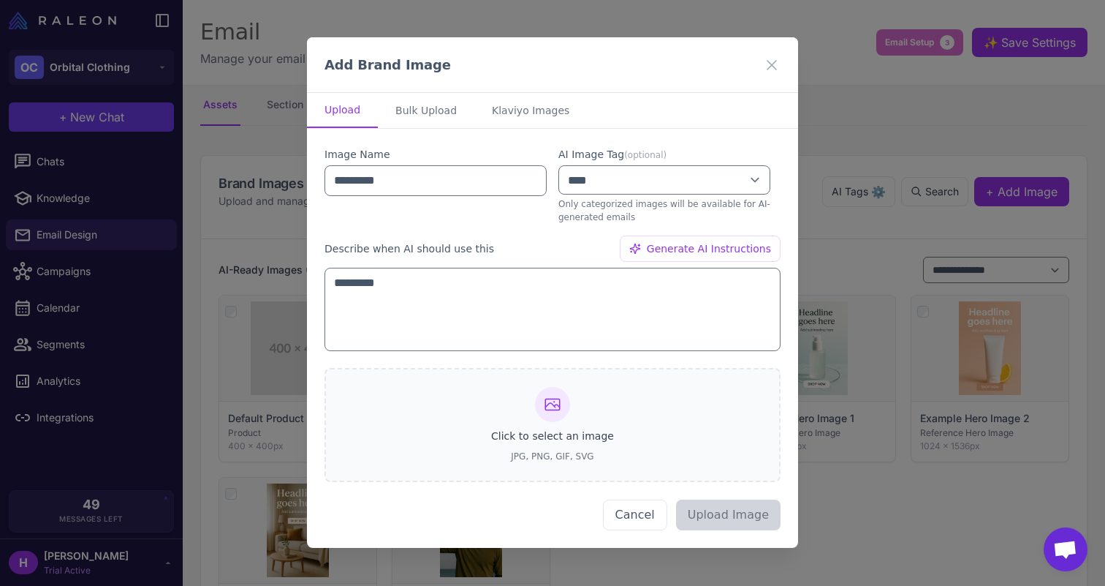
click at [478, 382] on div "Click to select an image JPG, PNG, GIF, SVG" at bounding box center [553, 425] width 456 height 114
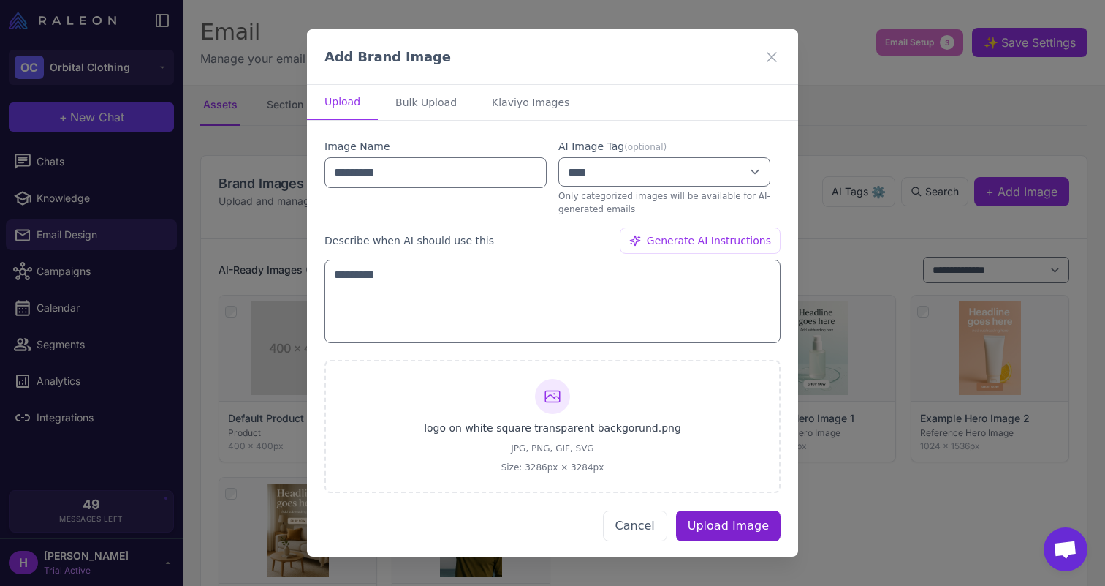
click at [733, 521] on button "Upload Image" at bounding box center [728, 525] width 105 height 31
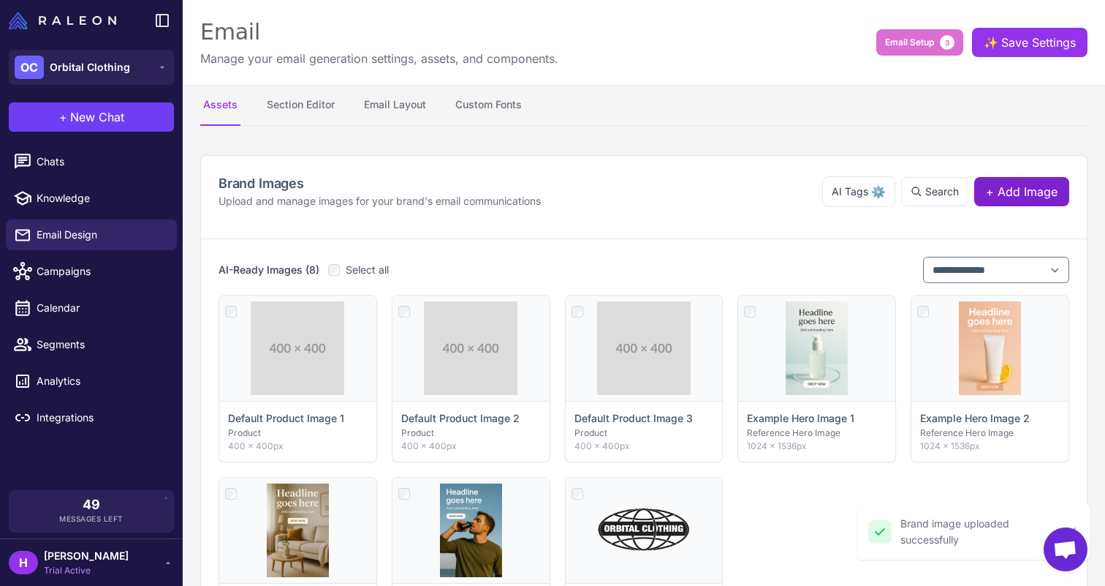
click at [1023, 197] on span "+ Add Image" at bounding box center [1022, 192] width 72 height 18
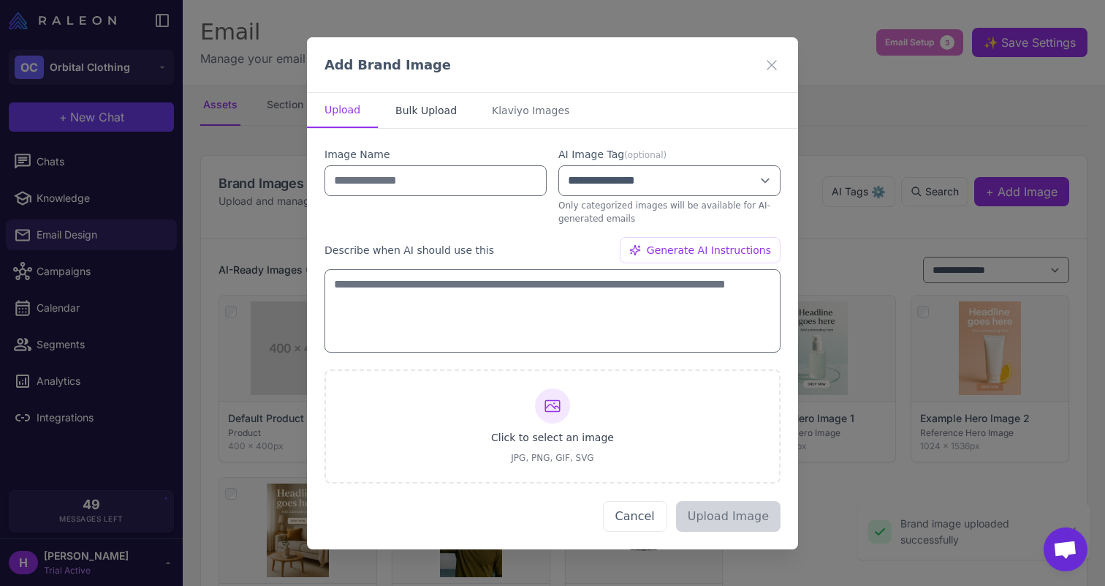
click at [437, 105] on button "Bulk Upload" at bounding box center [426, 110] width 96 height 35
select select "*******"
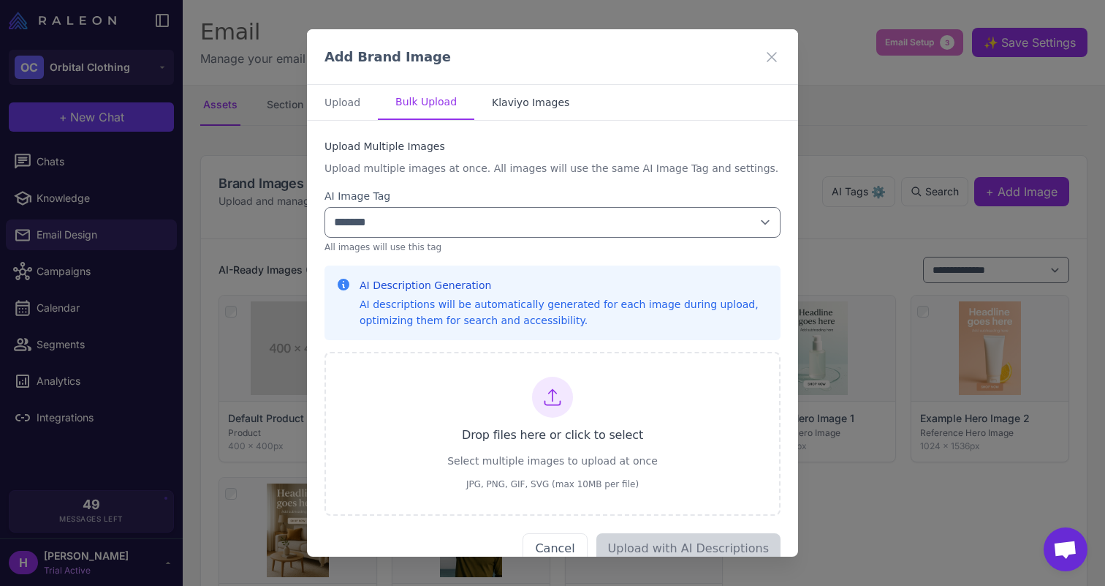
click at [520, 102] on button "Klaviyo Images" at bounding box center [530, 102] width 113 height 35
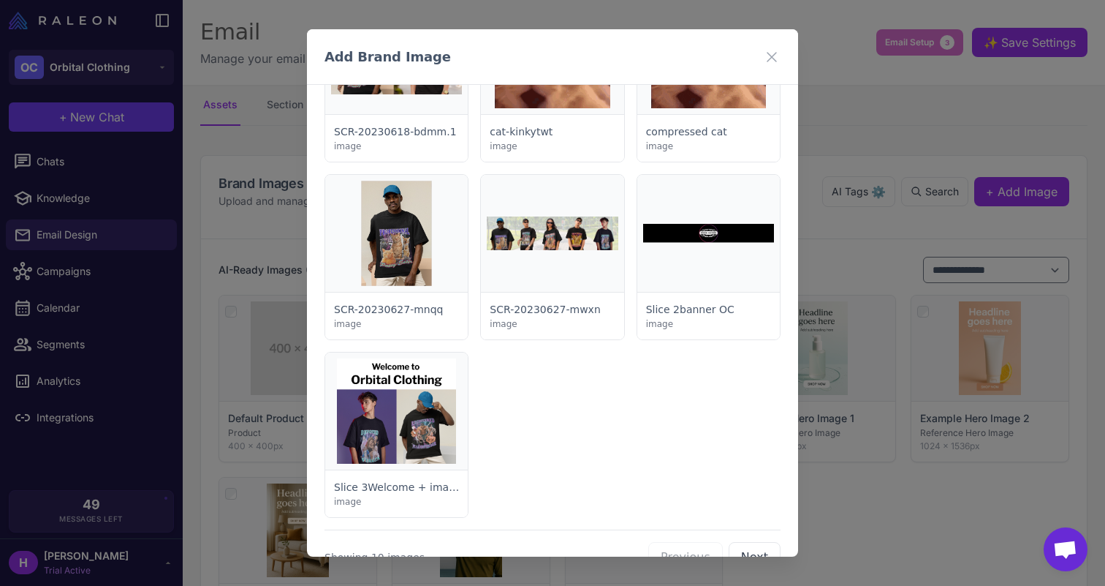
scroll to position [433, 0]
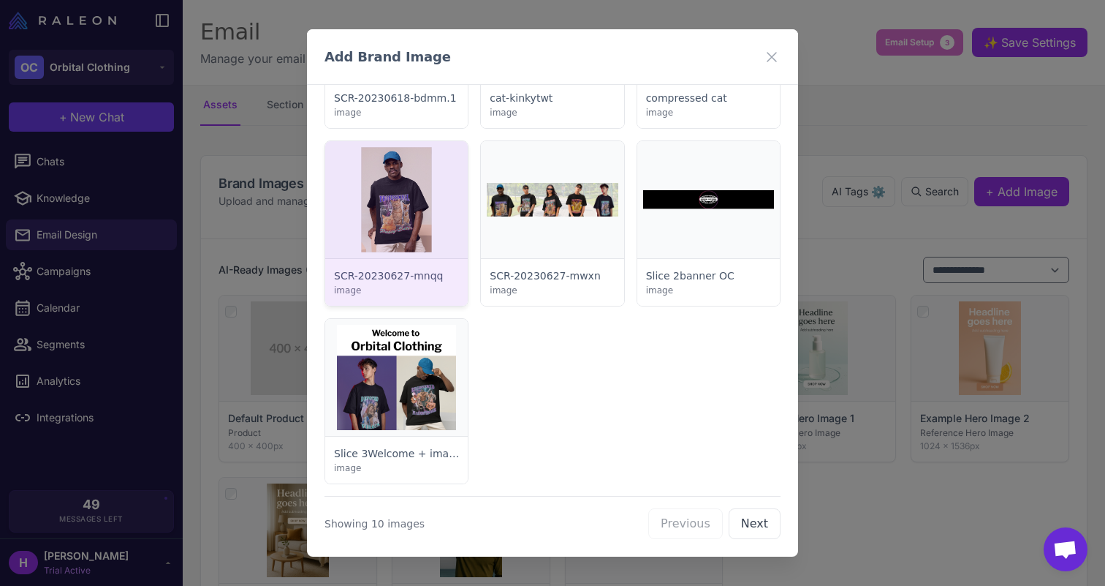
click at [390, 194] on div at bounding box center [396, 223] width 143 height 164
select select "*******"
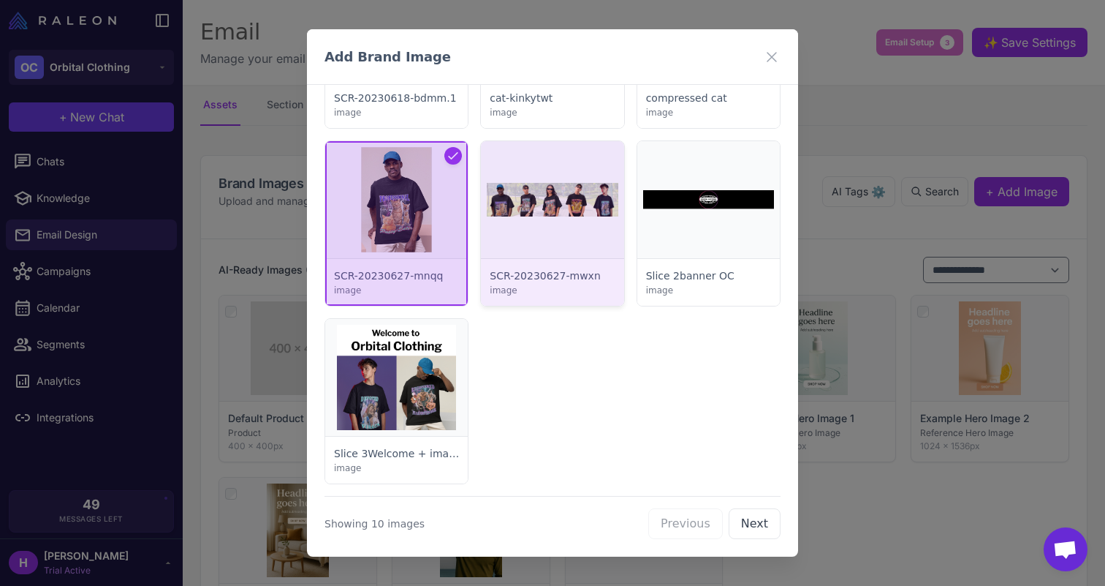
click at [556, 206] on div at bounding box center [552, 223] width 143 height 164
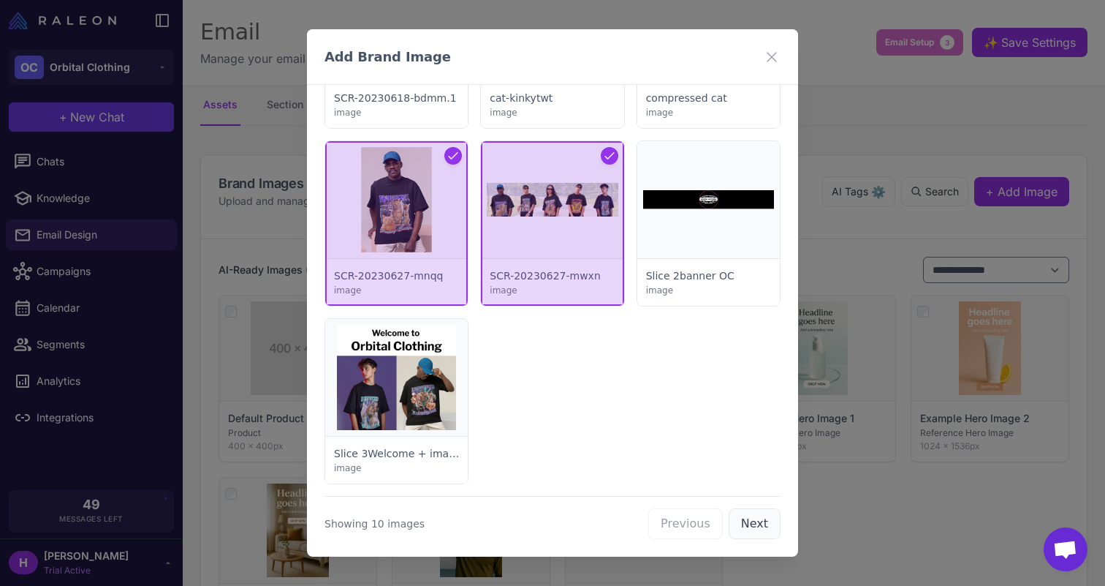
click at [760, 526] on button "Next" at bounding box center [755, 523] width 52 height 31
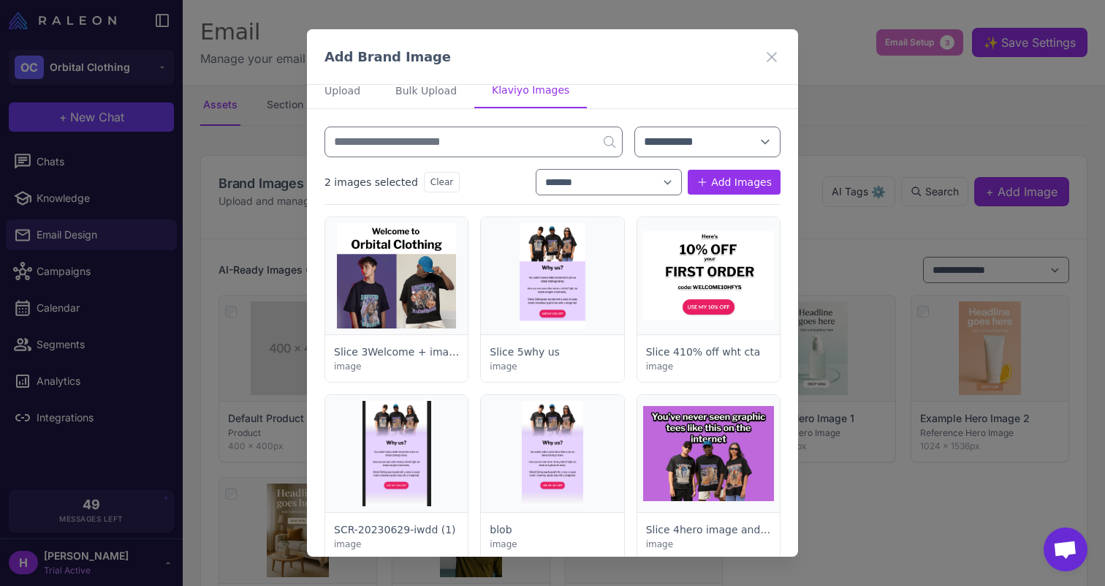
scroll to position [0, 0]
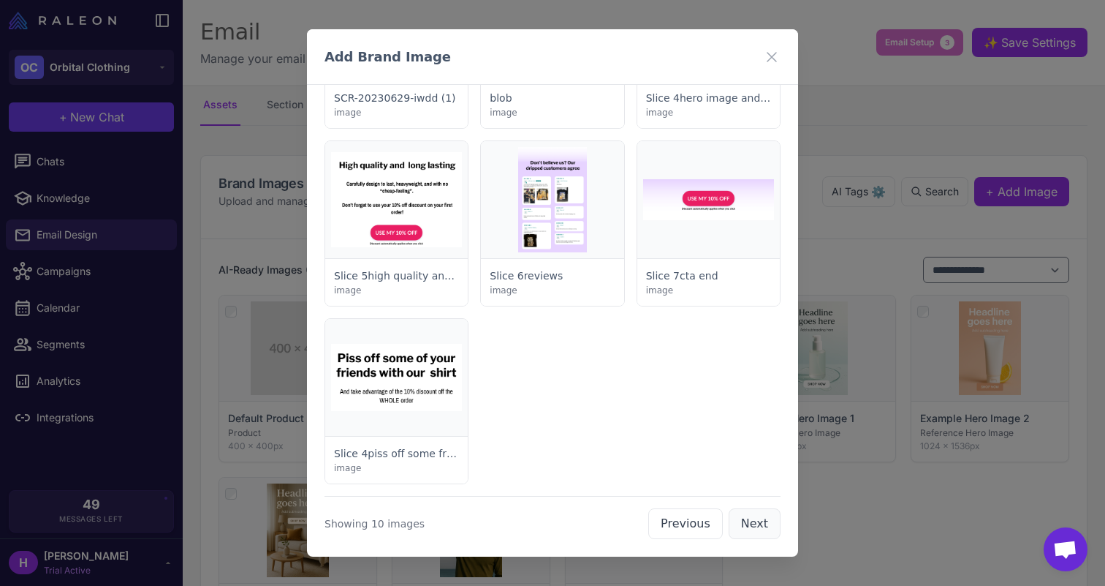
click at [749, 518] on button "Next" at bounding box center [755, 523] width 52 height 31
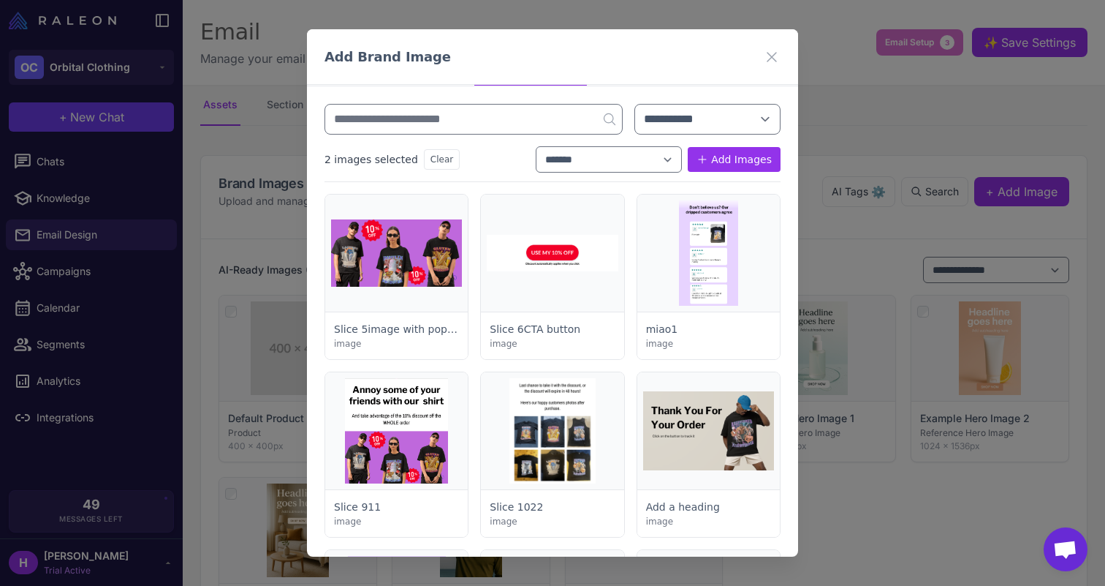
scroll to position [37, 0]
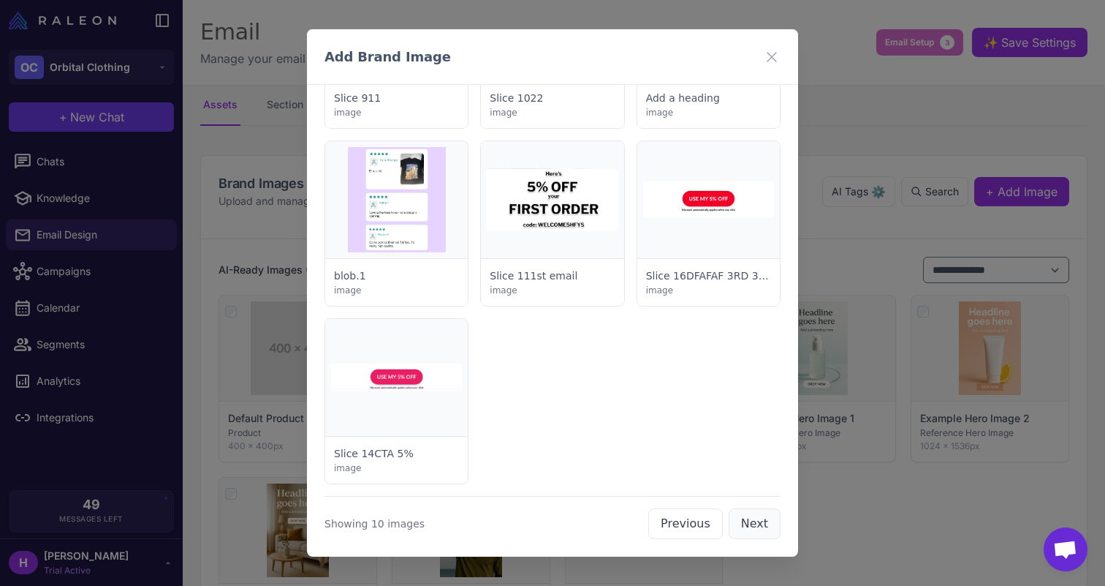
click at [753, 520] on button "Next" at bounding box center [755, 523] width 52 height 31
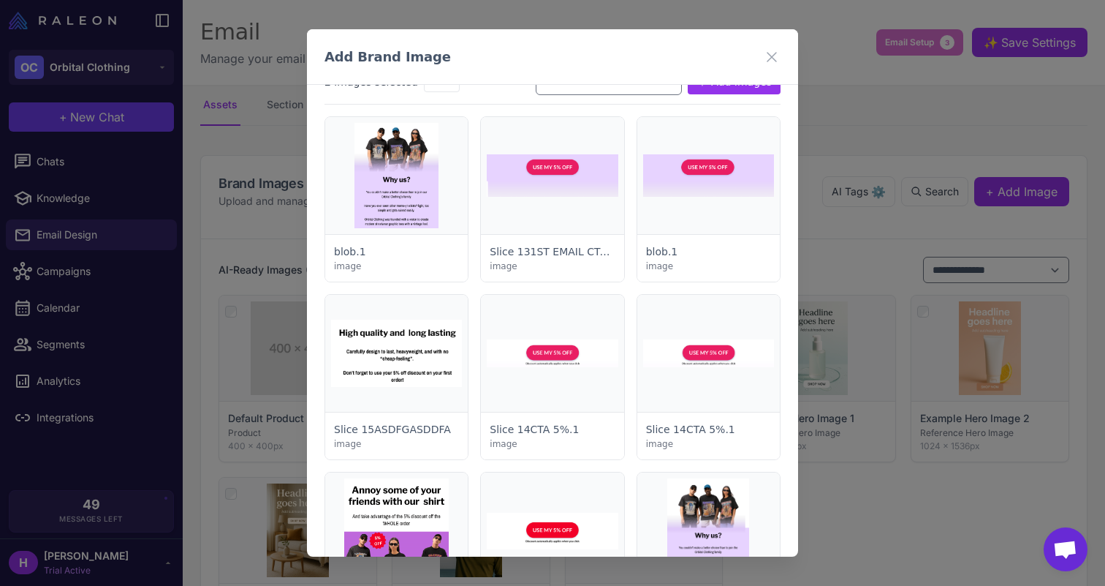
scroll to position [443, 0]
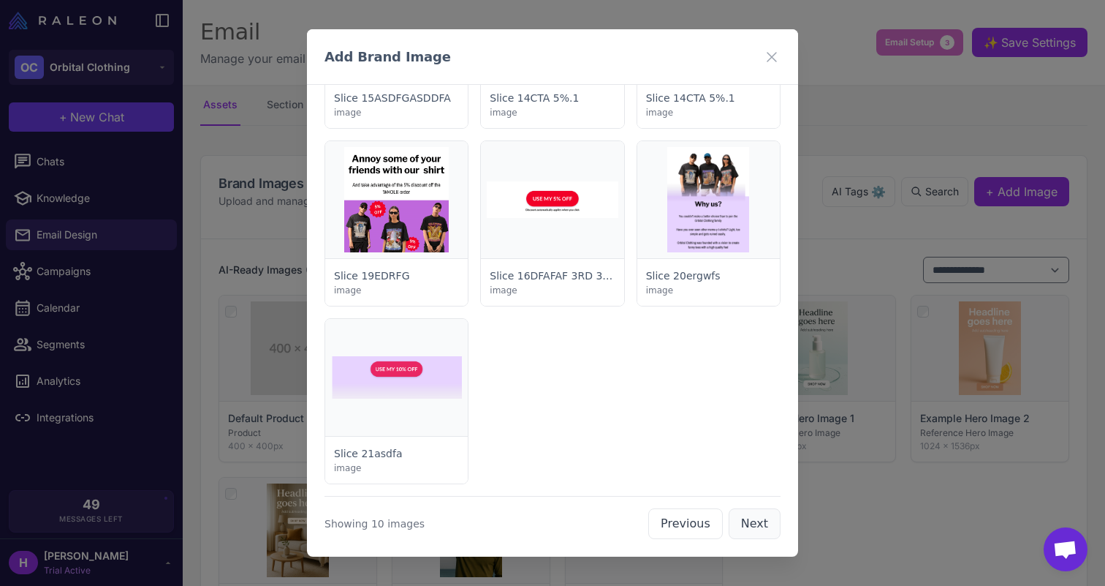
click at [749, 526] on button "Next" at bounding box center [755, 523] width 52 height 31
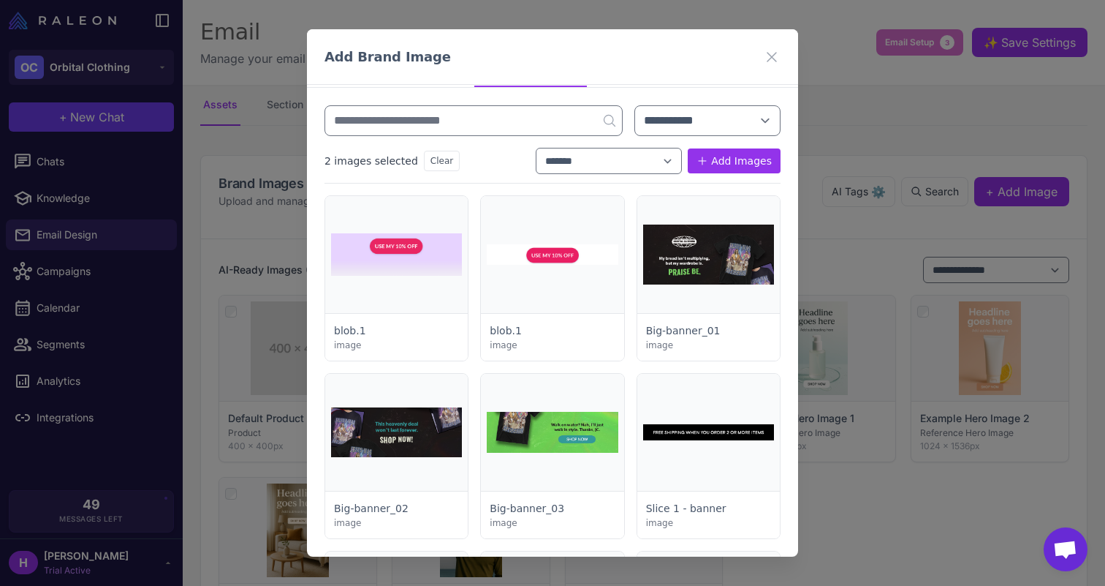
scroll to position [0, 0]
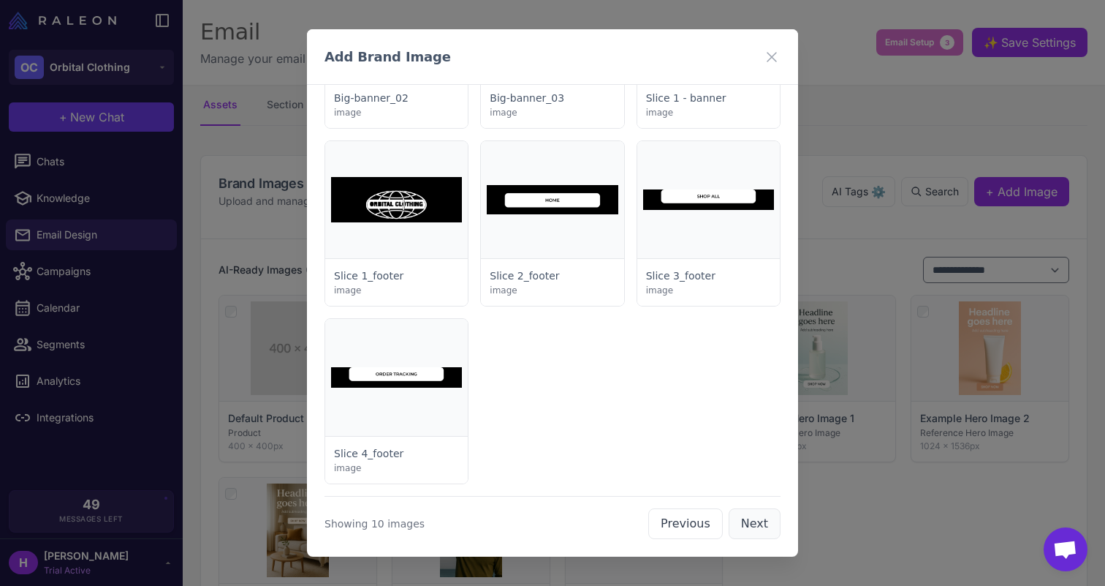
click at [754, 520] on button "Next" at bounding box center [755, 523] width 52 height 31
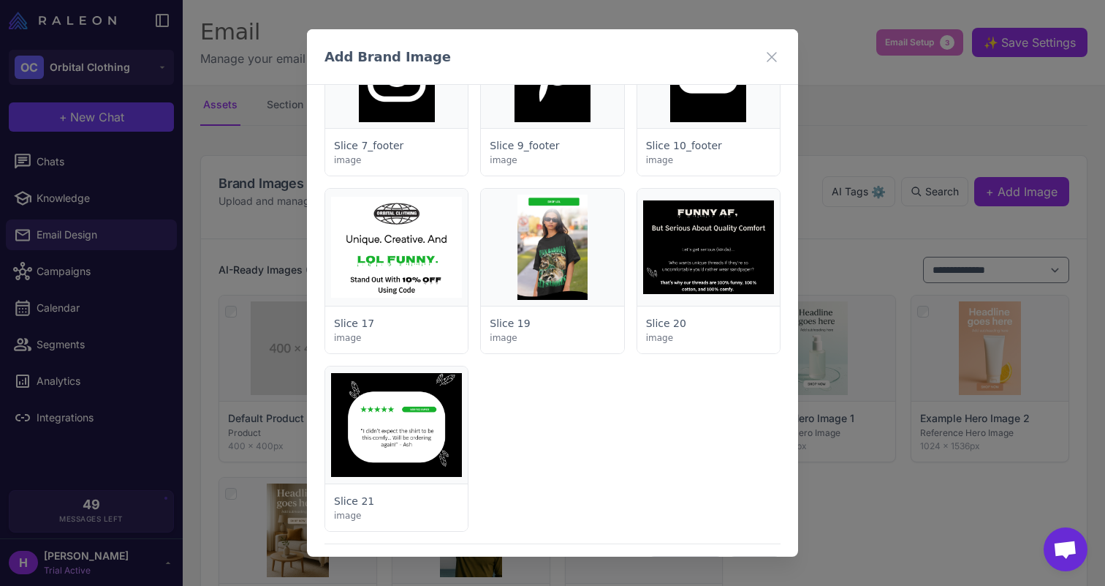
scroll to position [443, 0]
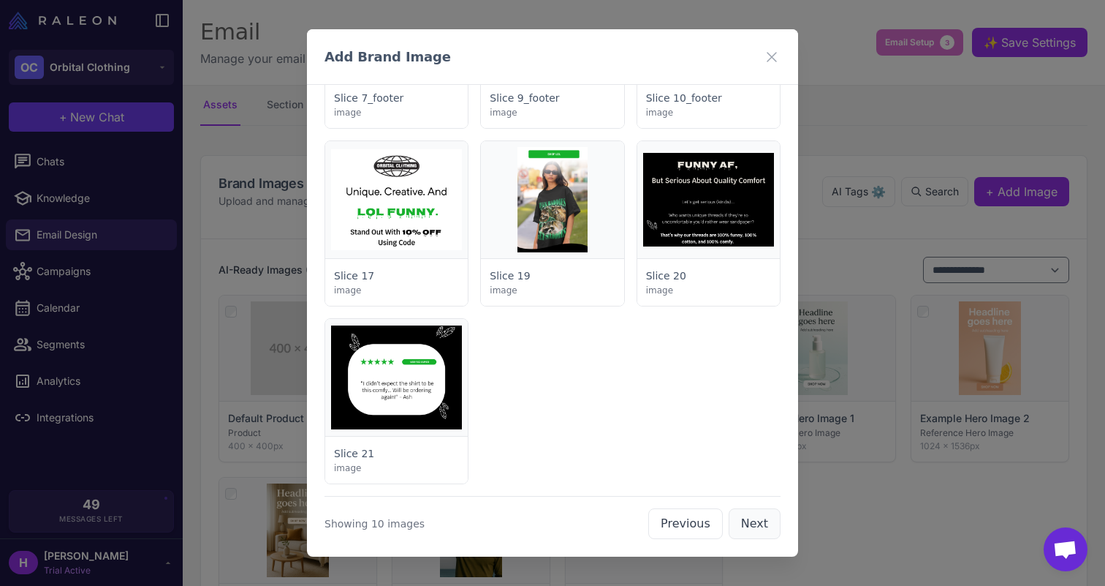
click at [749, 515] on button "Next" at bounding box center [755, 523] width 52 height 31
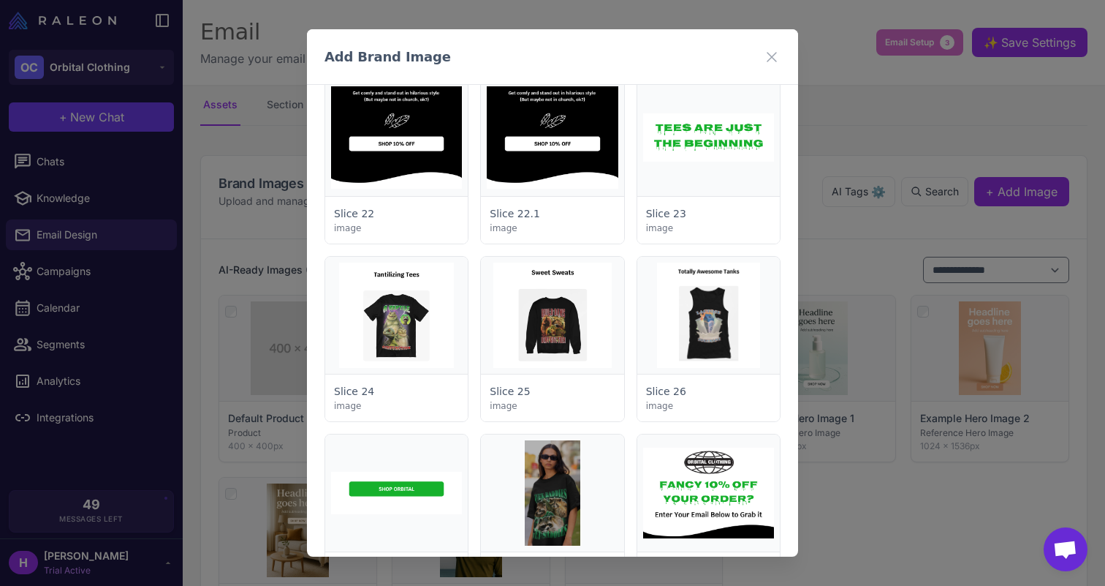
scroll to position [0, 0]
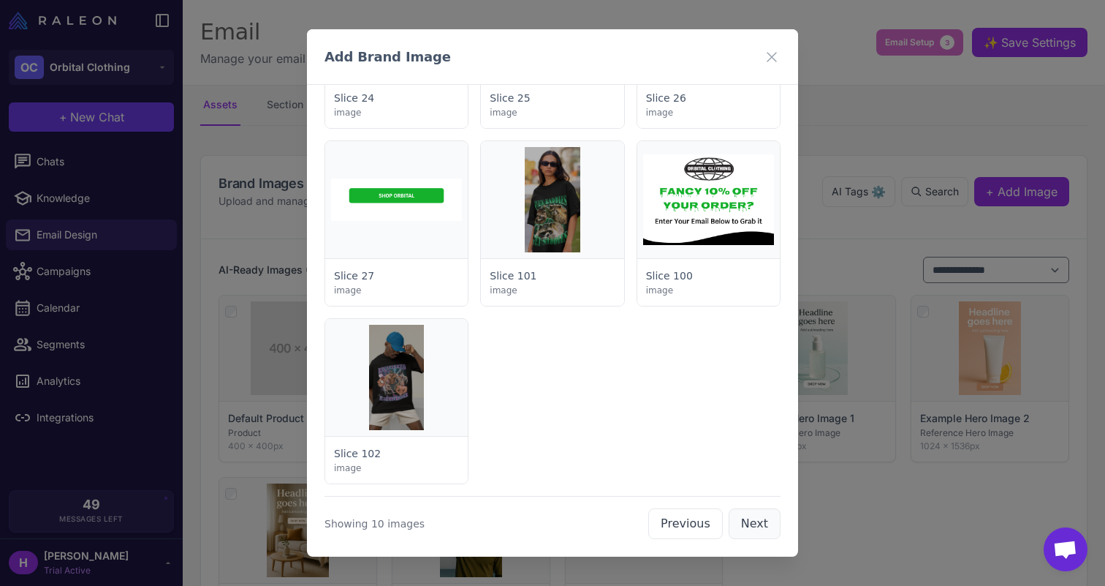
click at [751, 522] on button "Next" at bounding box center [755, 523] width 52 height 31
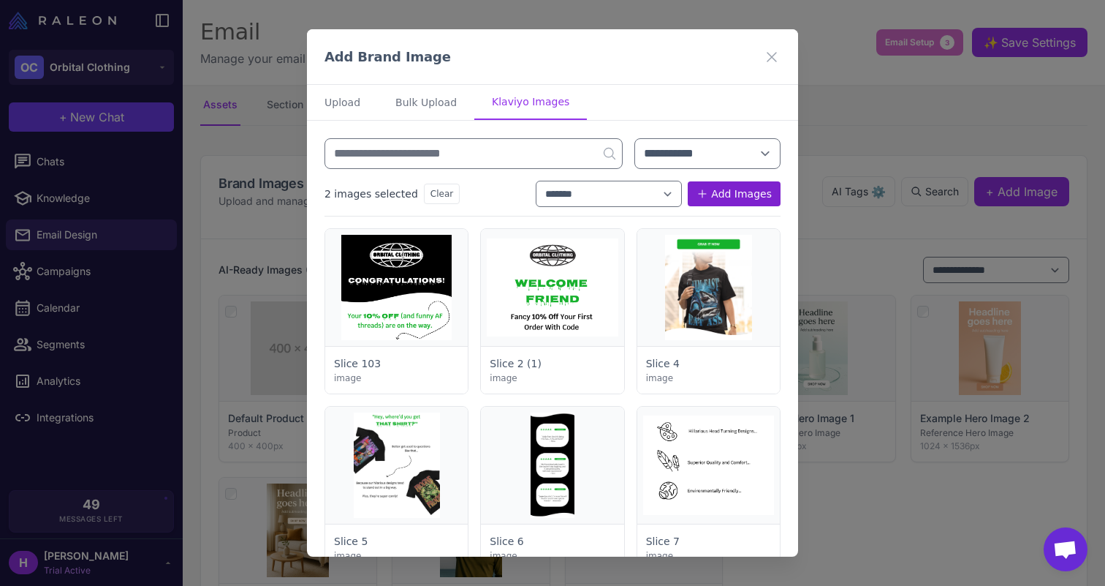
click at [723, 191] on button "Add Images" at bounding box center [734, 193] width 93 height 25
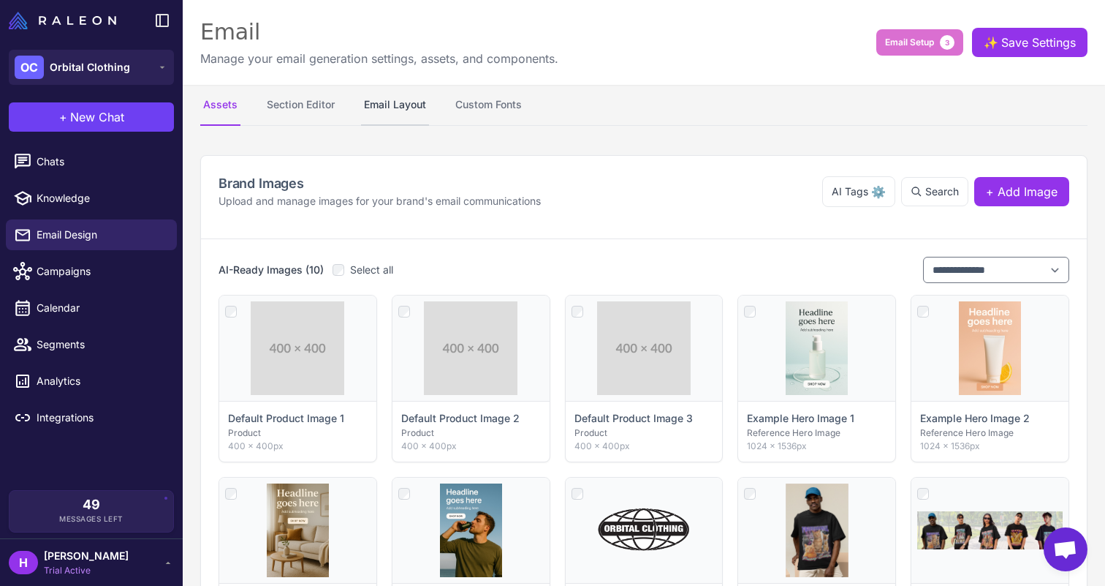
click at [376, 105] on button "Email Layout" at bounding box center [395, 105] width 68 height 41
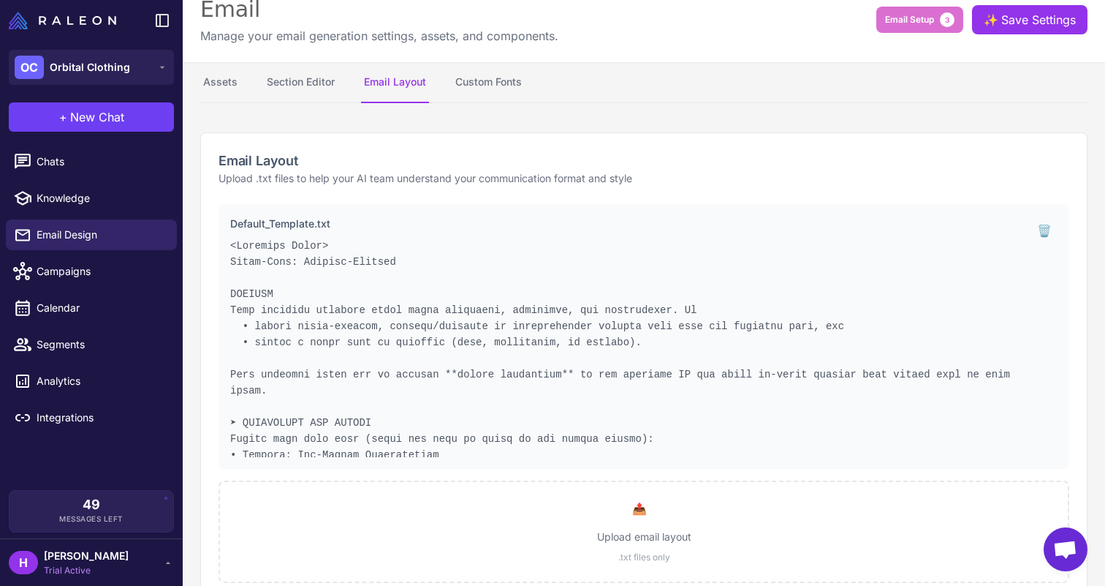
scroll to position [42, 0]
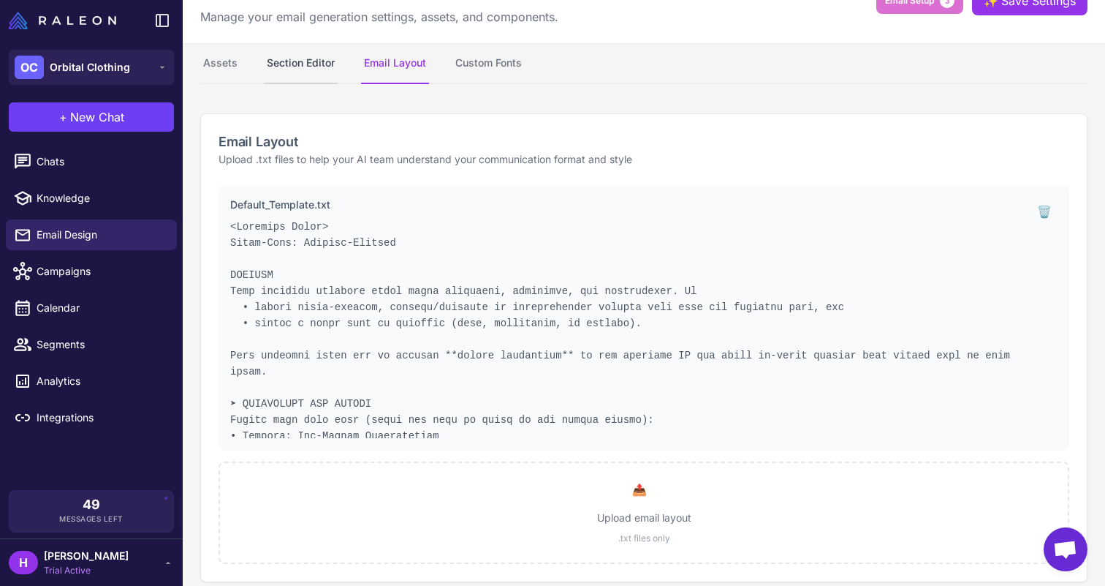
click at [311, 64] on button "Section Editor" at bounding box center [301, 63] width 74 height 41
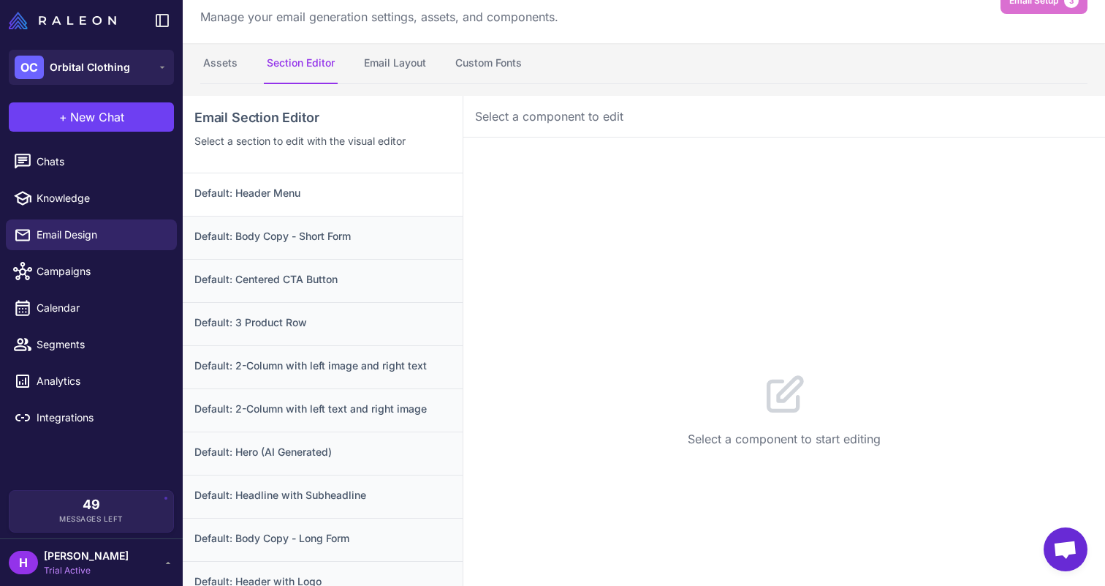
click at [327, 186] on h3 "Default: Header Menu" at bounding box center [322, 193] width 257 height 16
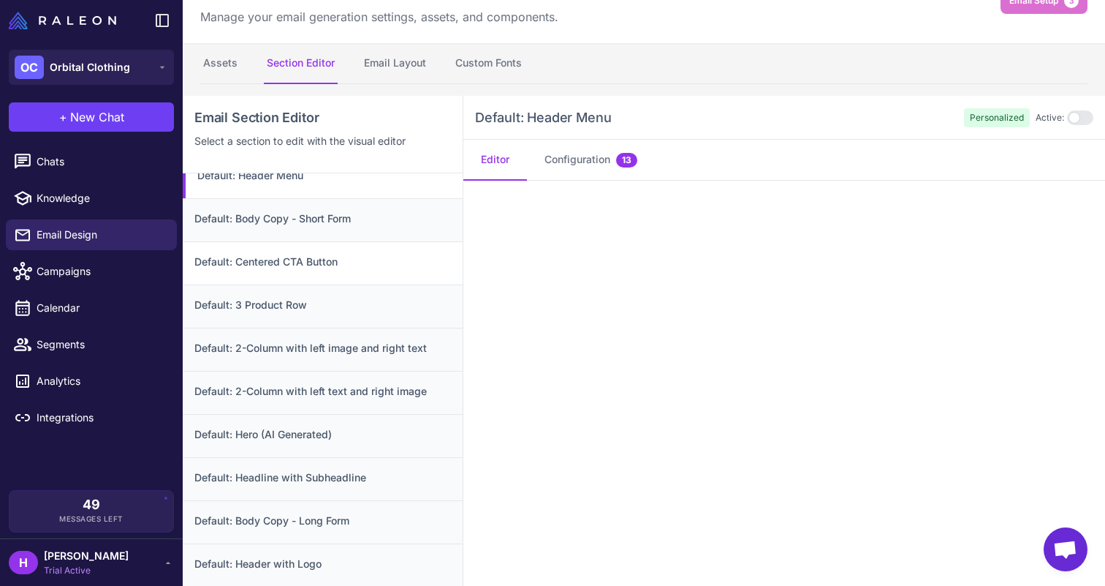
scroll to position [31, 0]
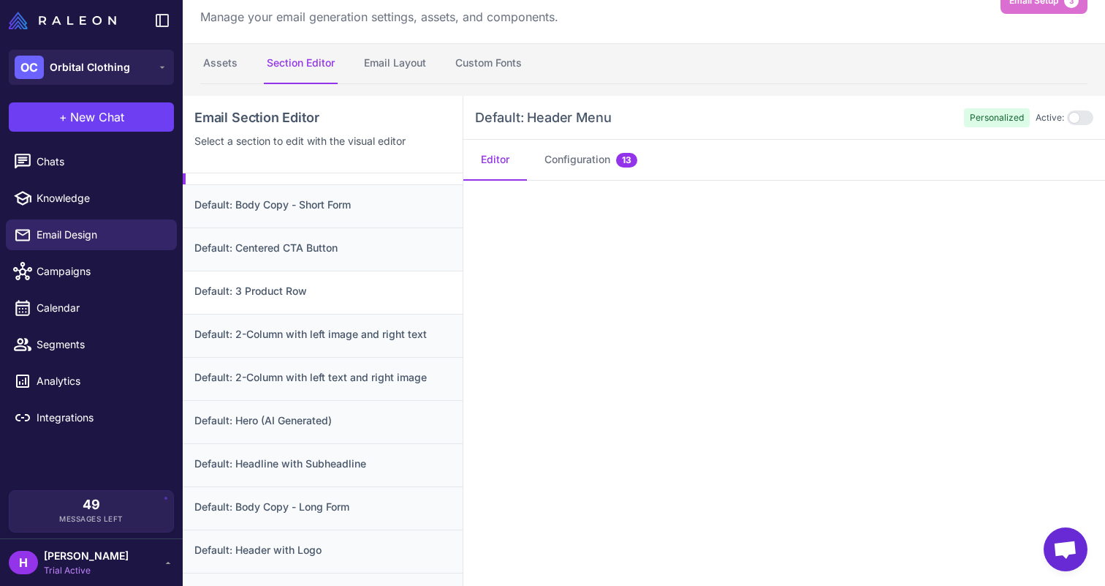
click at [379, 289] on h3 "Default: 3 Product Row" at bounding box center [322, 291] width 257 height 16
click at [383, 341] on h3 "Default: 2-Column with left image and right text" at bounding box center [322, 334] width 257 height 16
click at [339, 419] on h3 "Default: Hero (AI Generated)" at bounding box center [322, 420] width 257 height 16
click at [382, 76] on button "Email Layout" at bounding box center [395, 63] width 68 height 41
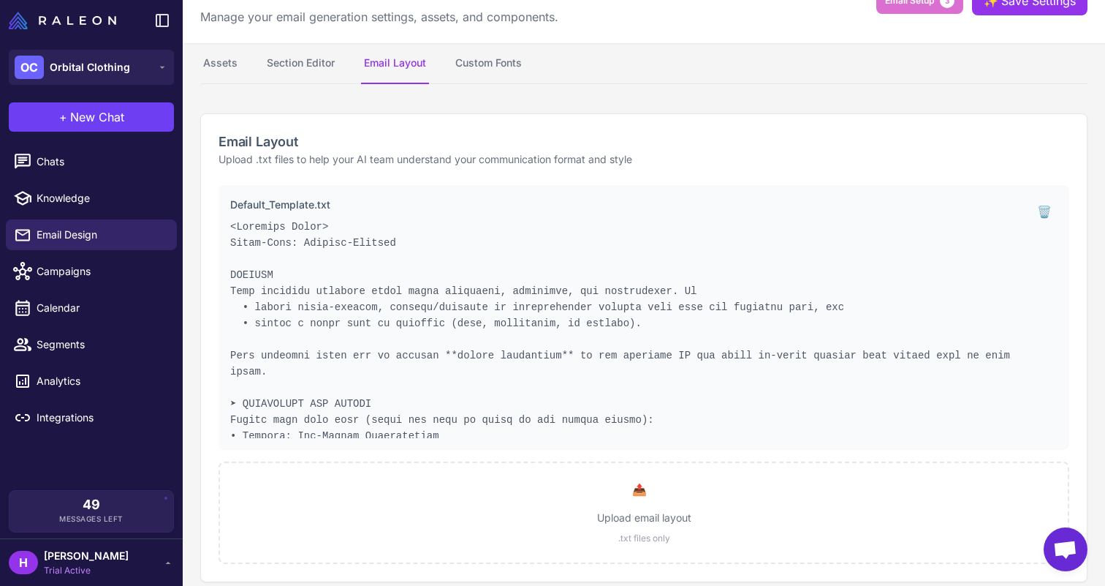
click at [449, 60] on nav "Assets Section Editor Email Layout Custom Fonts" at bounding box center [643, 63] width 887 height 41
click at [463, 60] on button "Custom Fonts" at bounding box center [488, 63] width 72 height 41
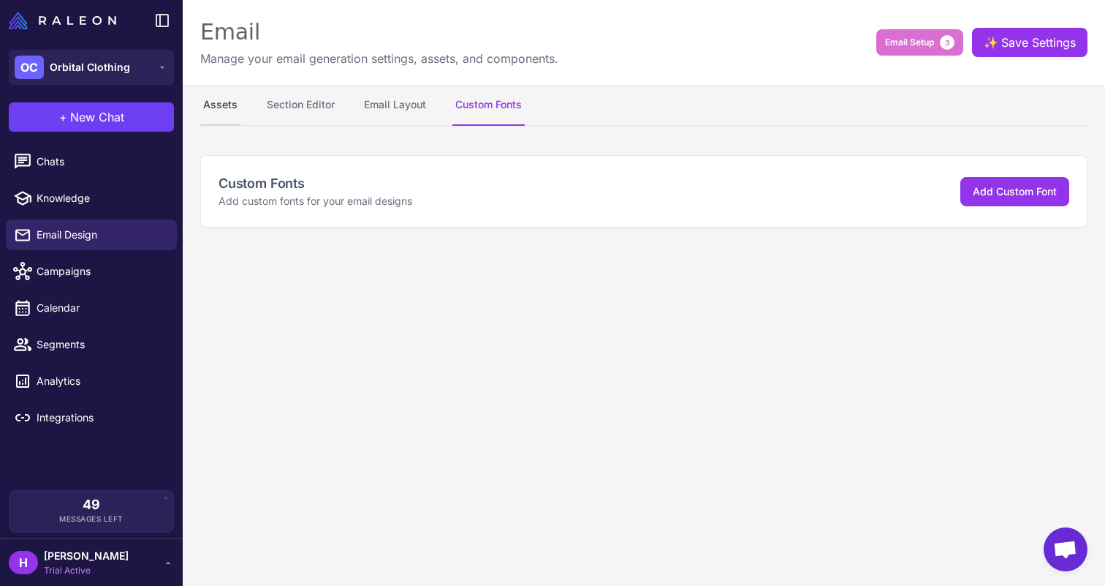
click at [215, 100] on button "Assets" at bounding box center [220, 105] width 40 height 41
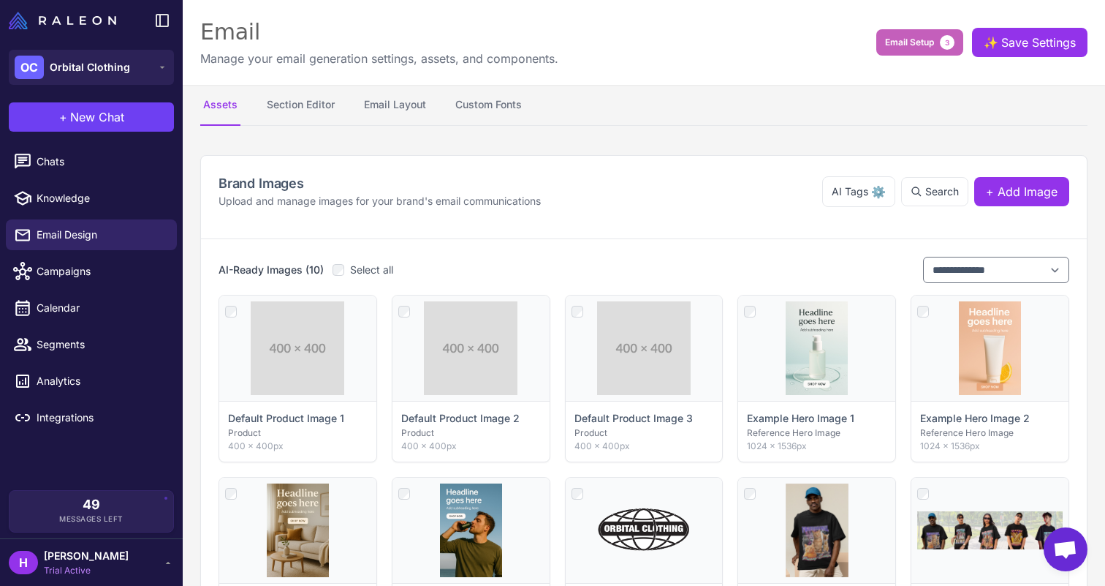
click at [938, 39] on button "Email Setup 3" at bounding box center [919, 42] width 87 height 26
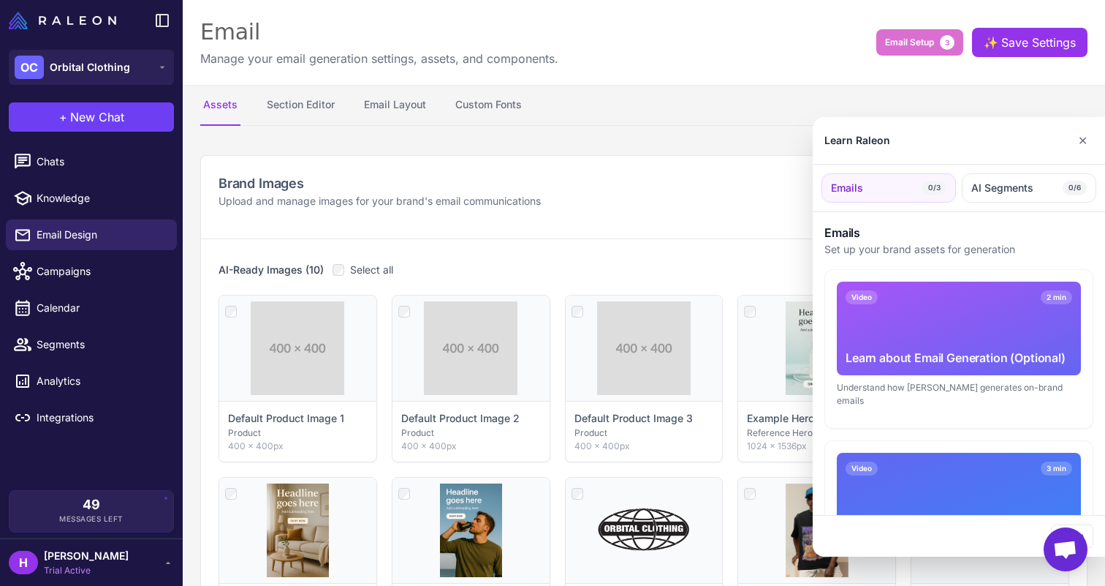
click at [94, 115] on div at bounding box center [552, 293] width 1105 height 586
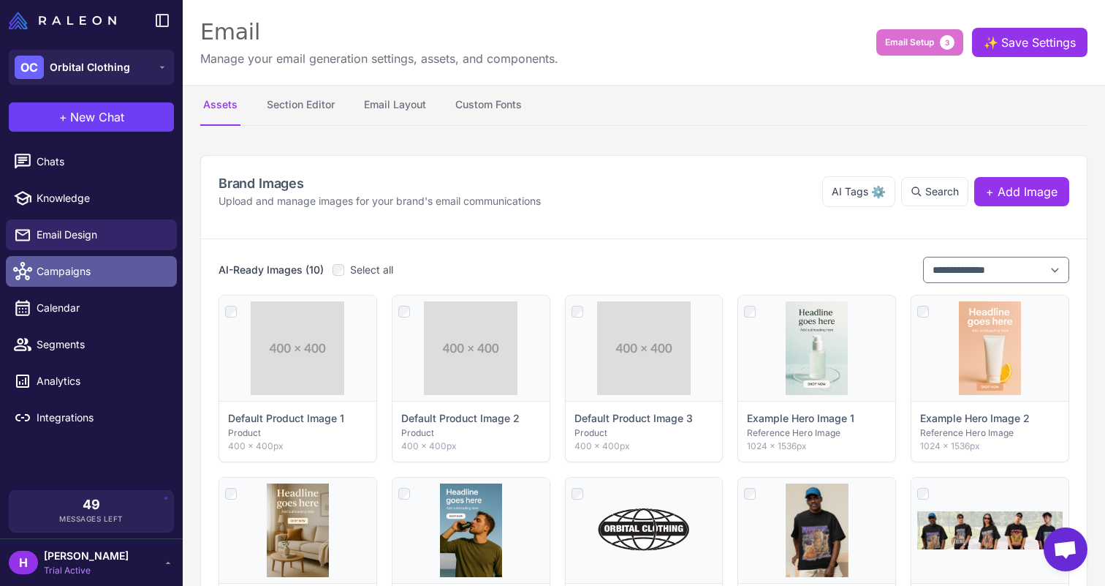
click at [80, 268] on span "Campaigns" at bounding box center [101, 271] width 129 height 16
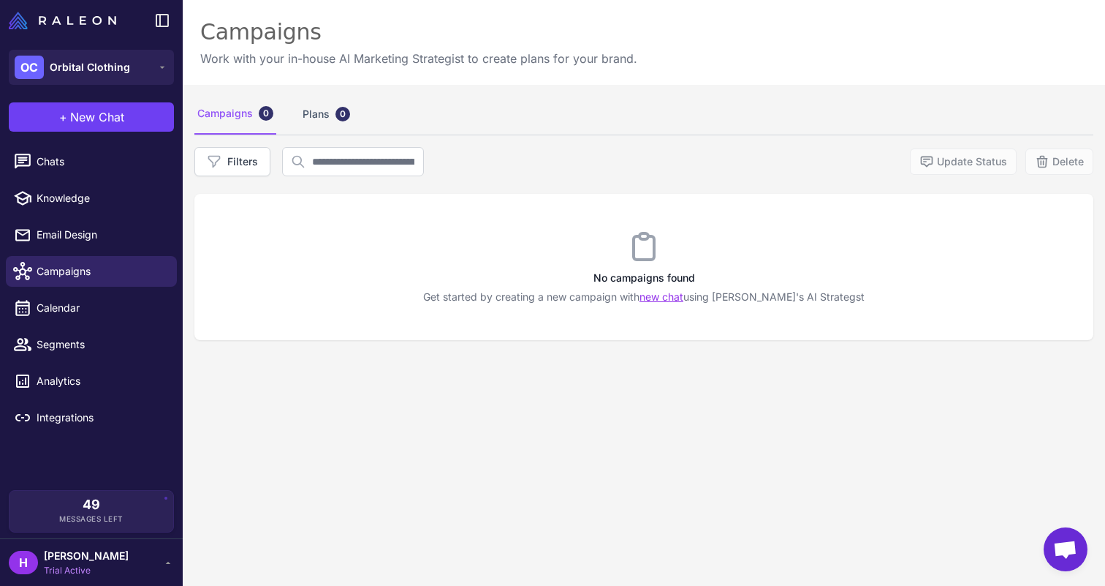
click at [681, 292] on link "new chat" at bounding box center [662, 296] width 44 height 12
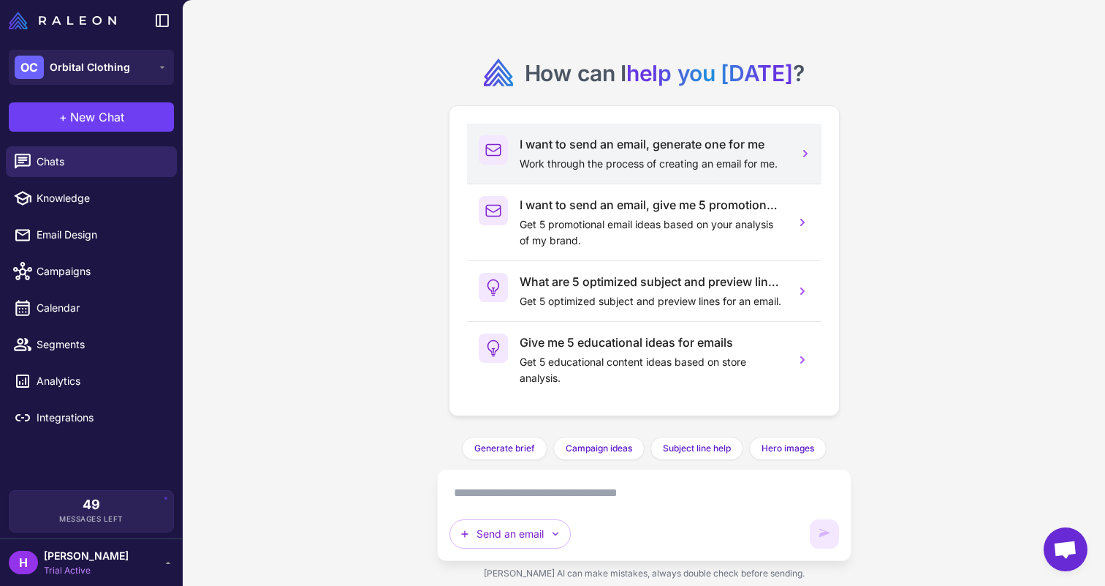
click at [589, 143] on h3 "I want to send an email, generate one for me" at bounding box center [652, 144] width 264 height 18
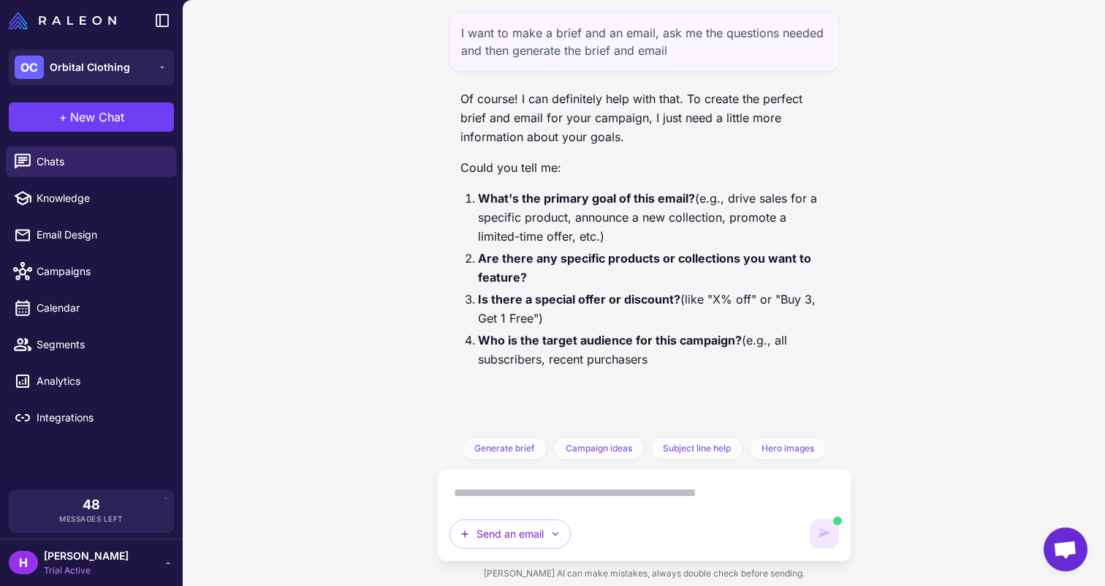
scroll to position [14, 0]
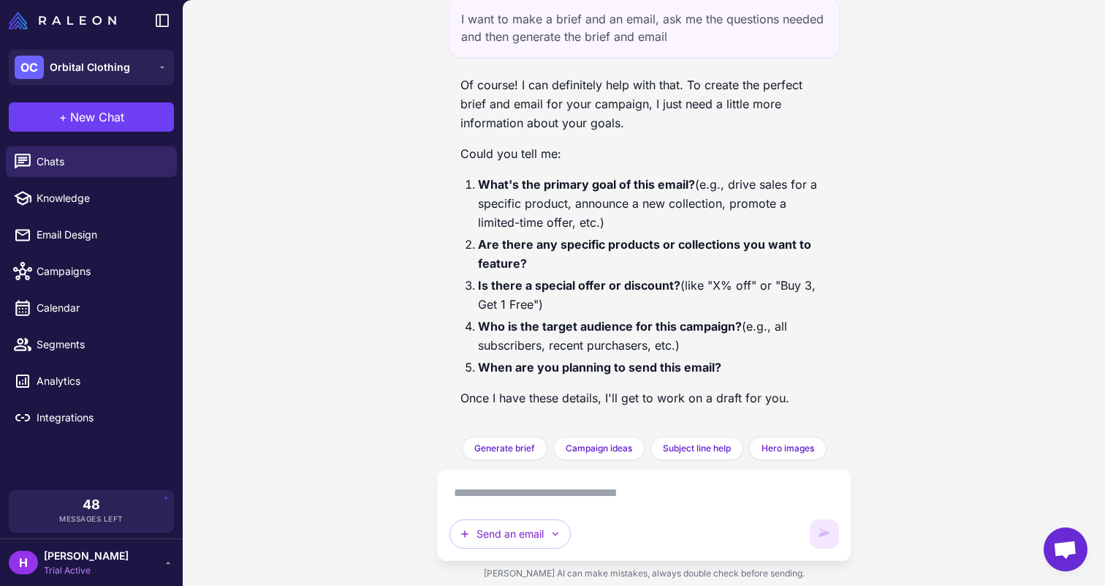
click at [463, 493] on textarea at bounding box center [645, 492] width 390 height 23
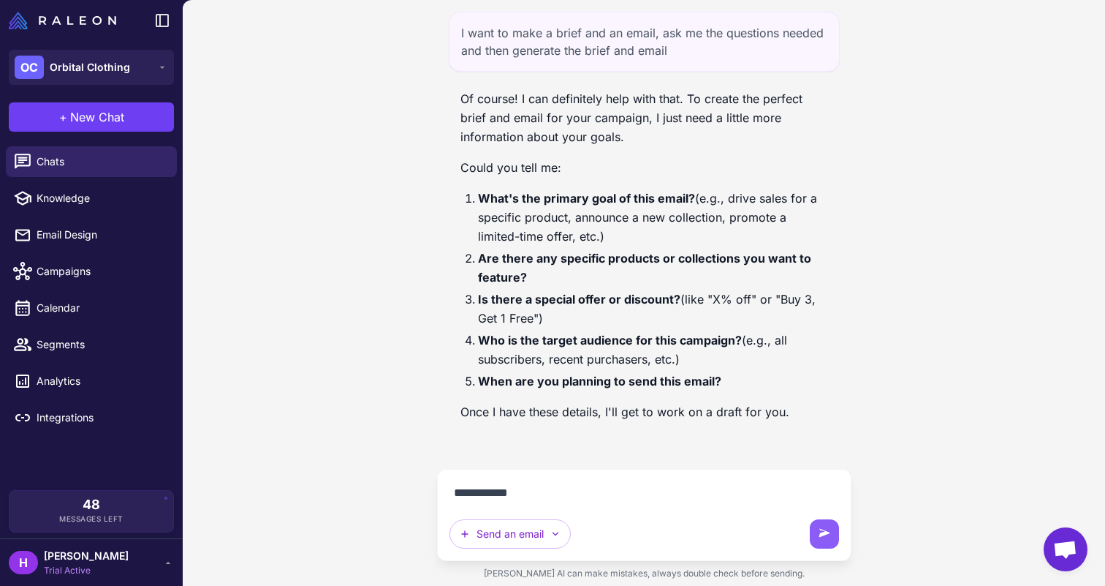
click at [491, 485] on textarea "**********" at bounding box center [645, 492] width 390 height 23
type textarea "*"
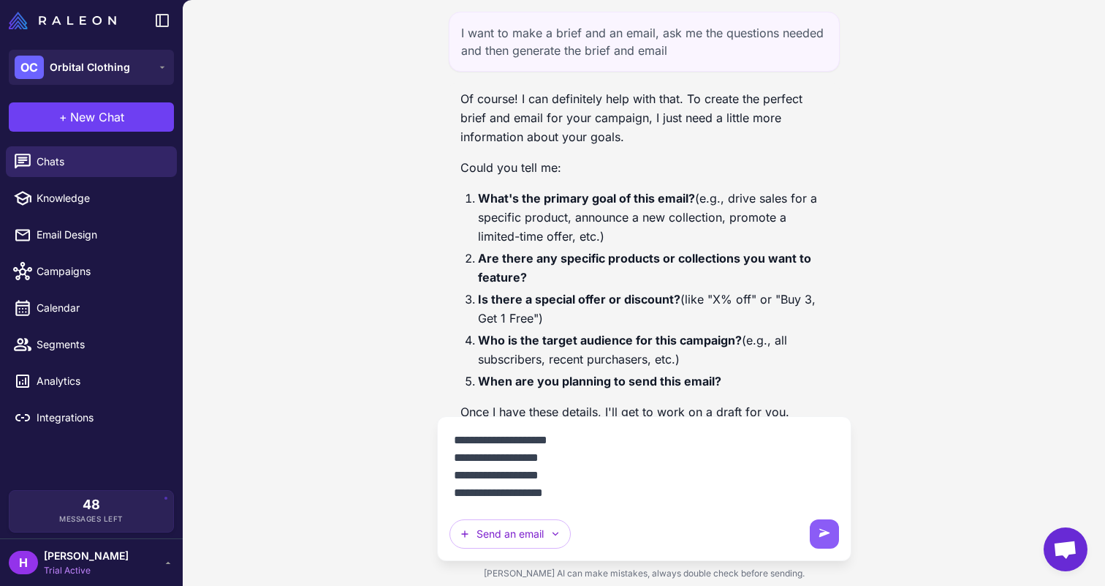
scroll to position [34, 0]
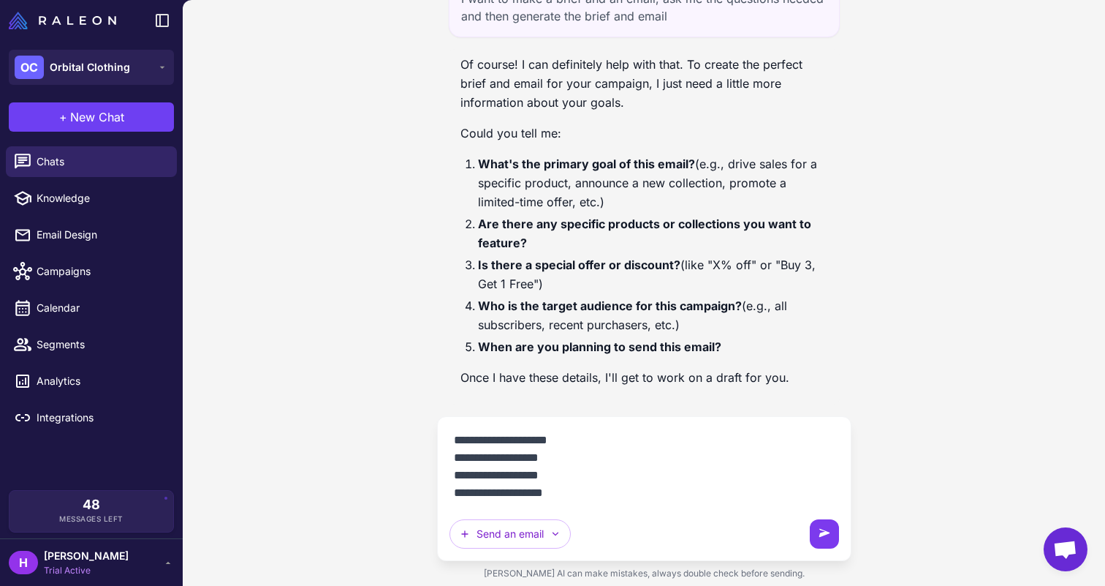
type textarea "**********"
click at [825, 531] on icon at bounding box center [824, 533] width 11 height 8
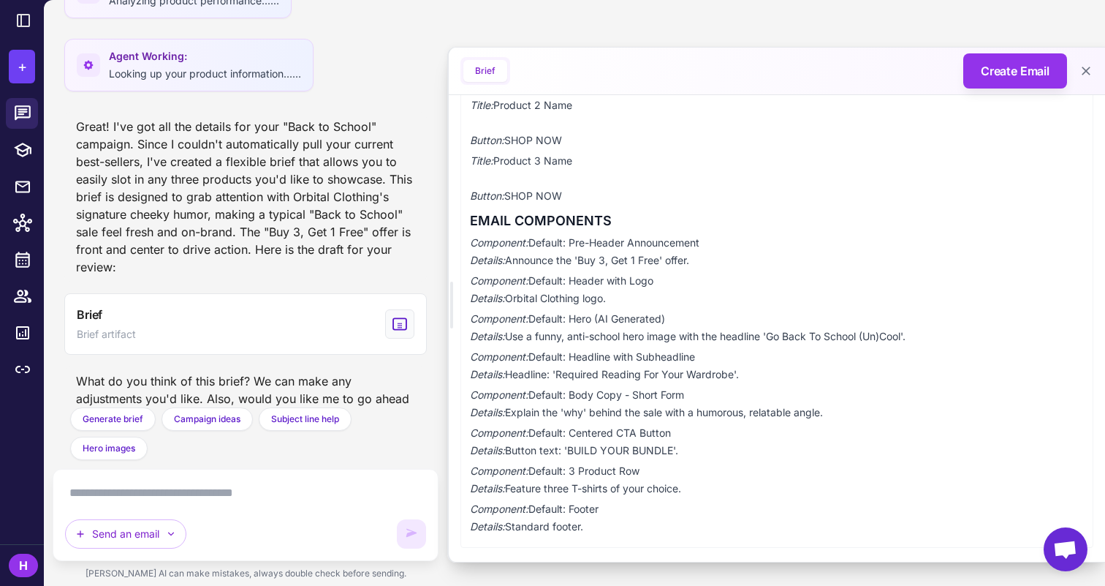
scroll to position [956, 0]
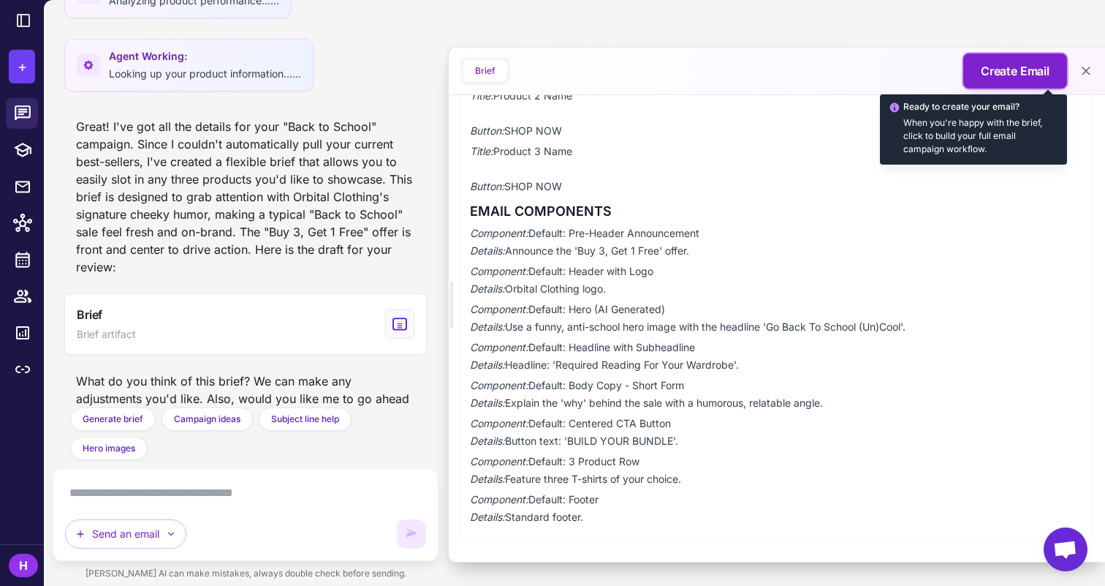
click at [1004, 74] on span "Create Email" at bounding box center [1015, 71] width 69 height 18
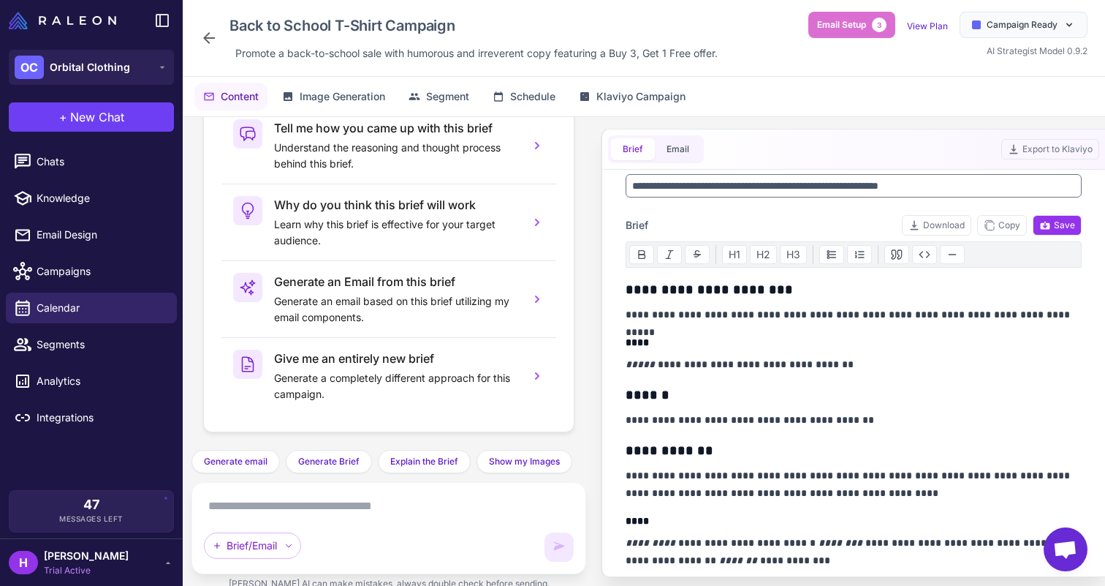
scroll to position [91, 0]
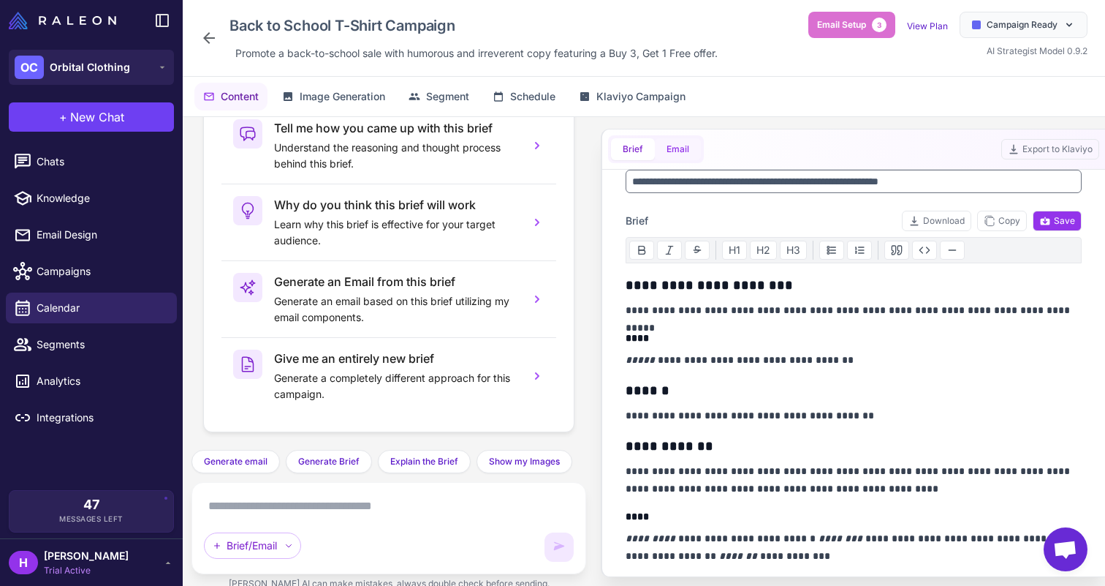
click at [674, 143] on button "Email" at bounding box center [678, 149] width 46 height 22
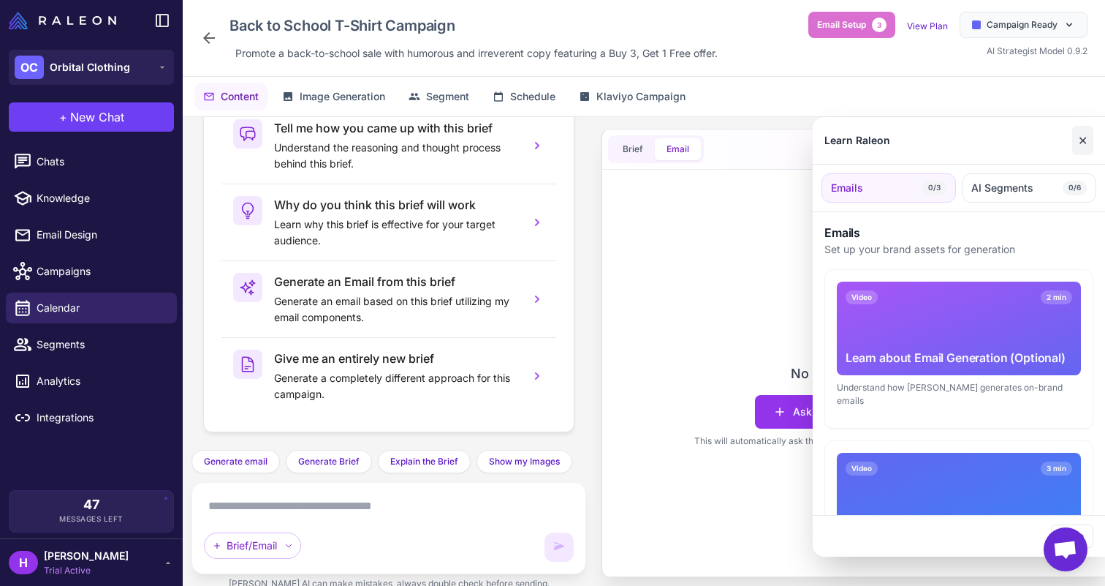
click at [1083, 141] on button "✕" at bounding box center [1082, 140] width 21 height 29
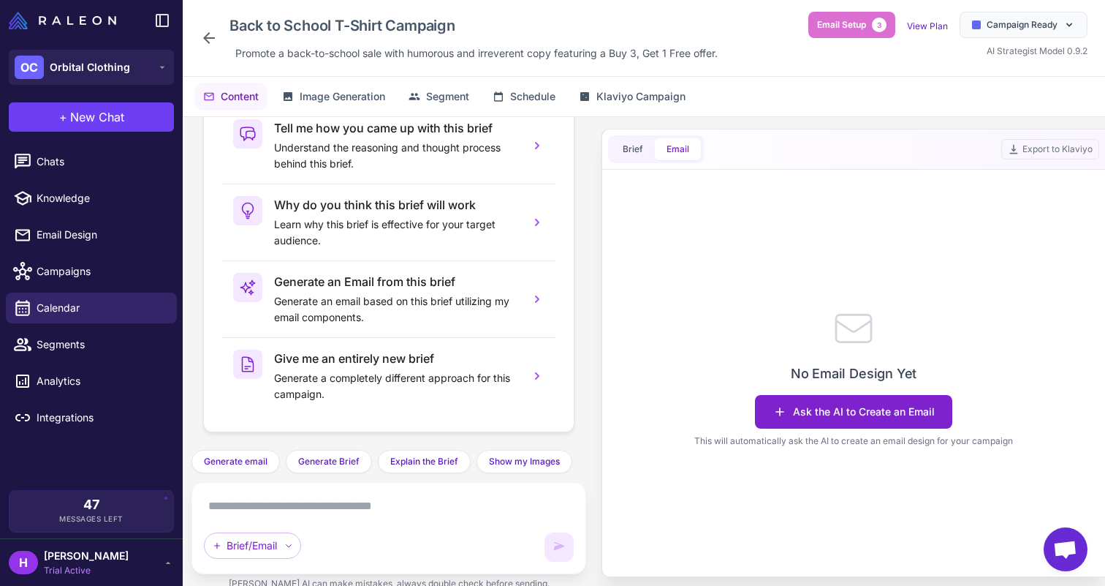
click at [867, 412] on button "Ask the AI to Create an Email" at bounding box center [853, 412] width 197 height 34
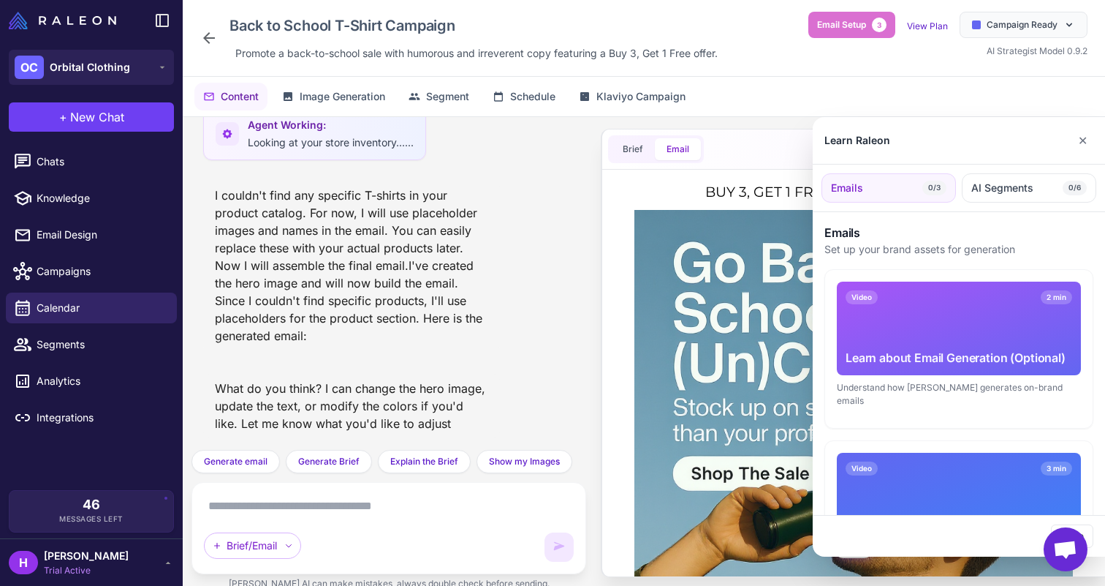
scroll to position [1334, 0]
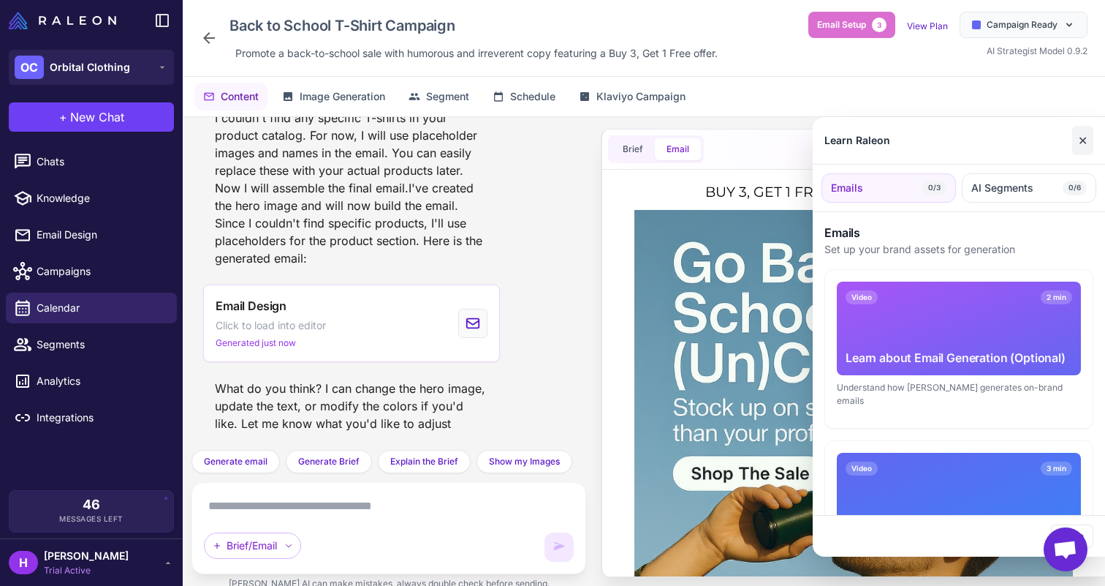
click at [1079, 139] on button "✕" at bounding box center [1082, 140] width 21 height 29
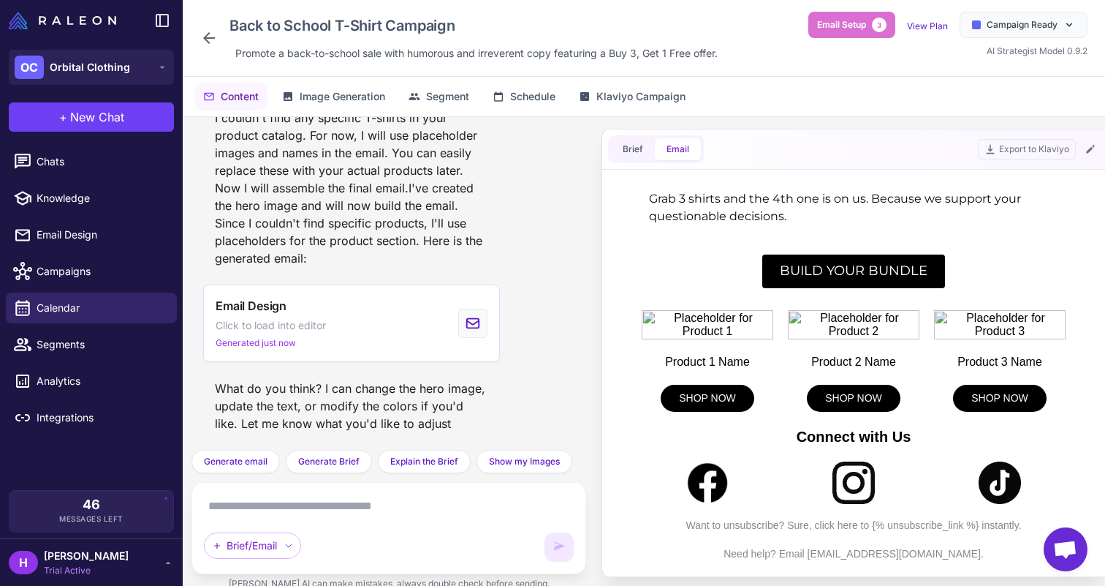
scroll to position [936, 0]
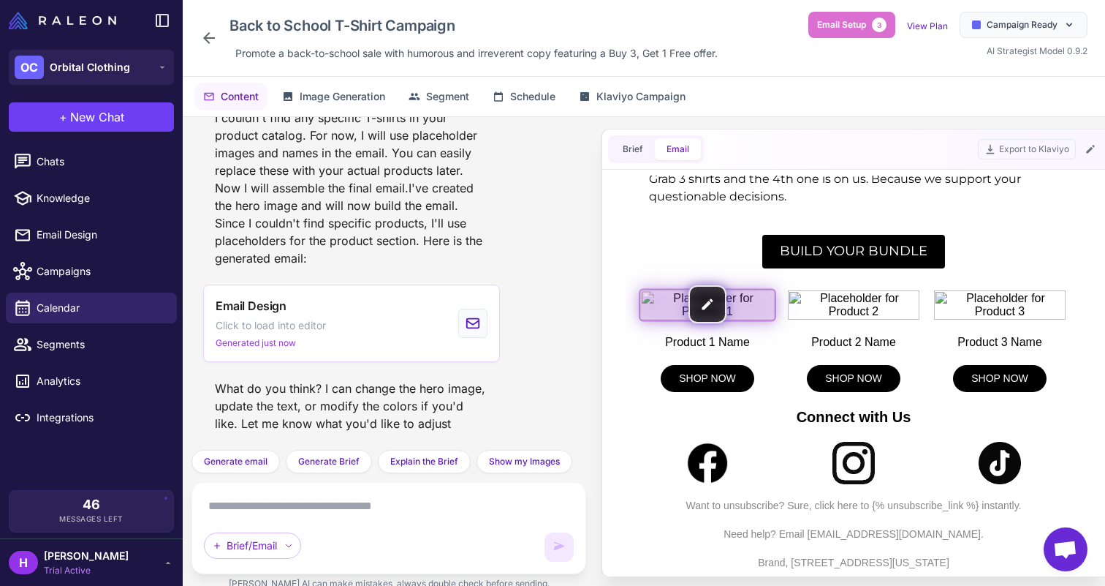
click at [708, 306] on img at bounding box center [707, 305] width 135 height 30
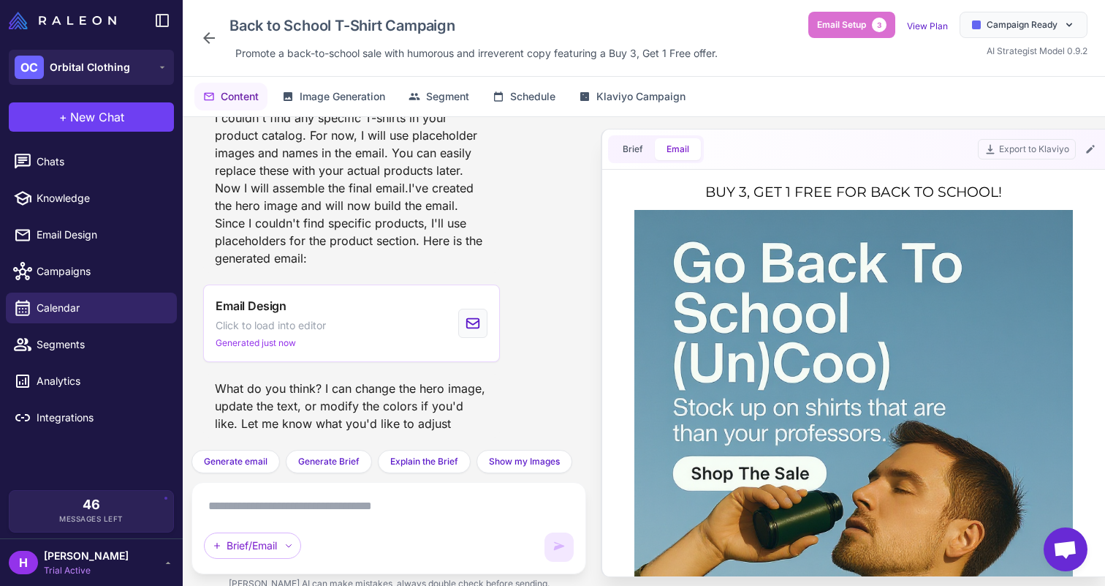
scroll to position [0, 0]
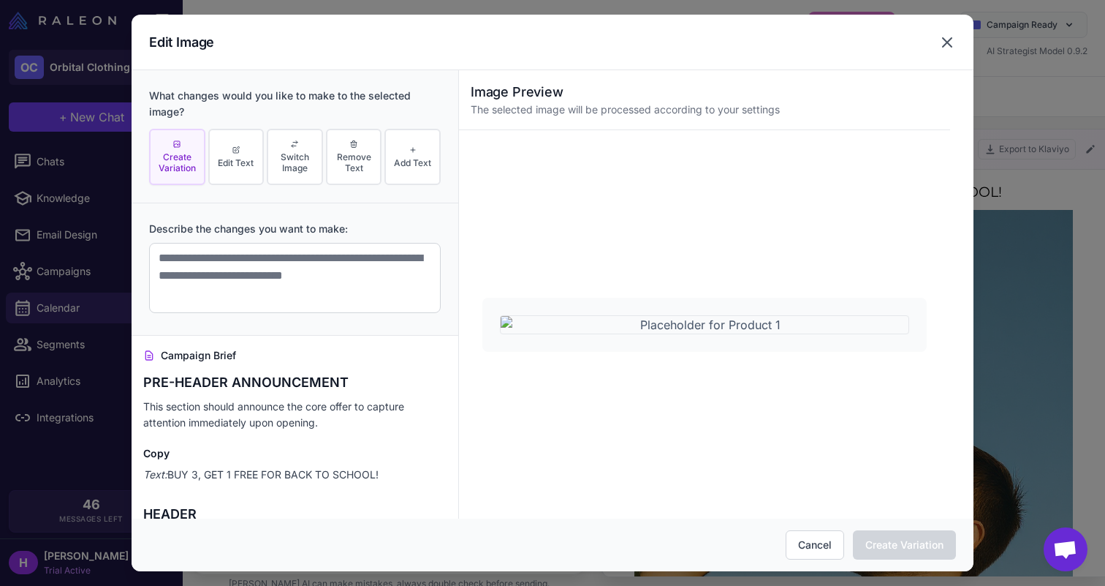
click at [942, 41] on icon at bounding box center [948, 43] width 18 height 18
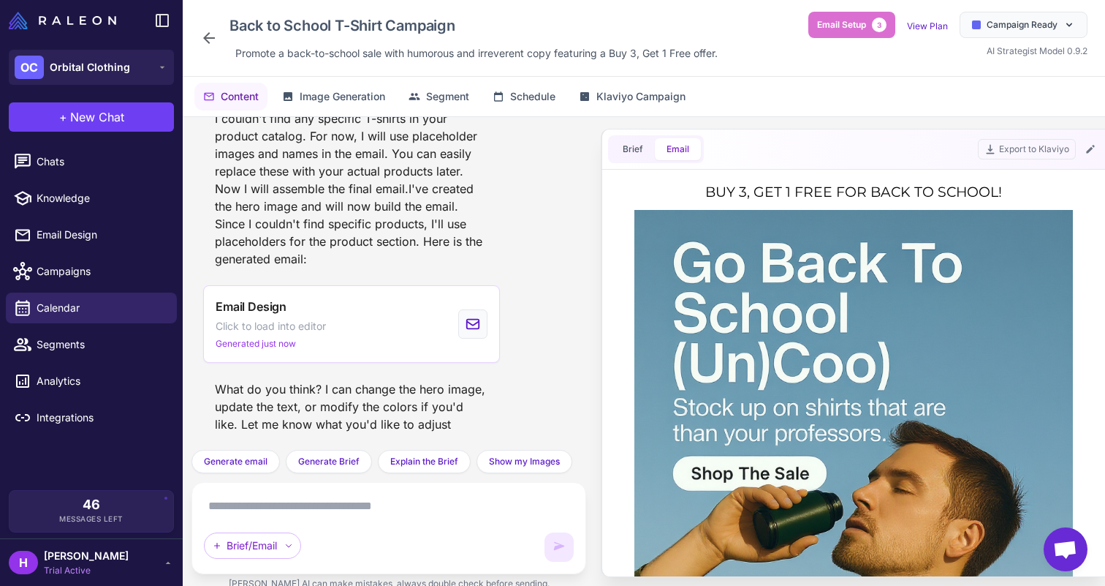
scroll to position [1334, 0]
click at [283, 512] on textarea at bounding box center [389, 505] width 370 height 23
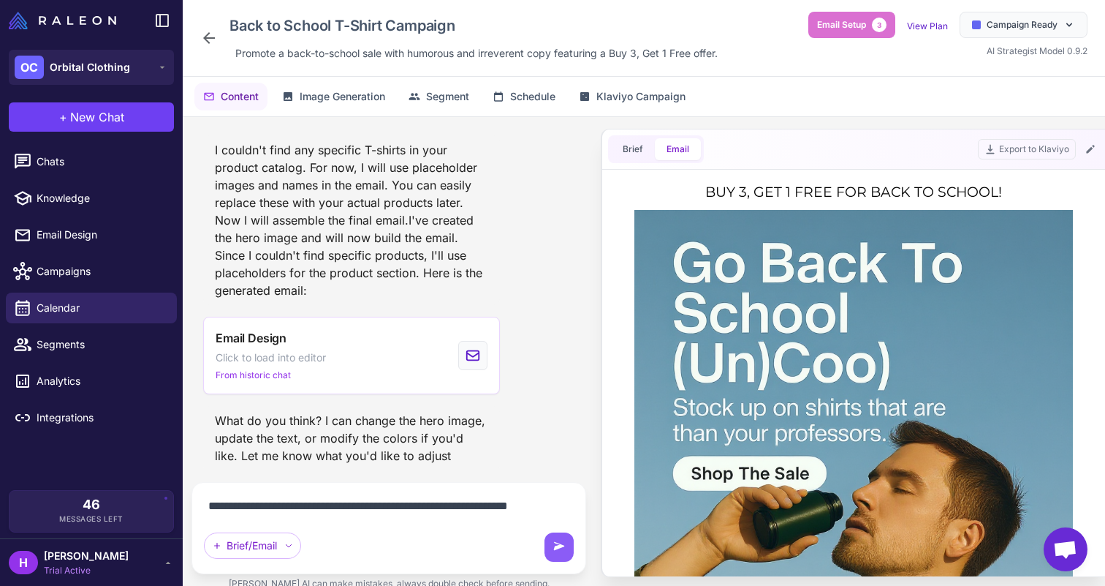
scroll to position [1319, 0]
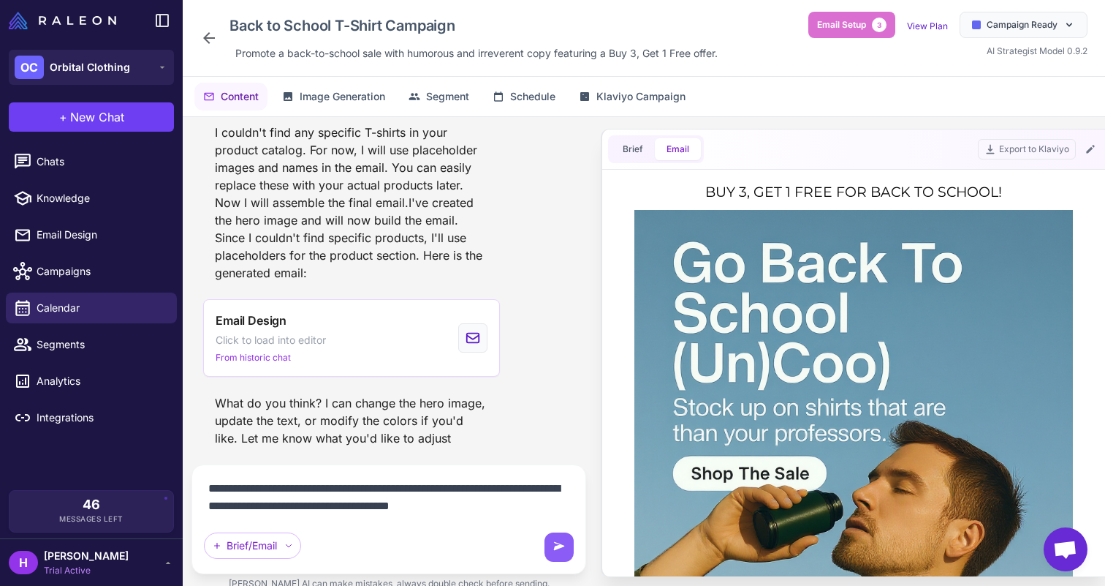
type textarea "**********"
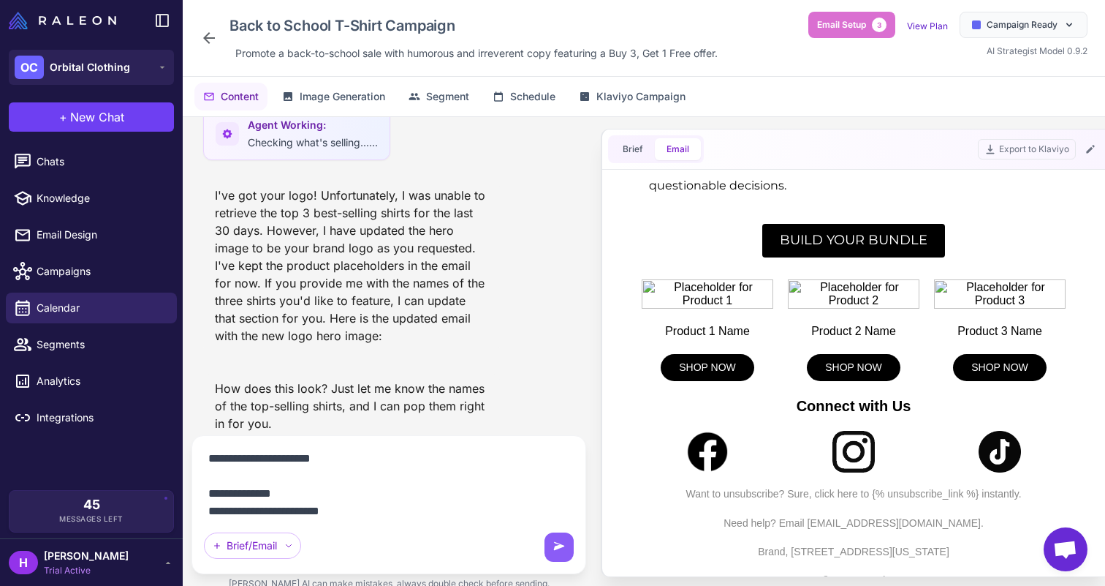
scroll to position [18, 0]
type textarea "**********"
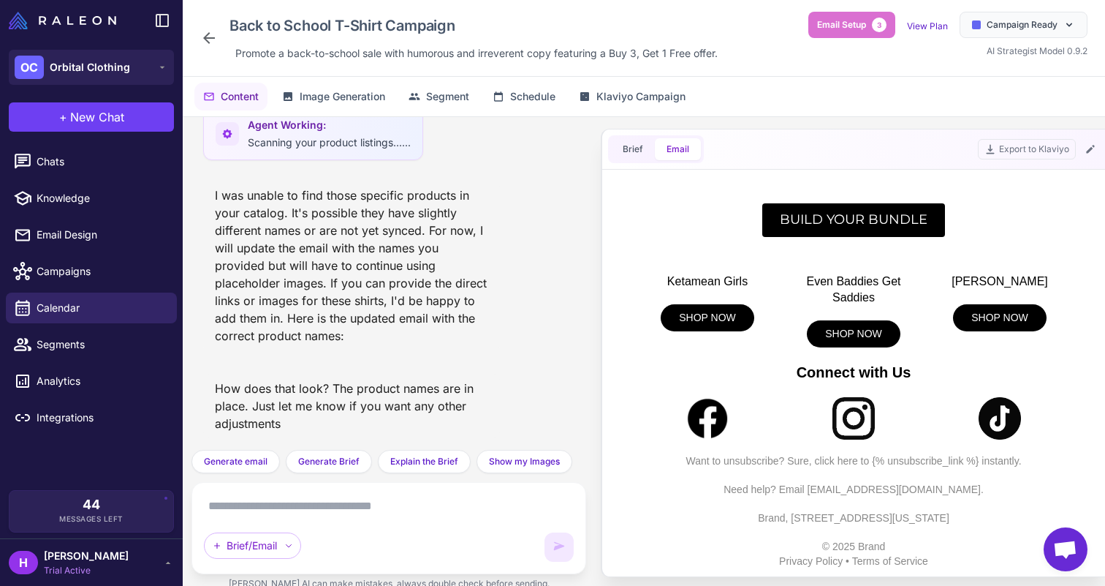
scroll to position [963, 0]
